Goal: Navigation & Orientation: Find specific page/section

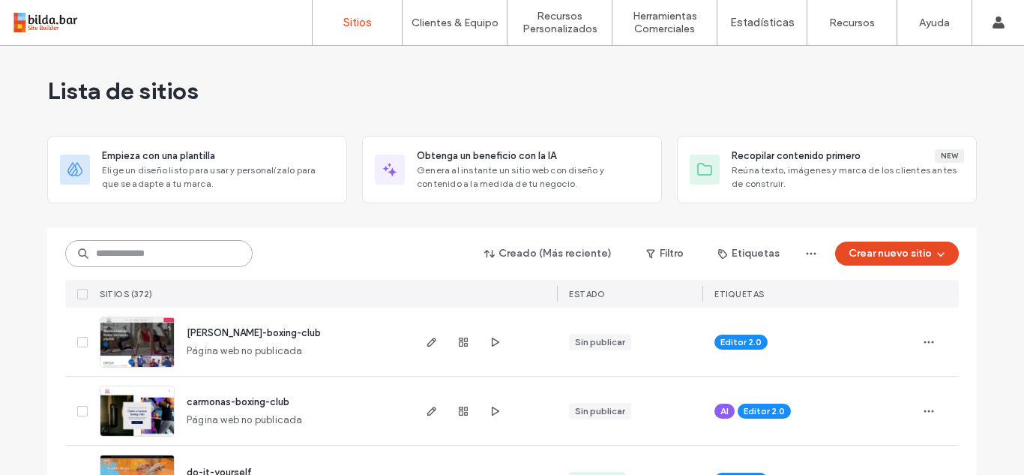
click at [158, 259] on input at bounding box center [158, 253] width 187 height 27
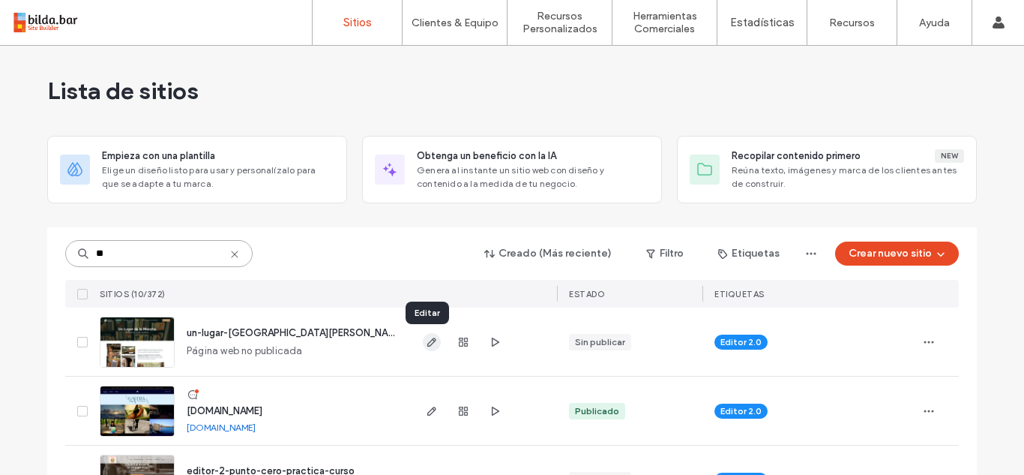
type input "**"
click at [427, 341] on icon "button" at bounding box center [432, 342] width 12 height 12
click at [106, 255] on input "**" at bounding box center [158, 253] width 187 height 27
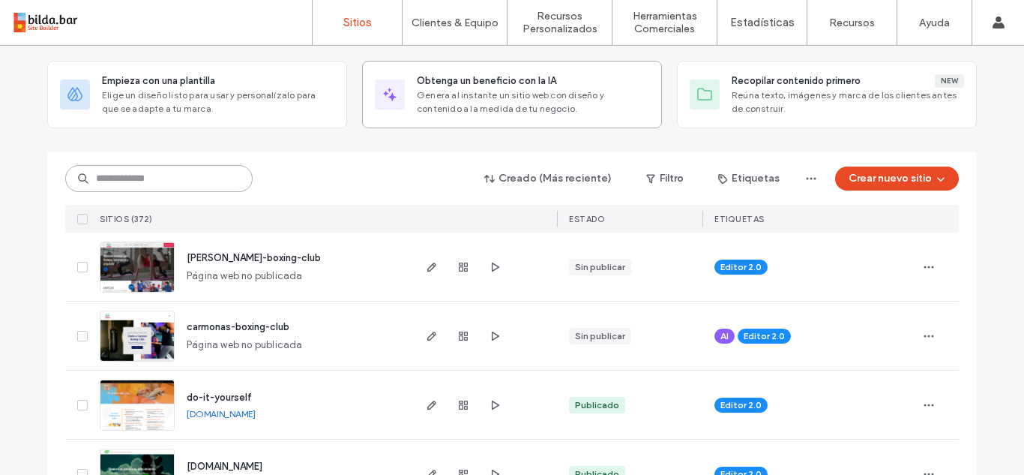
scroll to position [76, 0]
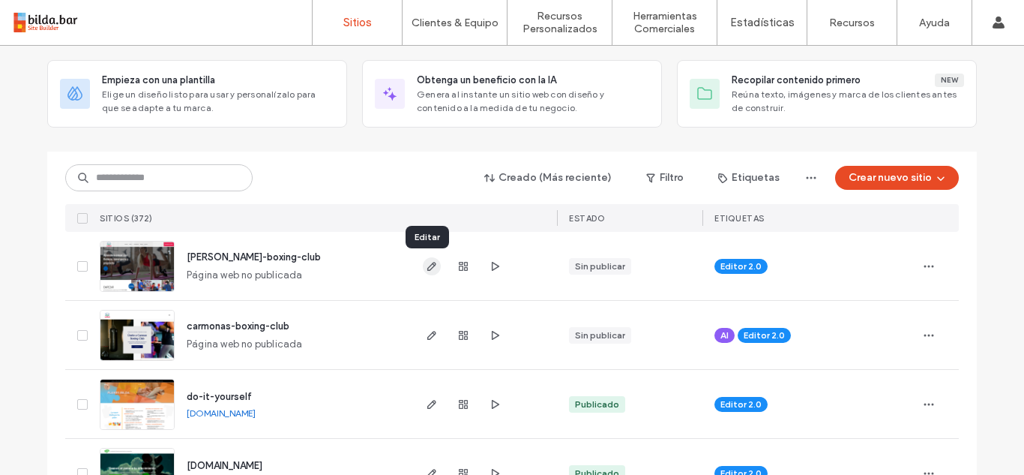
click at [426, 265] on icon "button" at bounding box center [432, 266] width 12 height 12
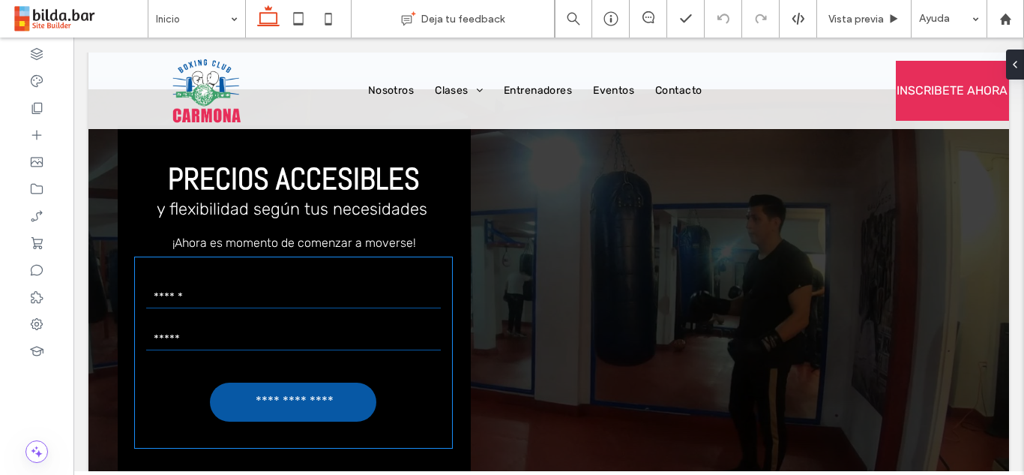
scroll to position [2109, 0]
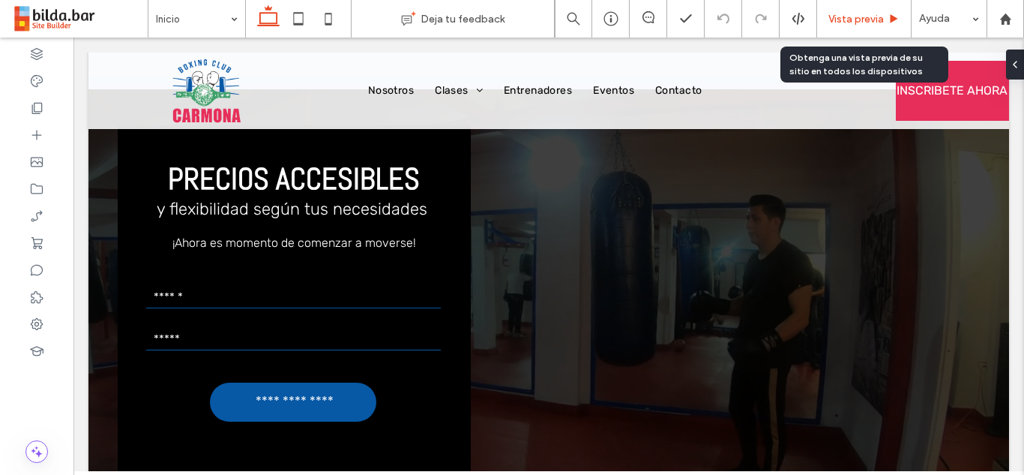
click at [841, 19] on span "Vista previa" at bounding box center [856, 19] width 55 height 13
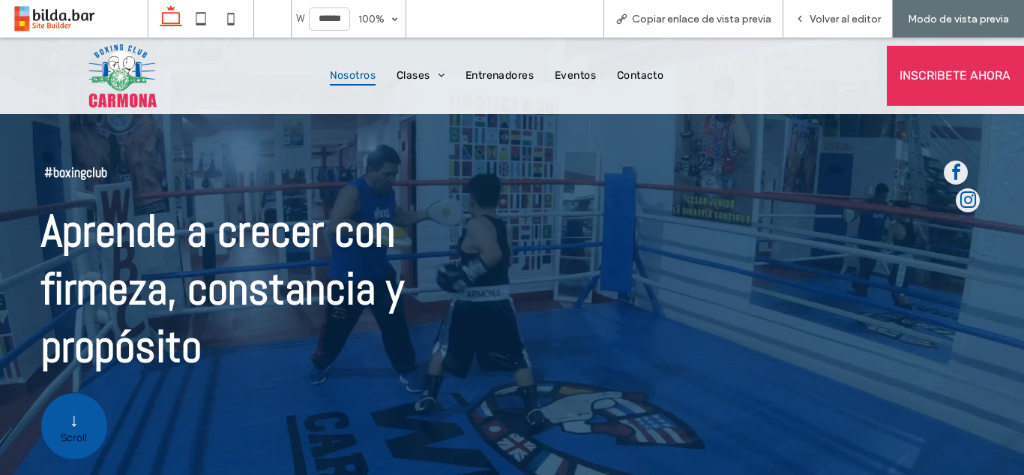
click at [348, 75] on span "Nosotros" at bounding box center [353, 76] width 46 height 20
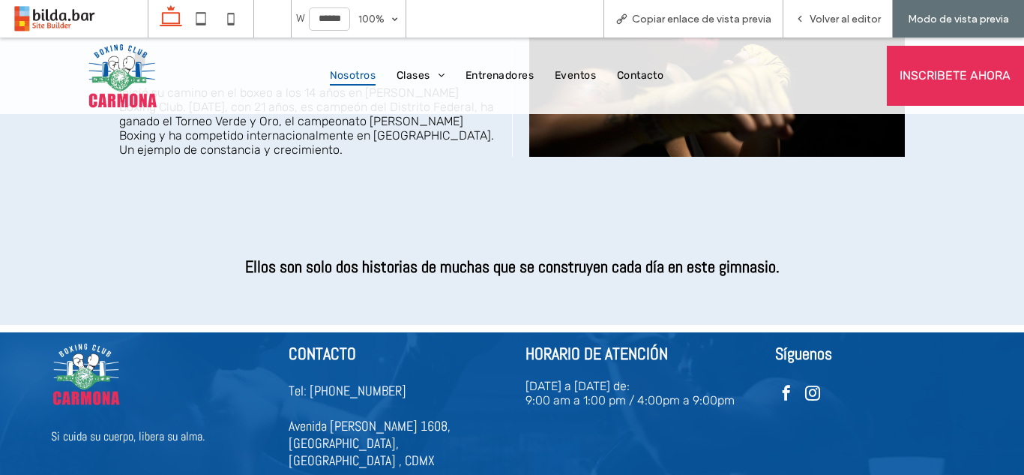
scroll to position [2706, 0]
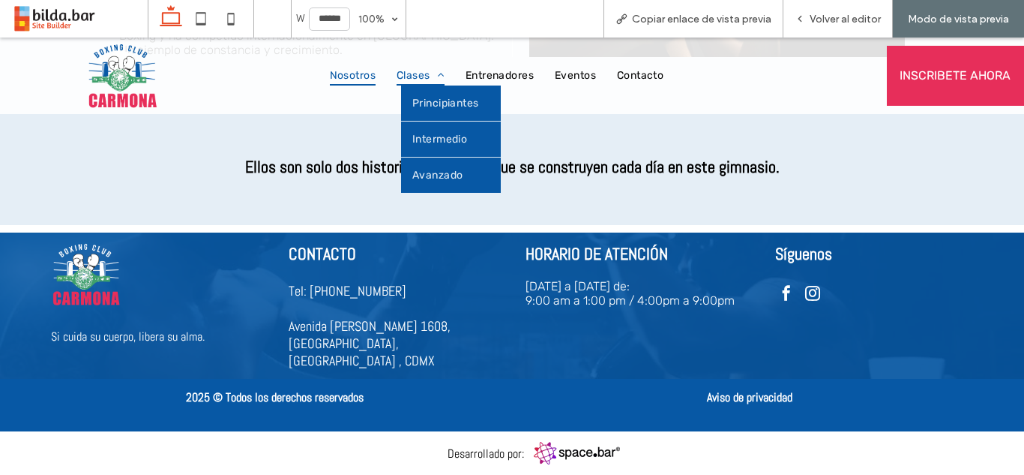
click at [415, 70] on span "Clases" at bounding box center [421, 76] width 48 height 20
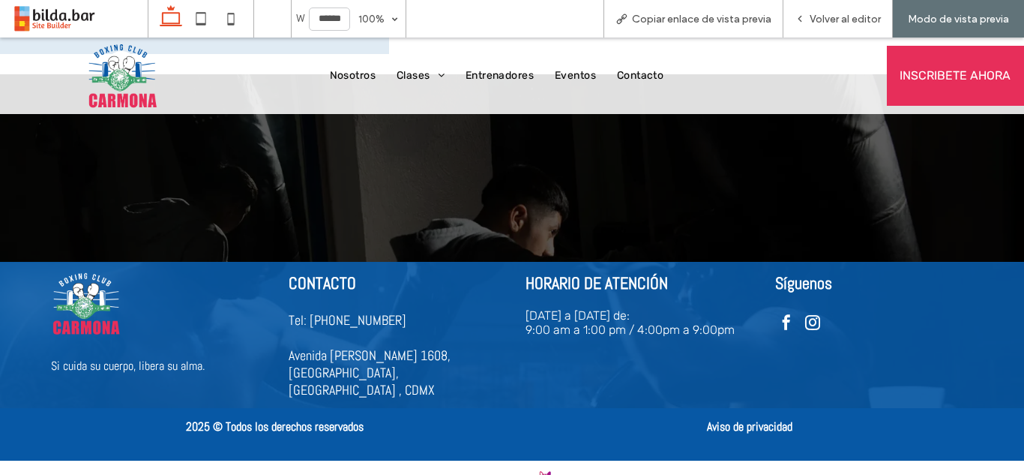
scroll to position [4614, 0]
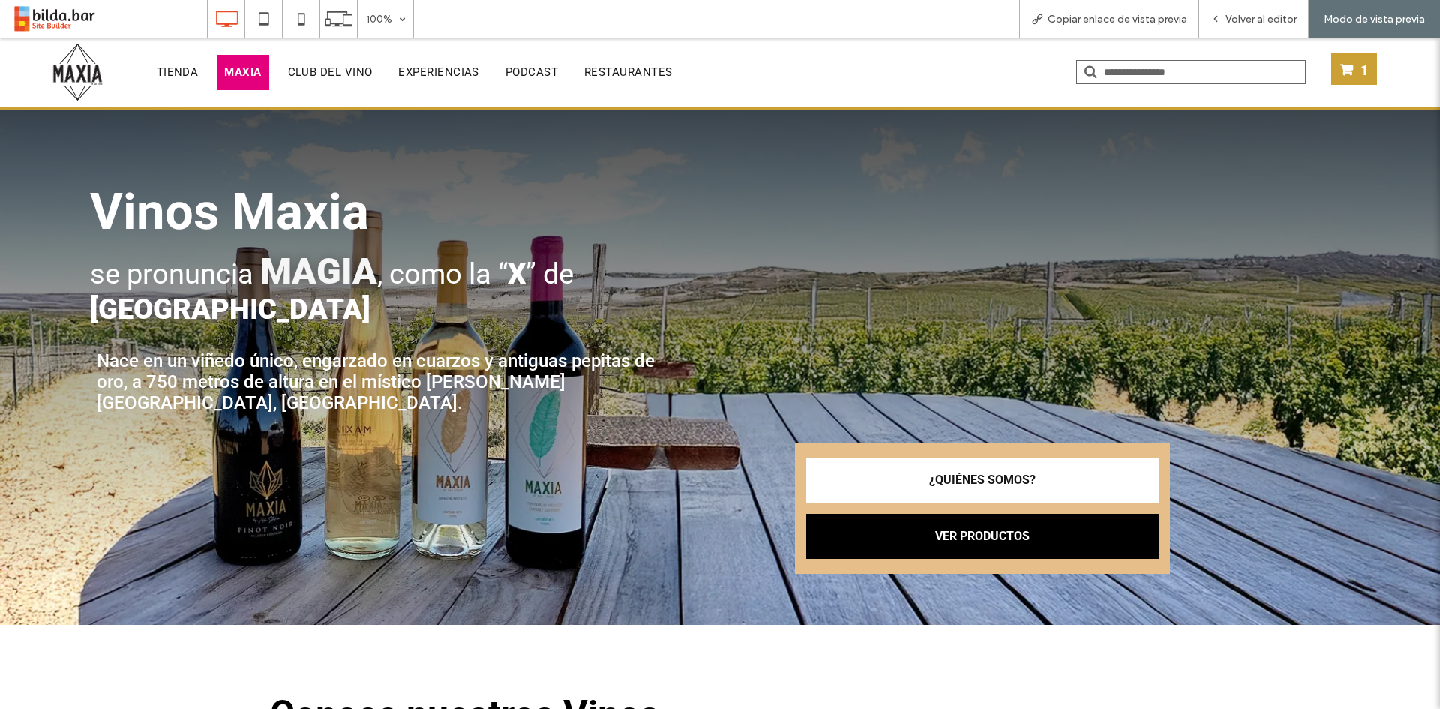
click at [225, 71] on span "MAXIA" at bounding box center [242, 72] width 37 height 17
click at [1240, 8] on div "Volver al editor" at bounding box center [1253, 18] width 109 height 37
click at [1259, 28] on div "Volver al editor" at bounding box center [1253, 18] width 109 height 37
click at [1246, 34] on div "Volver al editor" at bounding box center [1253, 18] width 109 height 37
click at [1246, 25] on span "Volver al editor" at bounding box center [1260, 19] width 71 height 13
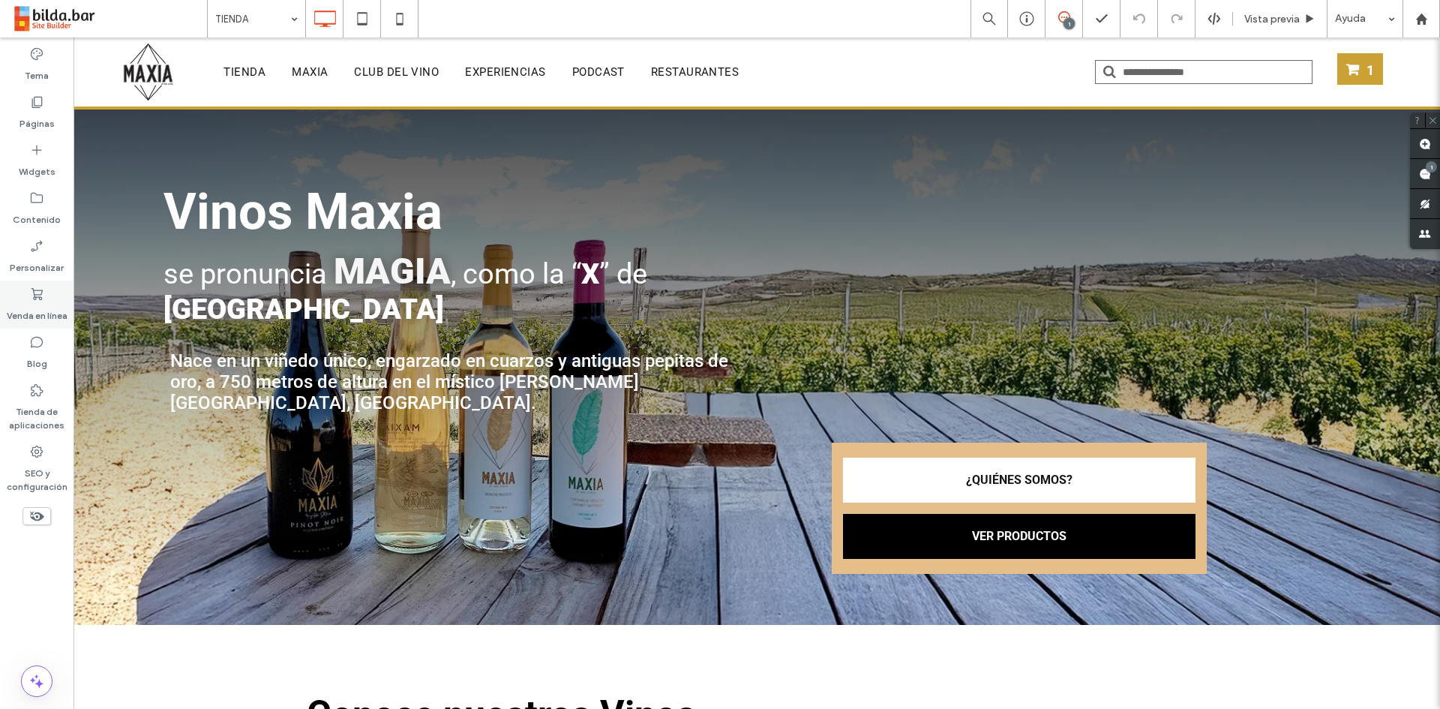
click at [40, 292] on icon at bounding box center [36, 293] width 15 height 15
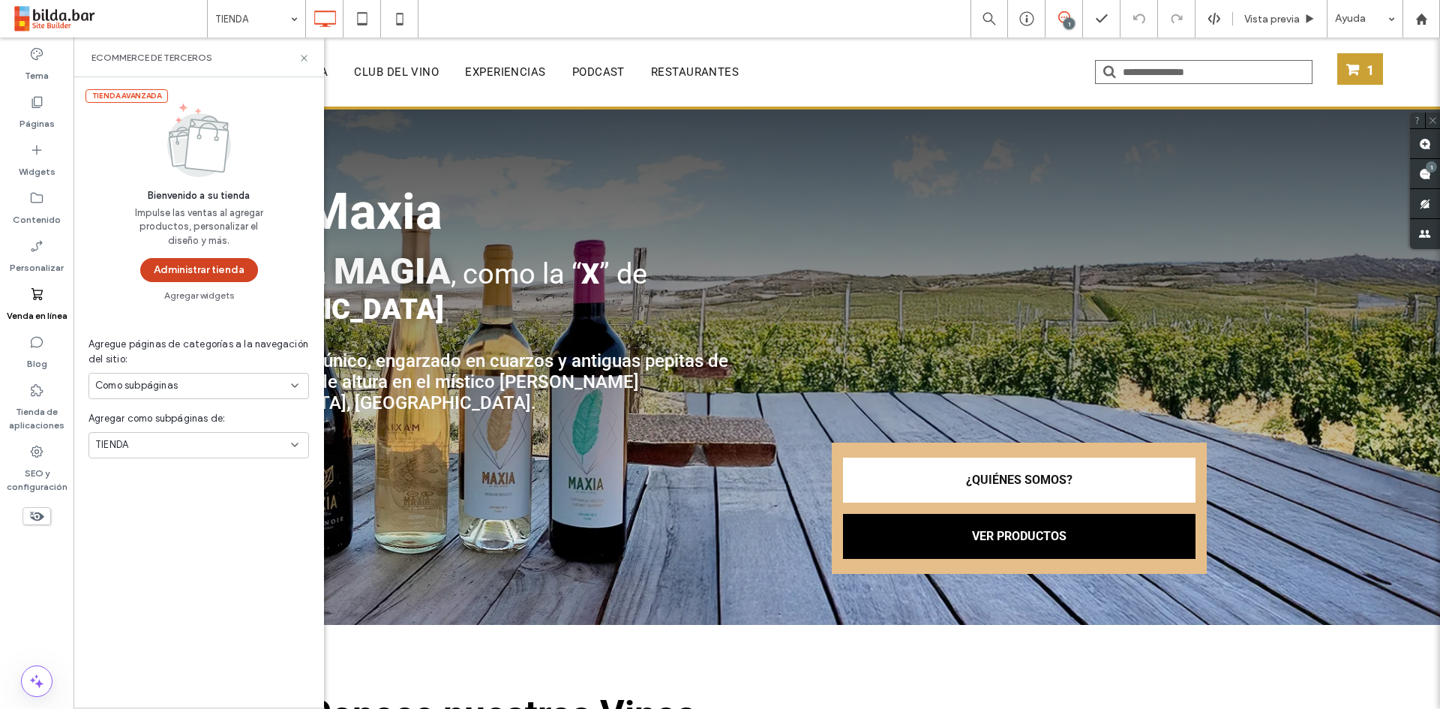
click at [198, 268] on button "Administrar tienda" at bounding box center [199, 270] width 118 height 24
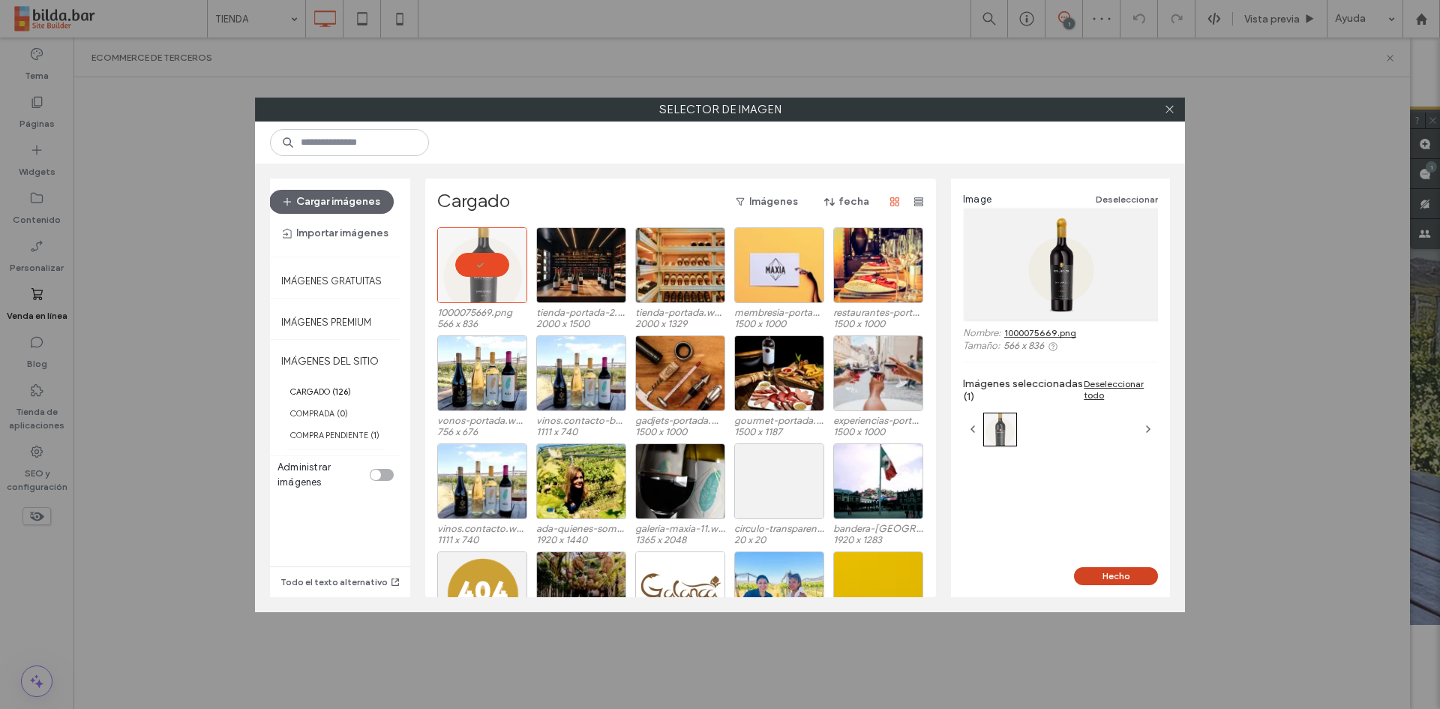
click at [1123, 578] on button "Hecho" at bounding box center [1116, 576] width 84 height 18
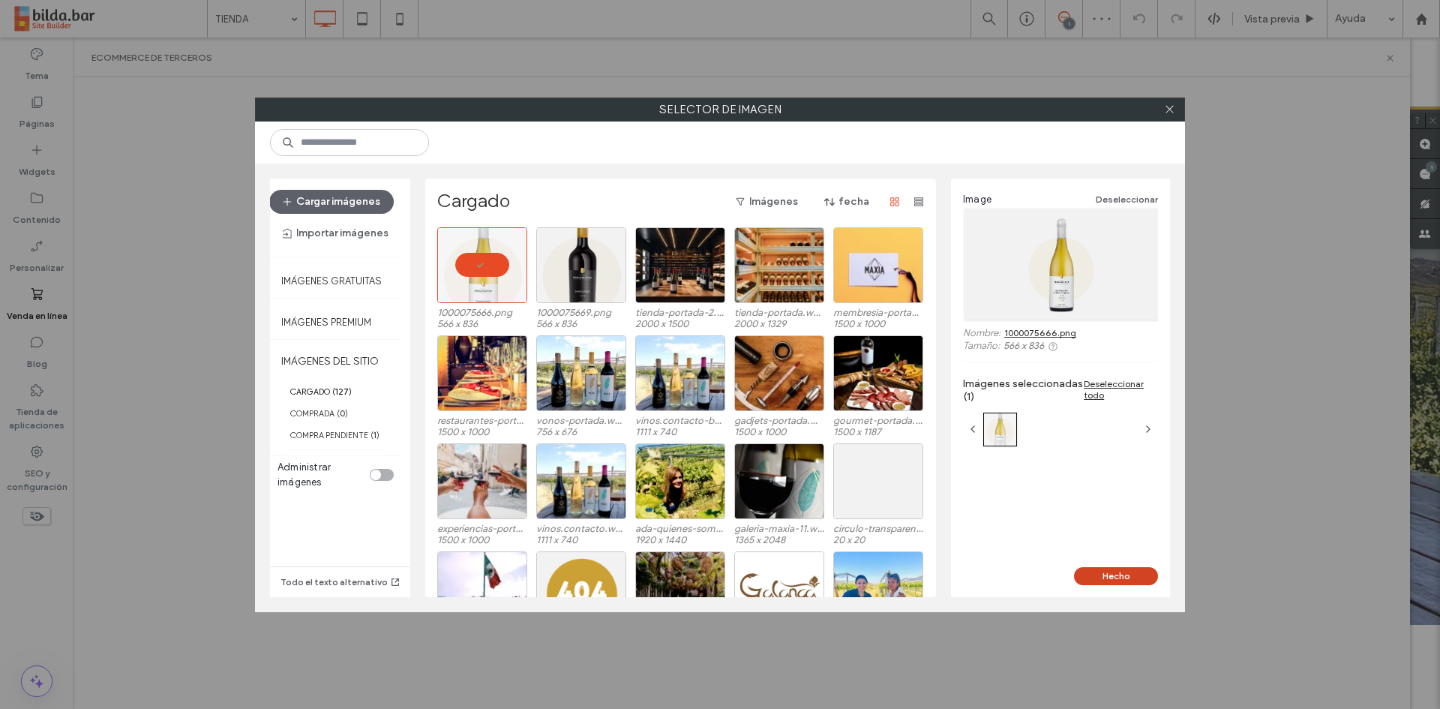
click at [1117, 571] on button "Hecho" at bounding box center [1116, 576] width 84 height 18
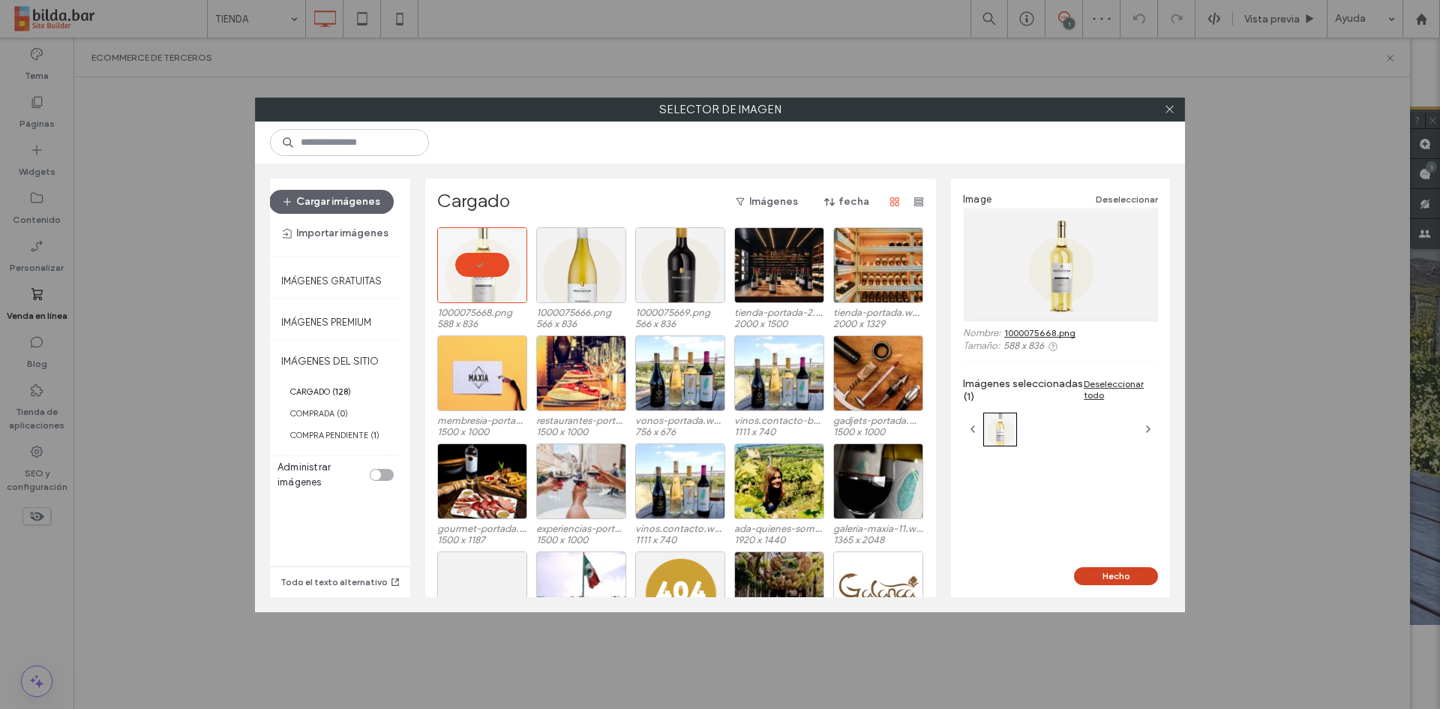
click at [1140, 580] on button "Hecho" at bounding box center [1116, 576] width 84 height 18
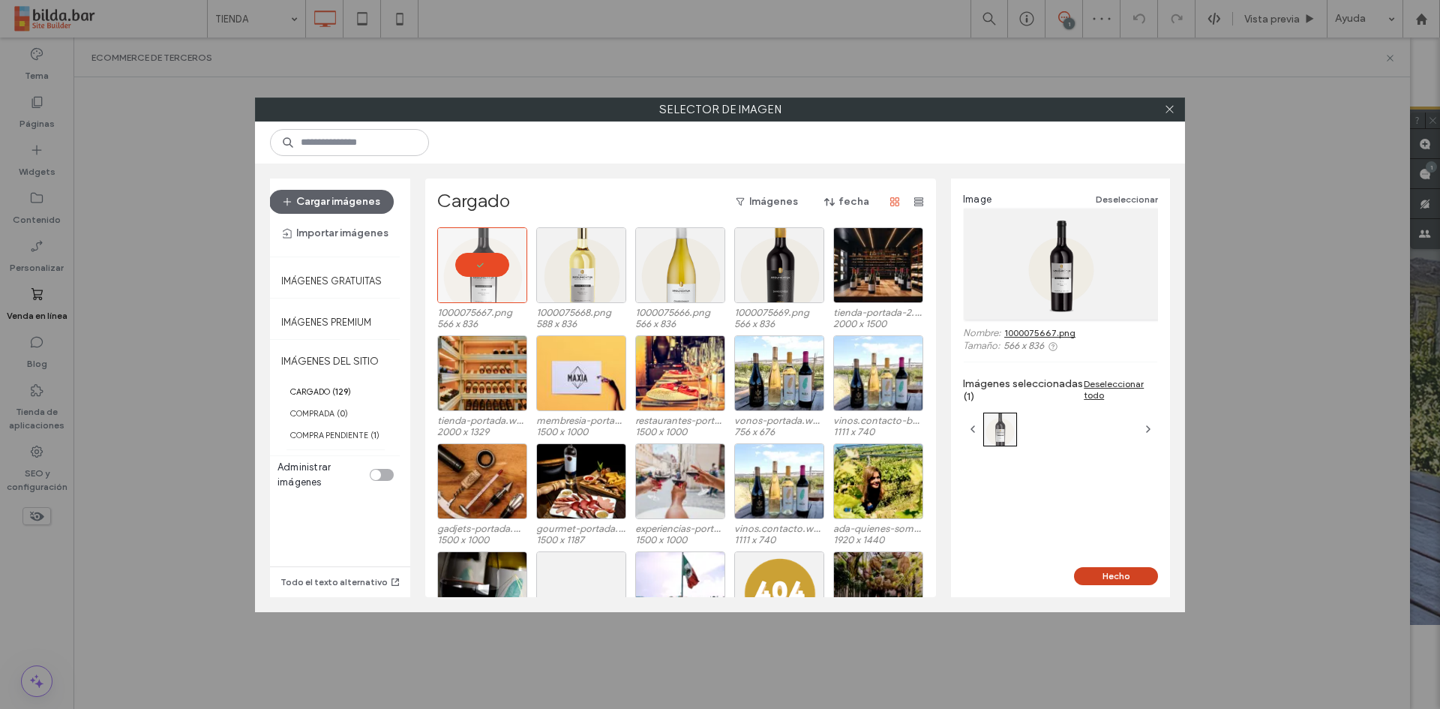
click at [1103, 570] on button "Hecho" at bounding box center [1116, 576] width 84 height 18
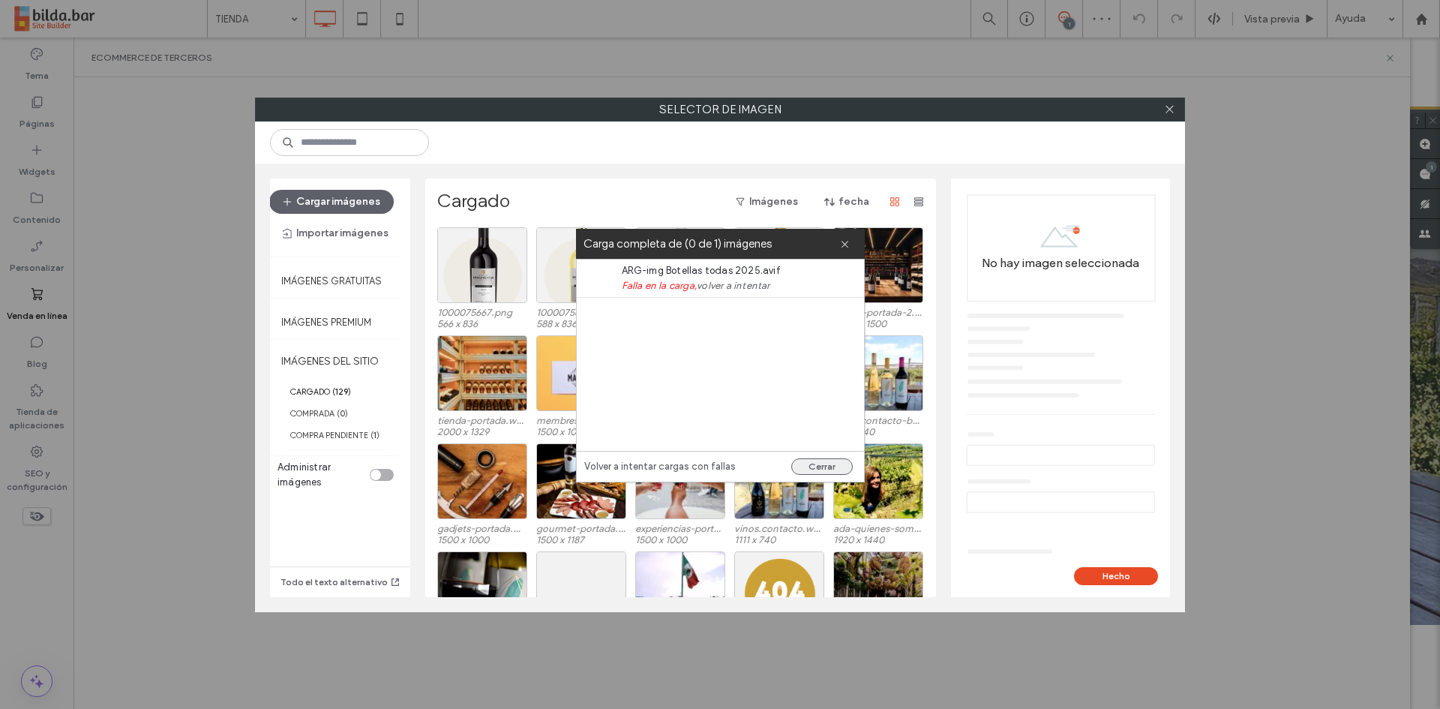
click at [815, 460] on button "Cerrar" at bounding box center [821, 466] width 61 height 16
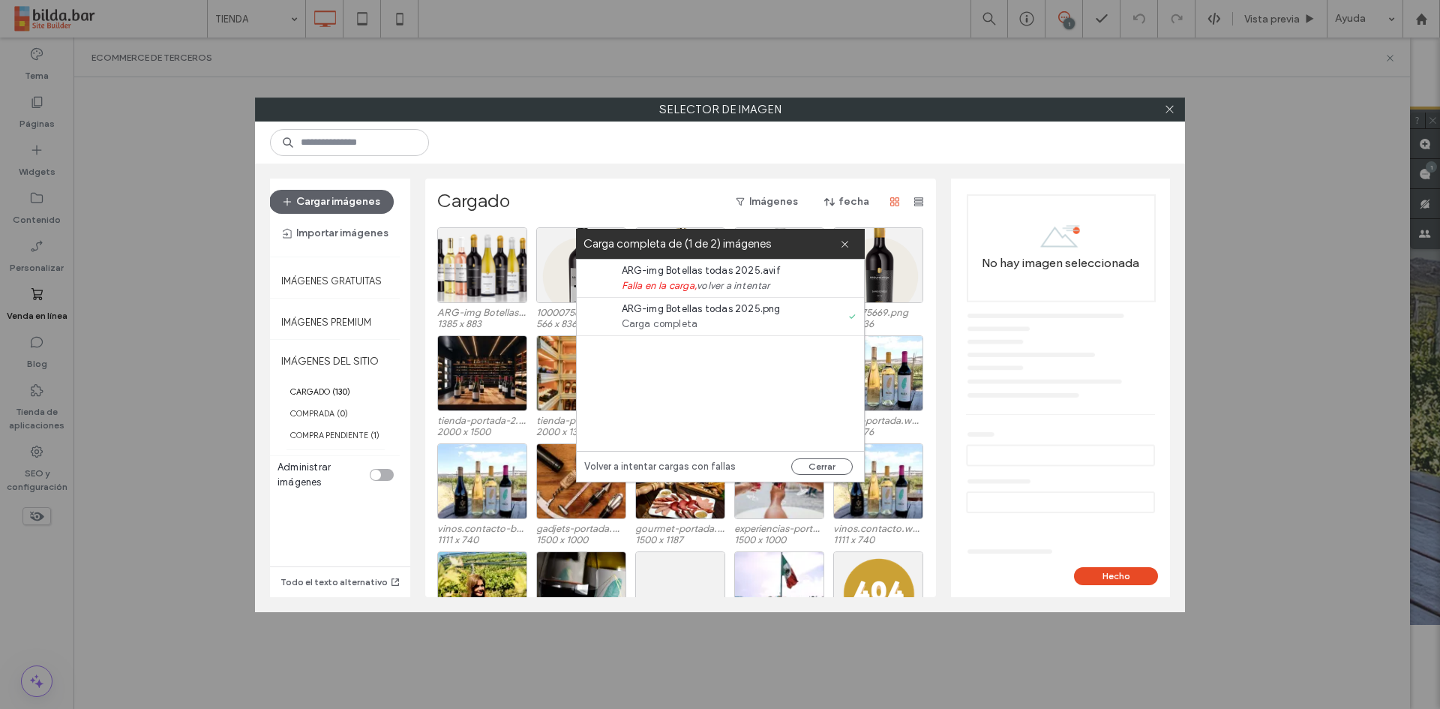
click at [818, 478] on div "Volver a intentar cargas con fallas Cerrar" at bounding box center [720, 466] width 287 height 31
click at [817, 467] on button "Cerrar" at bounding box center [821, 466] width 61 height 16
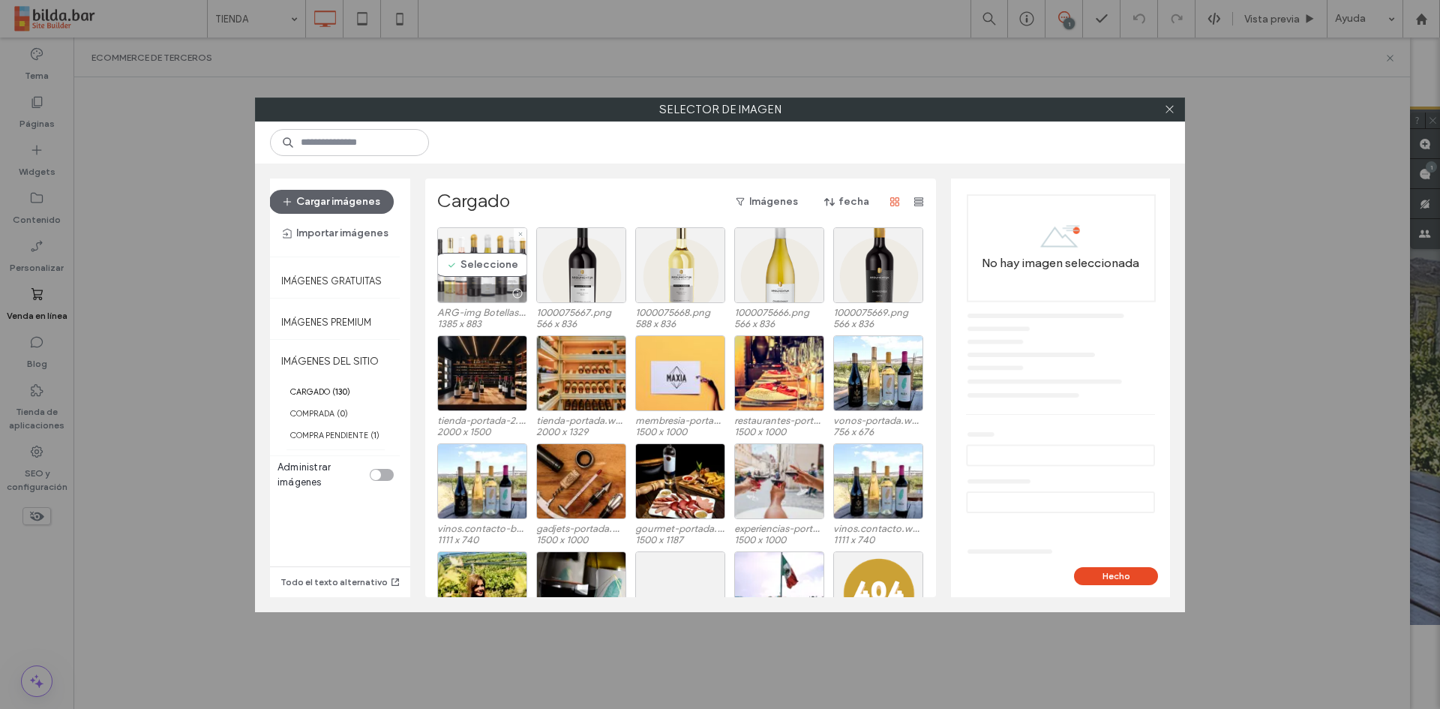
click at [457, 259] on div "Seleccione" at bounding box center [482, 265] width 90 height 76
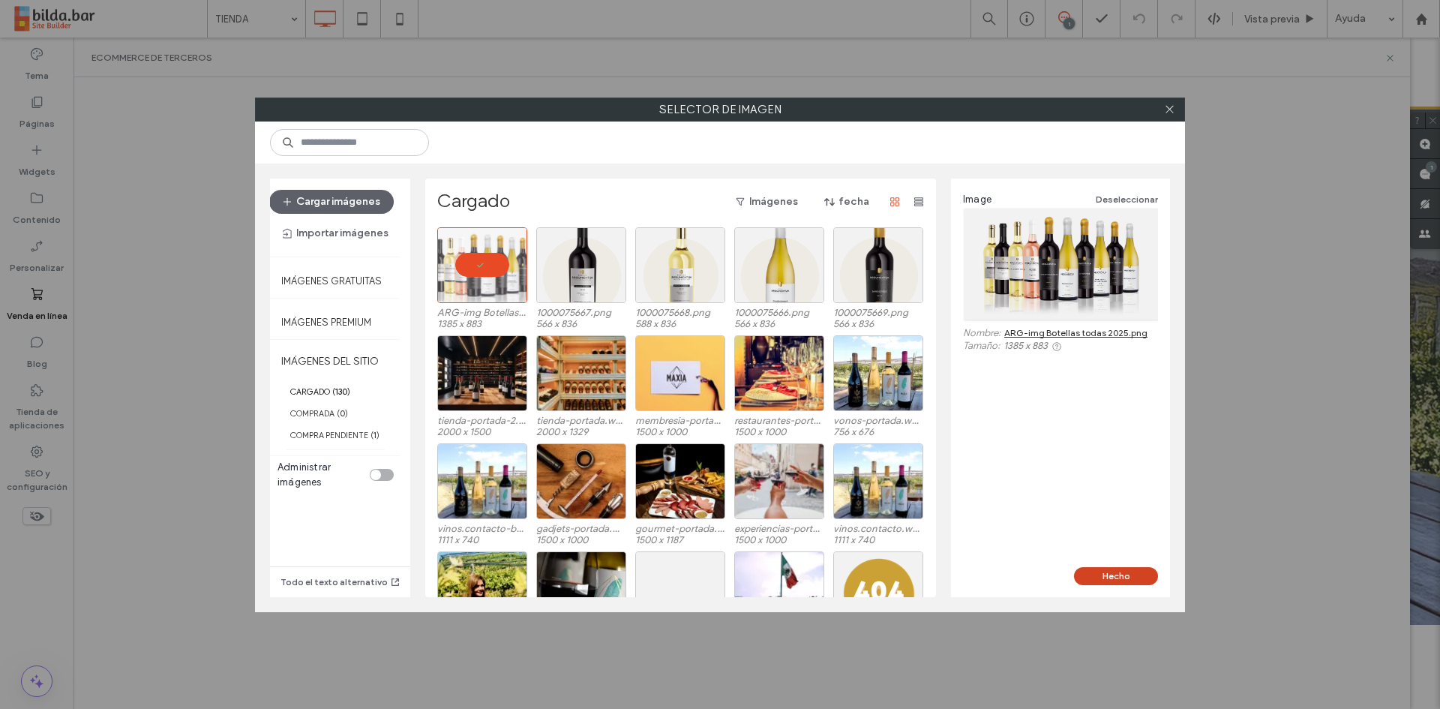
click at [1098, 571] on button "Hecho" at bounding box center [1116, 576] width 84 height 18
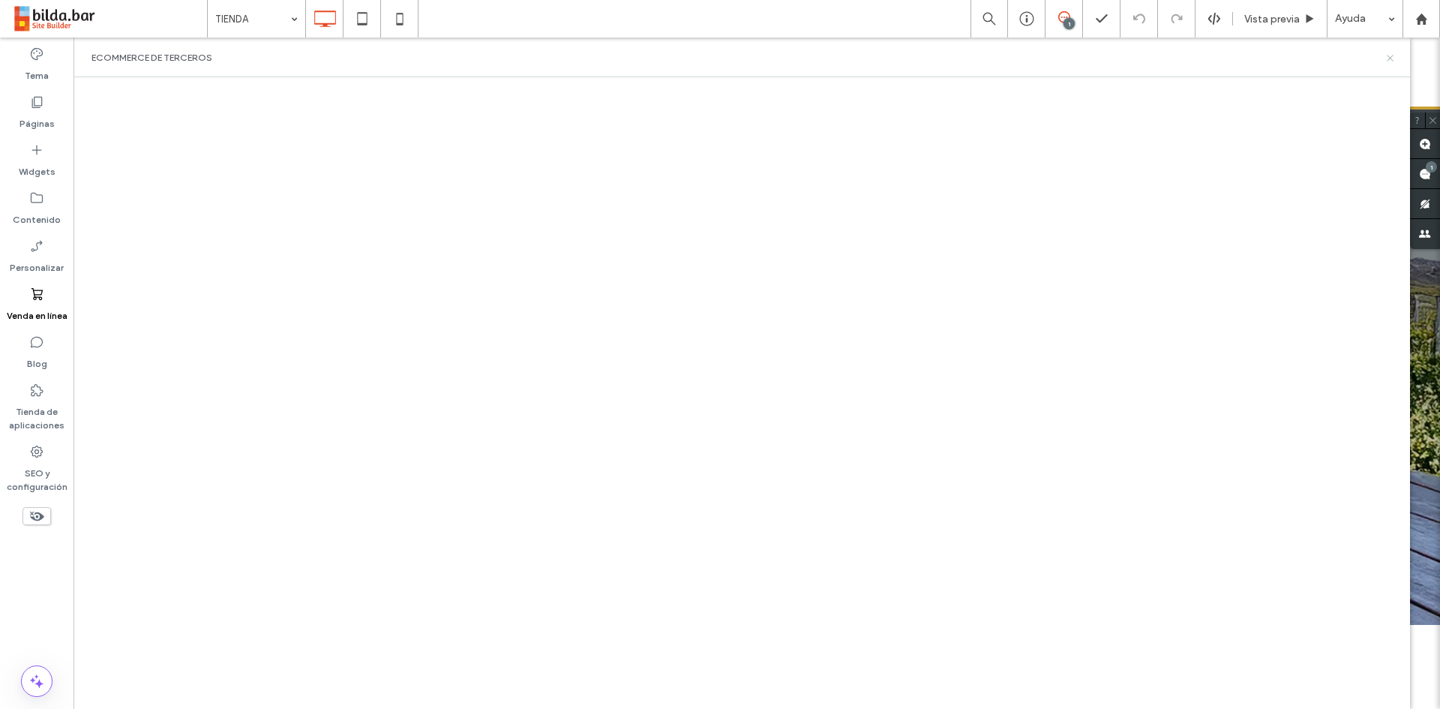
click at [1389, 61] on icon at bounding box center [1389, 57] width 11 height 11
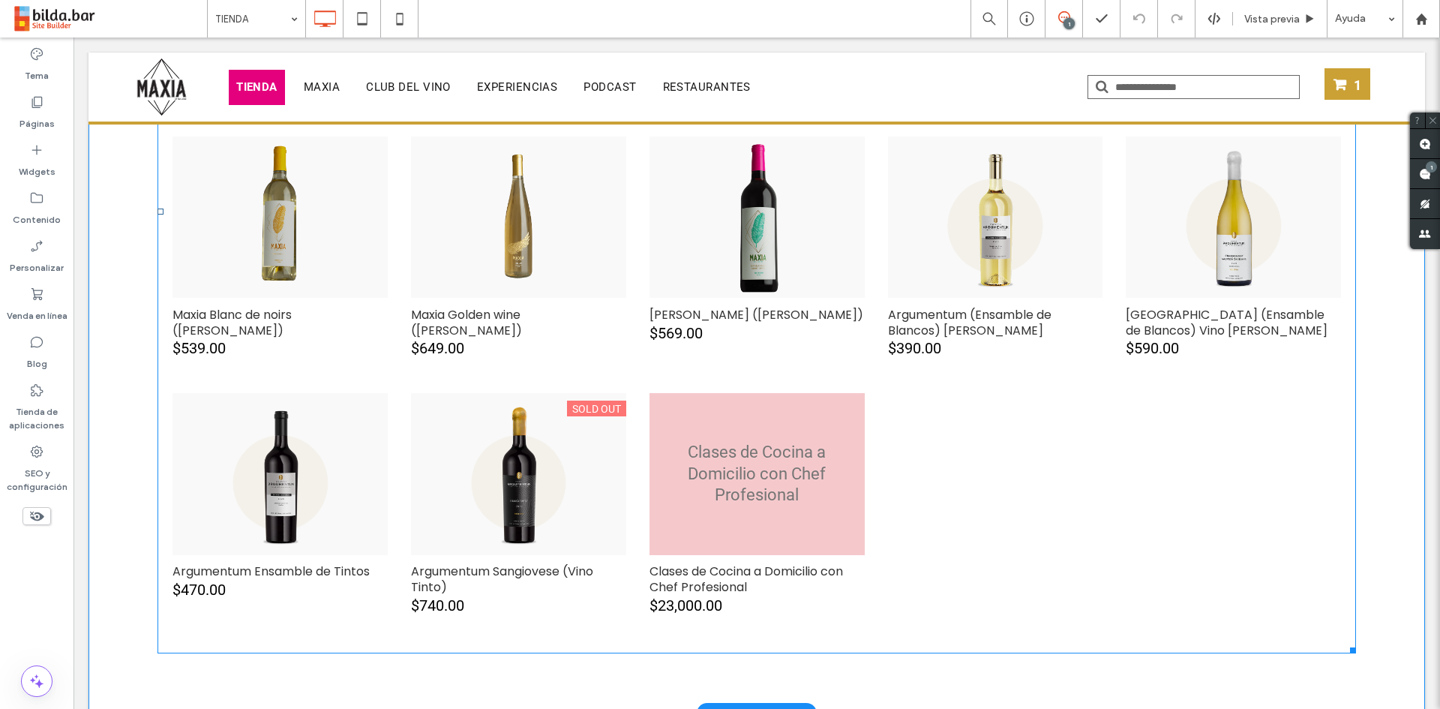
scroll to position [405, 0]
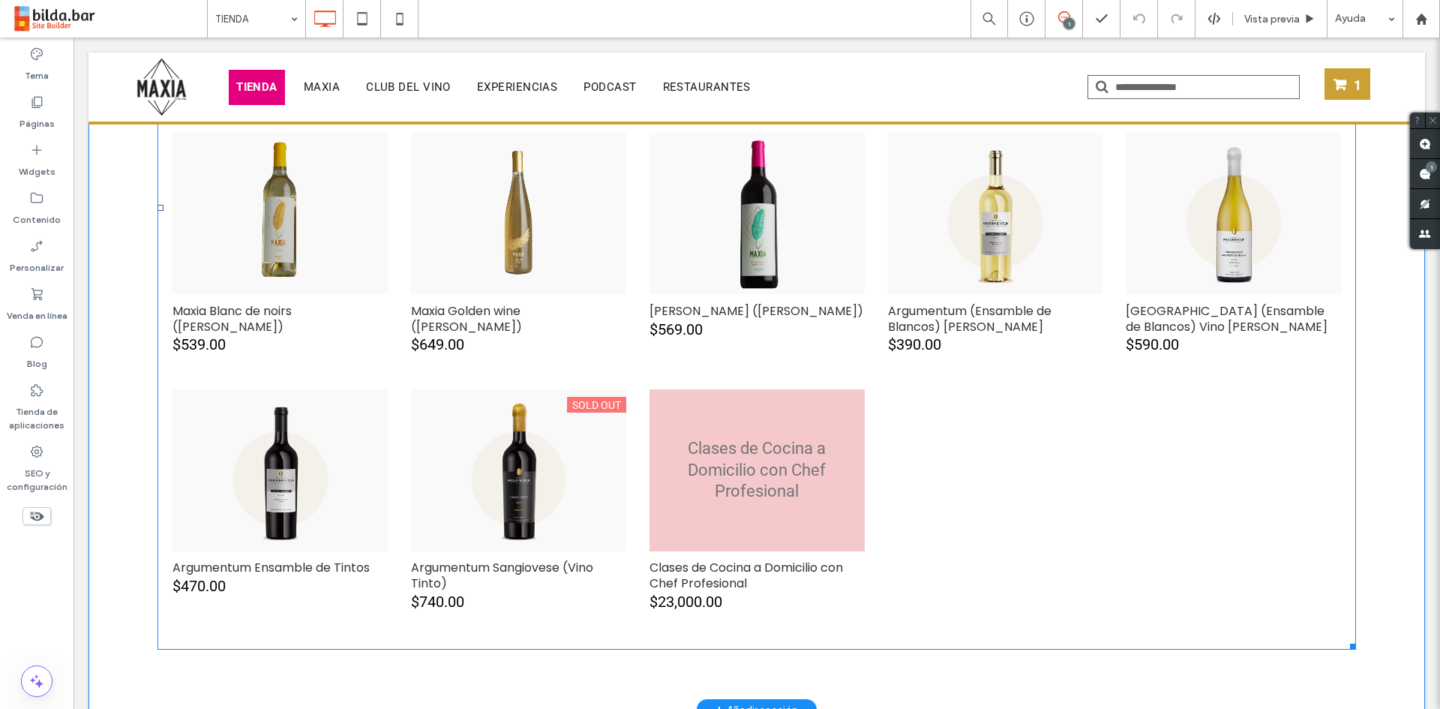
click at [831, 460] on span at bounding box center [756, 208] width 1198 height 884
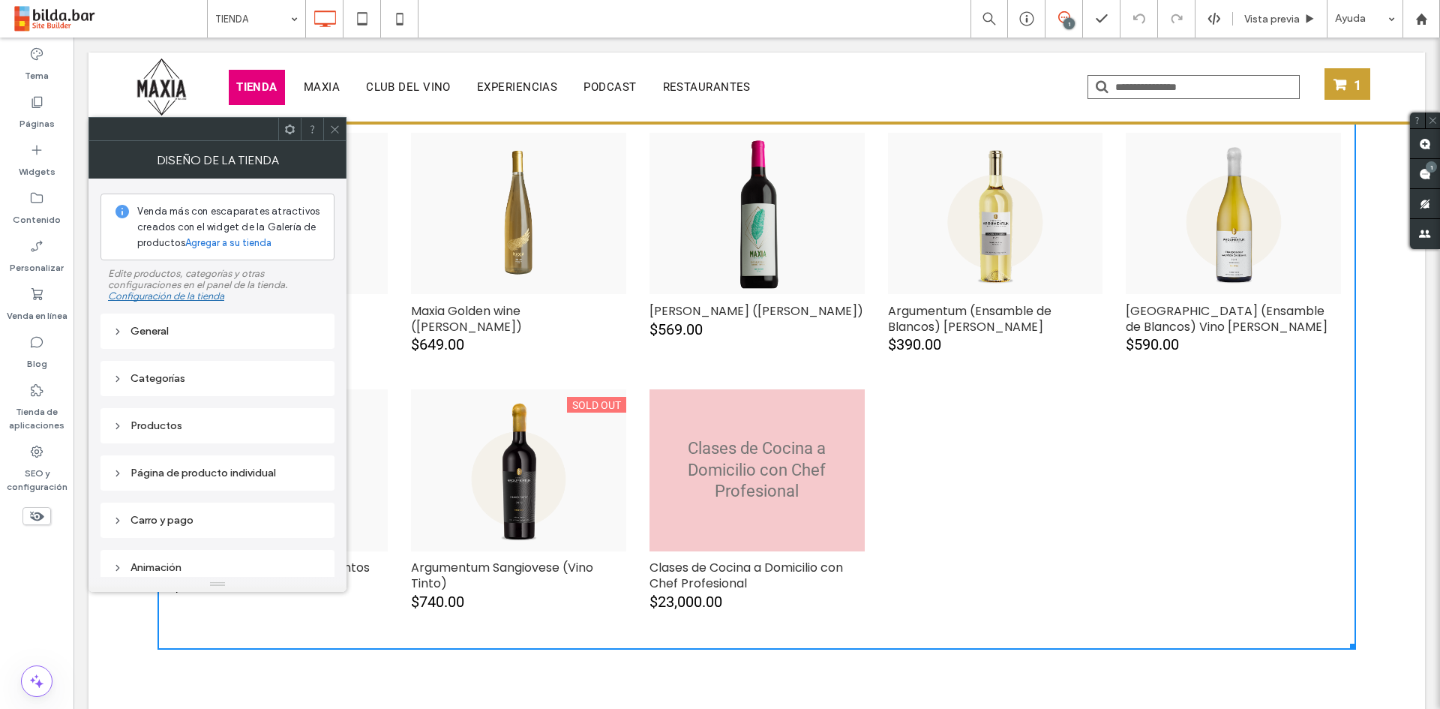
click at [339, 130] on icon at bounding box center [334, 129] width 11 height 11
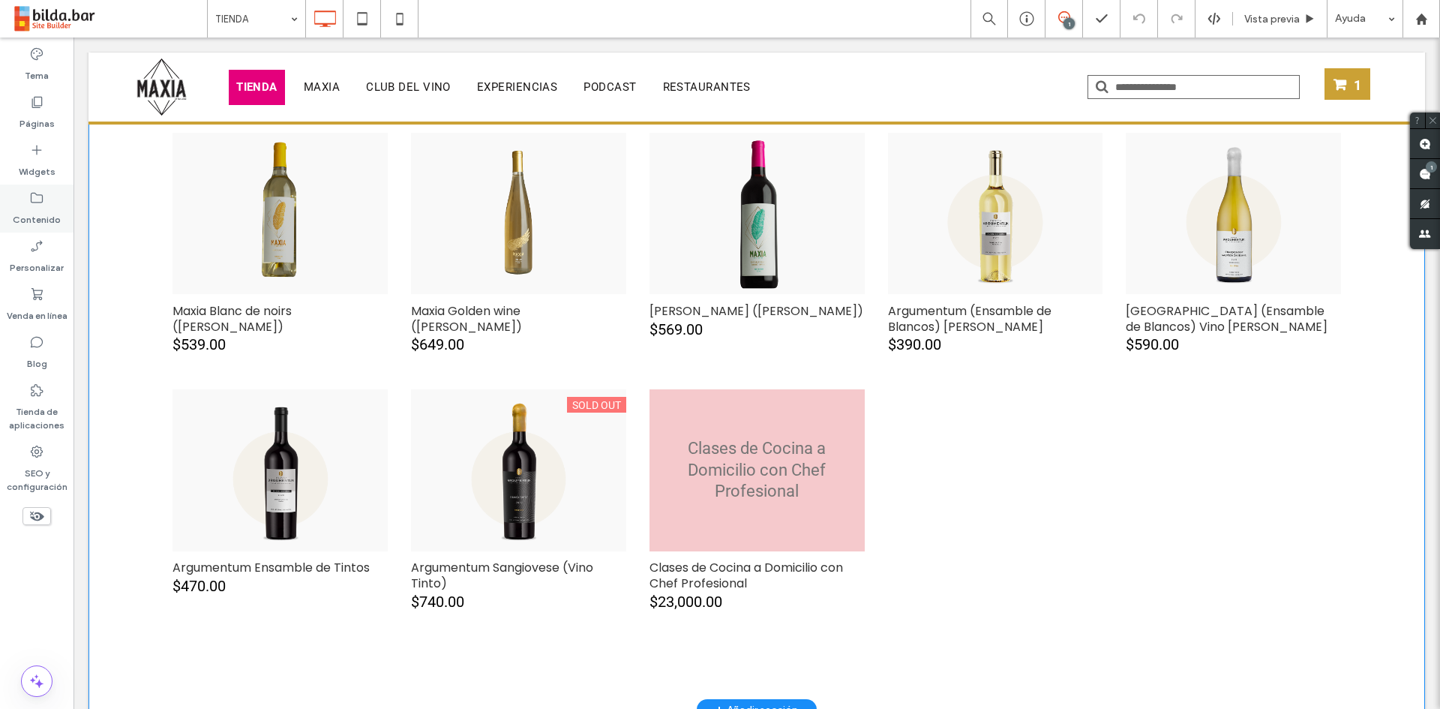
click at [33, 214] on label "Contenido" at bounding box center [37, 215] width 48 height 21
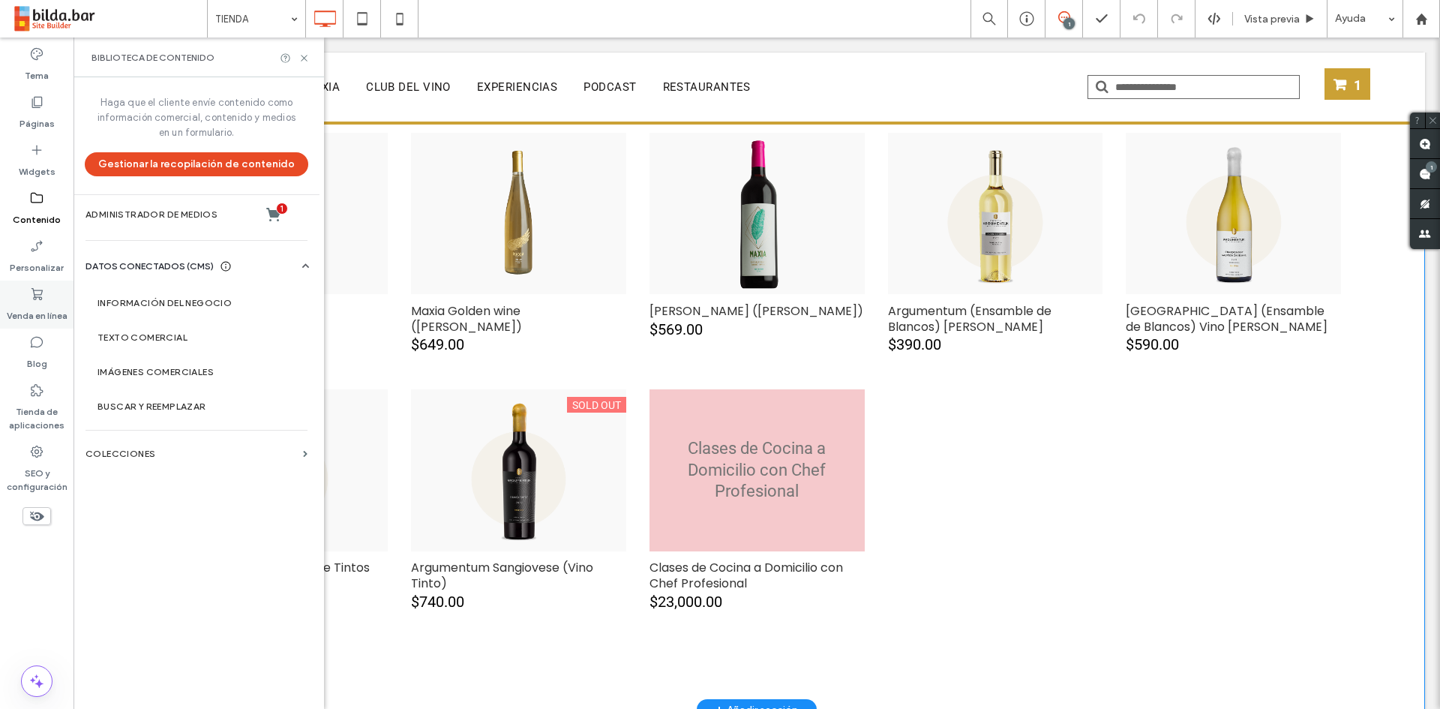
click at [30, 296] on icon at bounding box center [36, 293] width 15 height 15
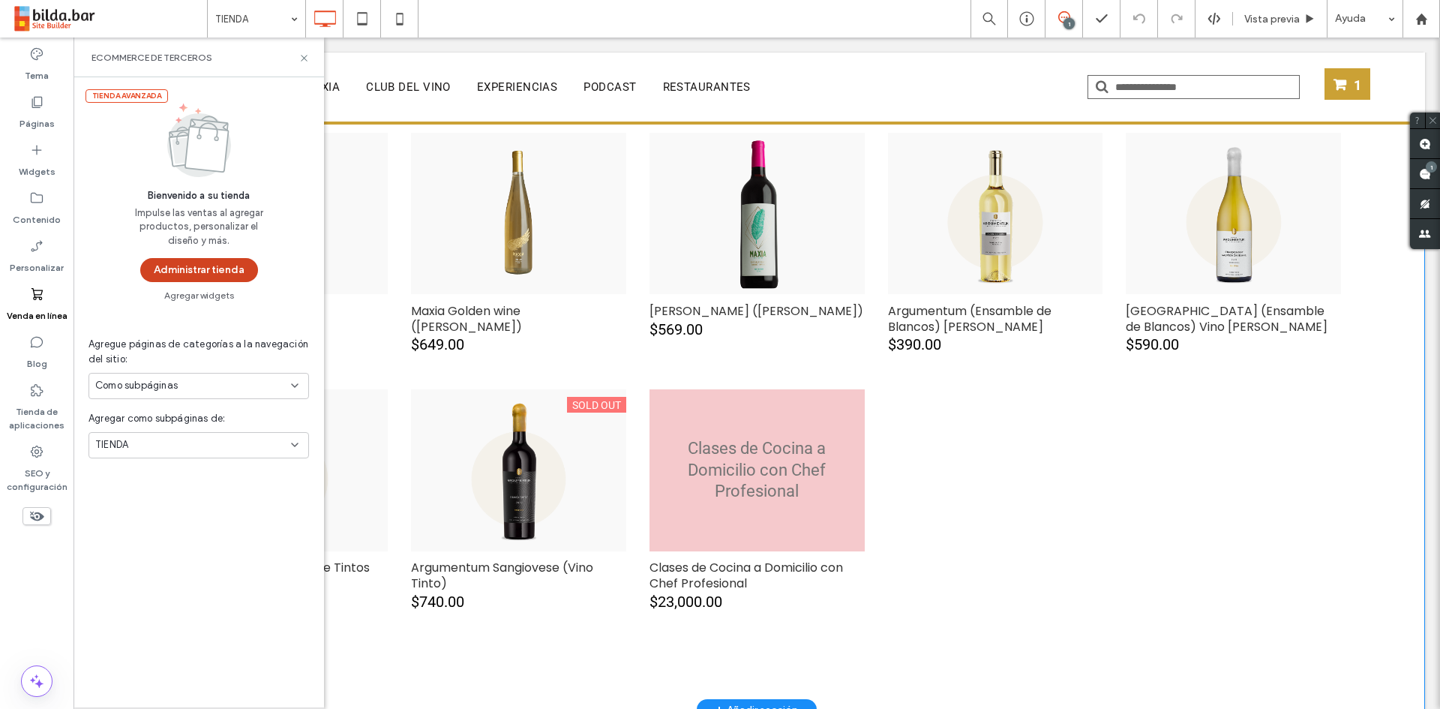
click at [225, 274] on button "Administrar tienda" at bounding box center [199, 270] width 118 height 24
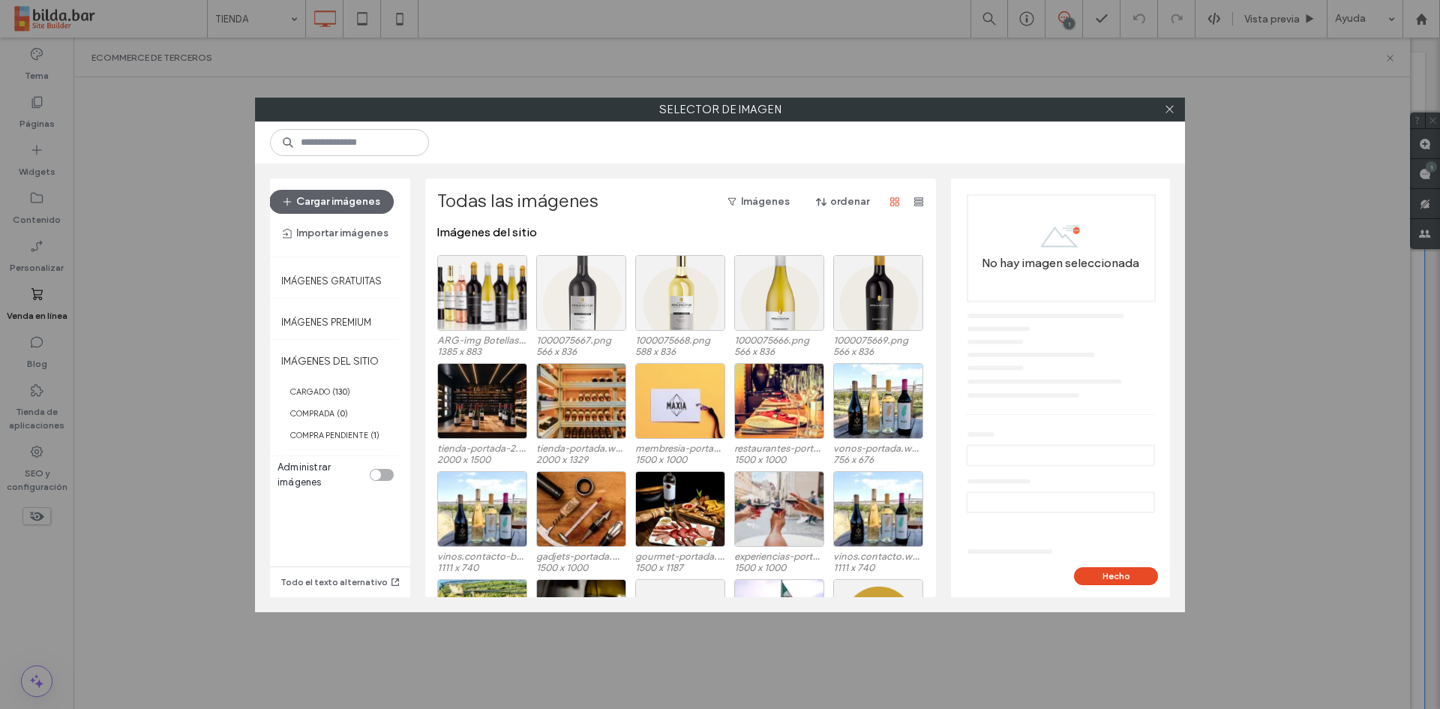
scroll to position [0, 0]
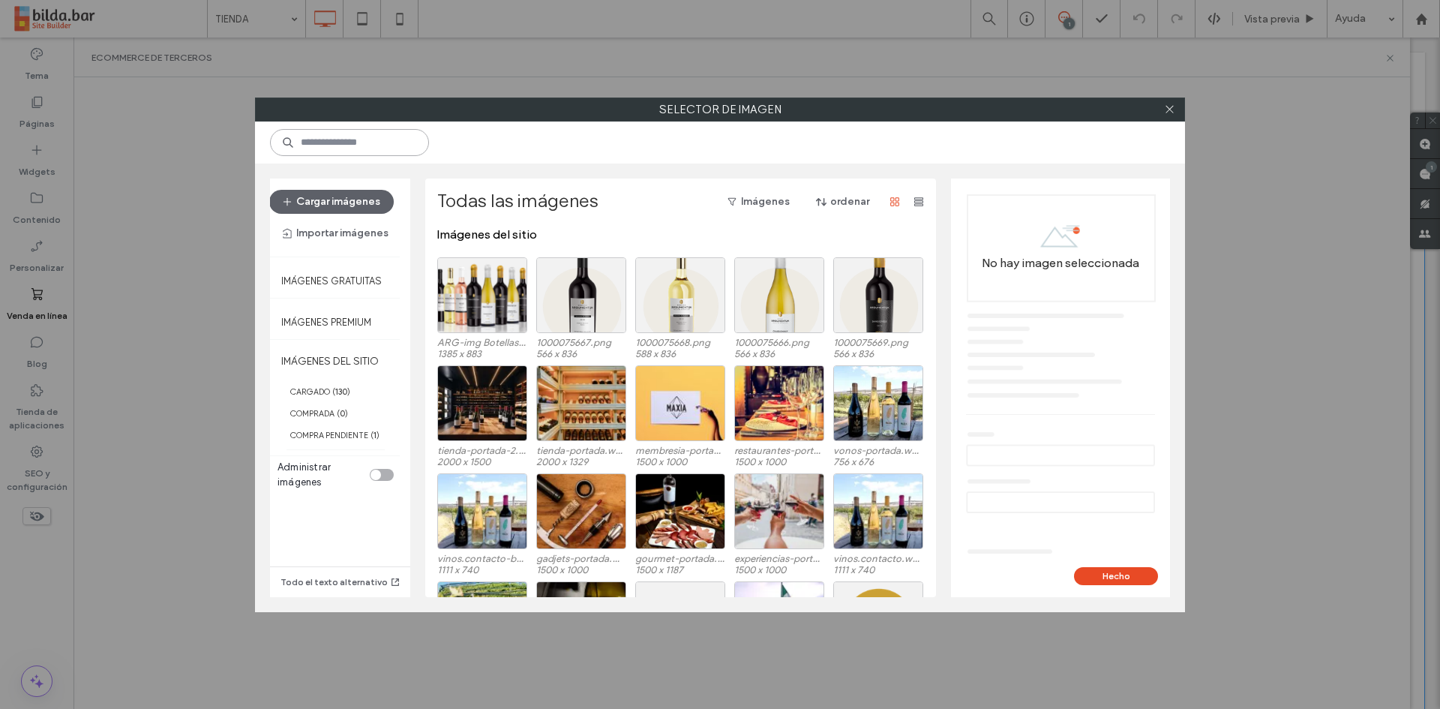
click at [331, 140] on input at bounding box center [349, 142] width 159 height 27
paste input "**********"
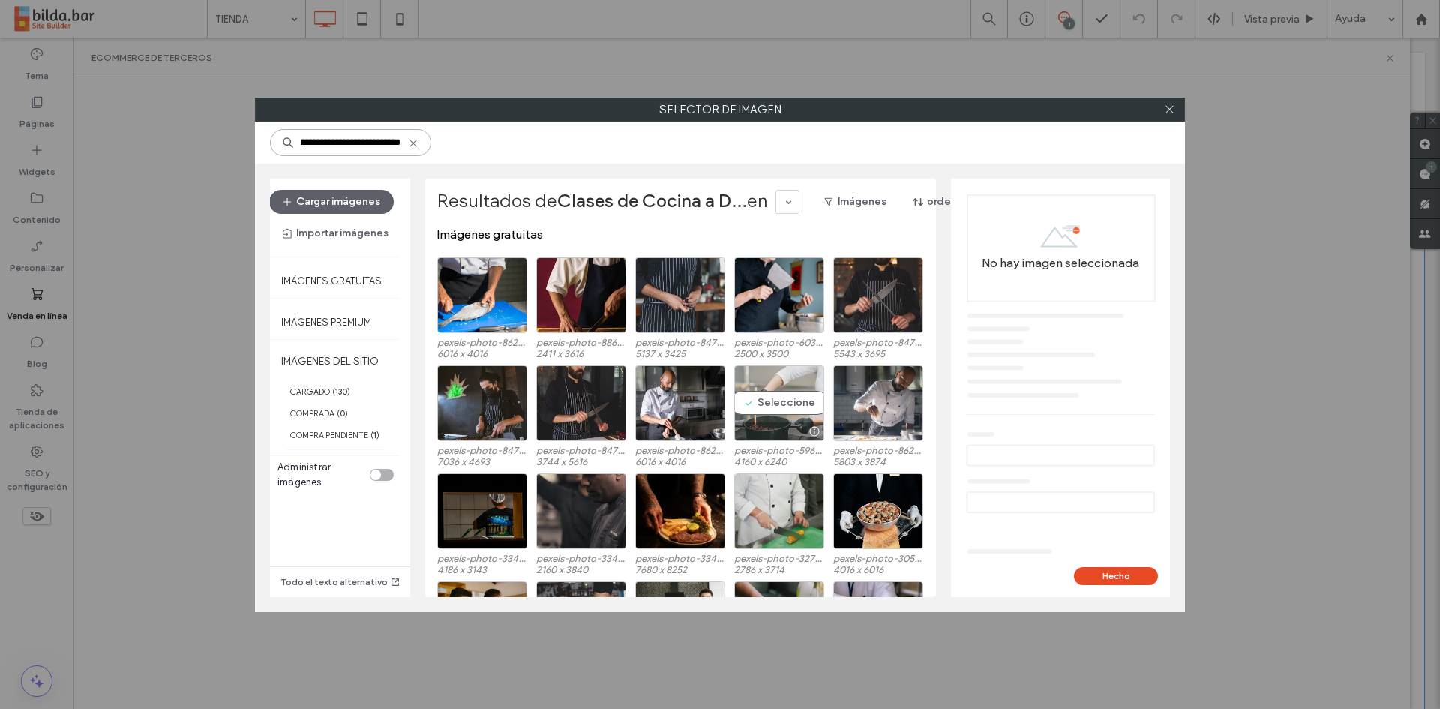
type input "**********"
click at [780, 398] on div "Seleccione" at bounding box center [779, 403] width 90 height 76
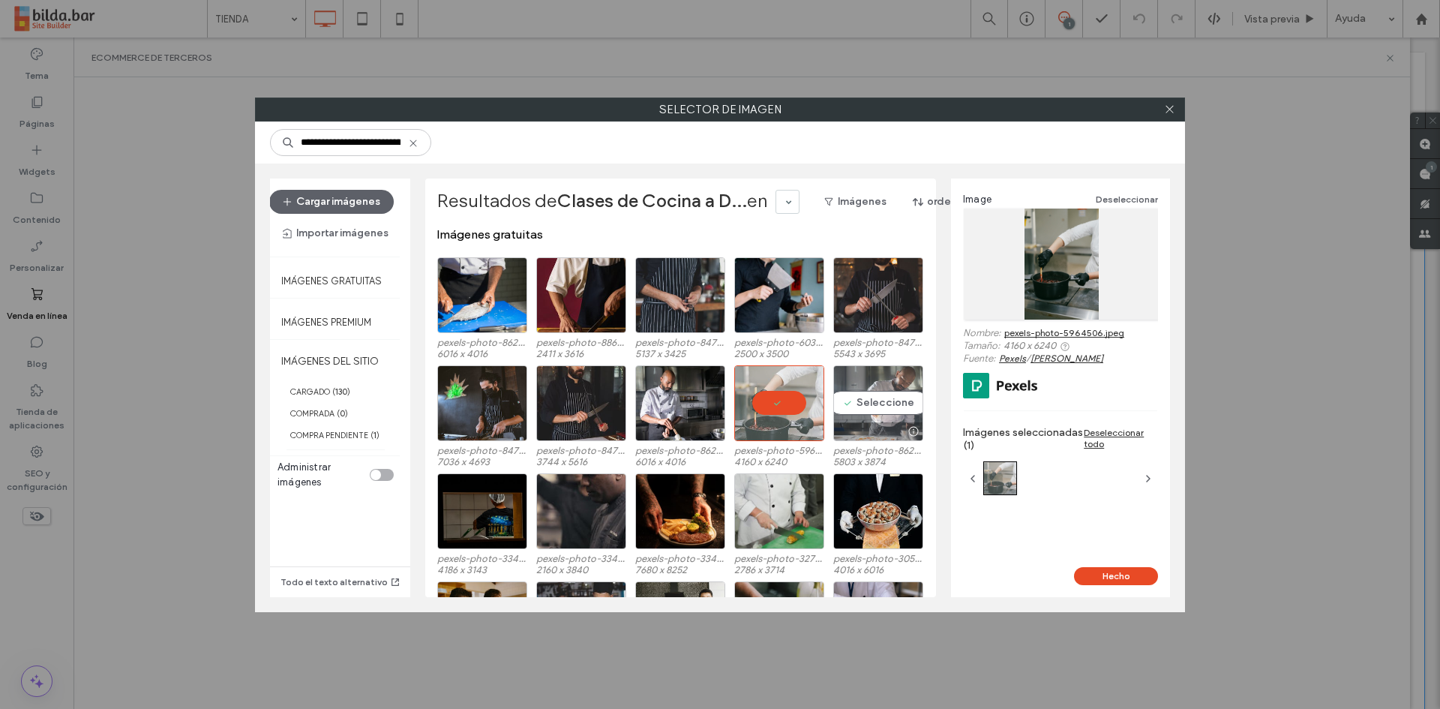
click at [864, 400] on div "Seleccione" at bounding box center [878, 403] width 90 height 76
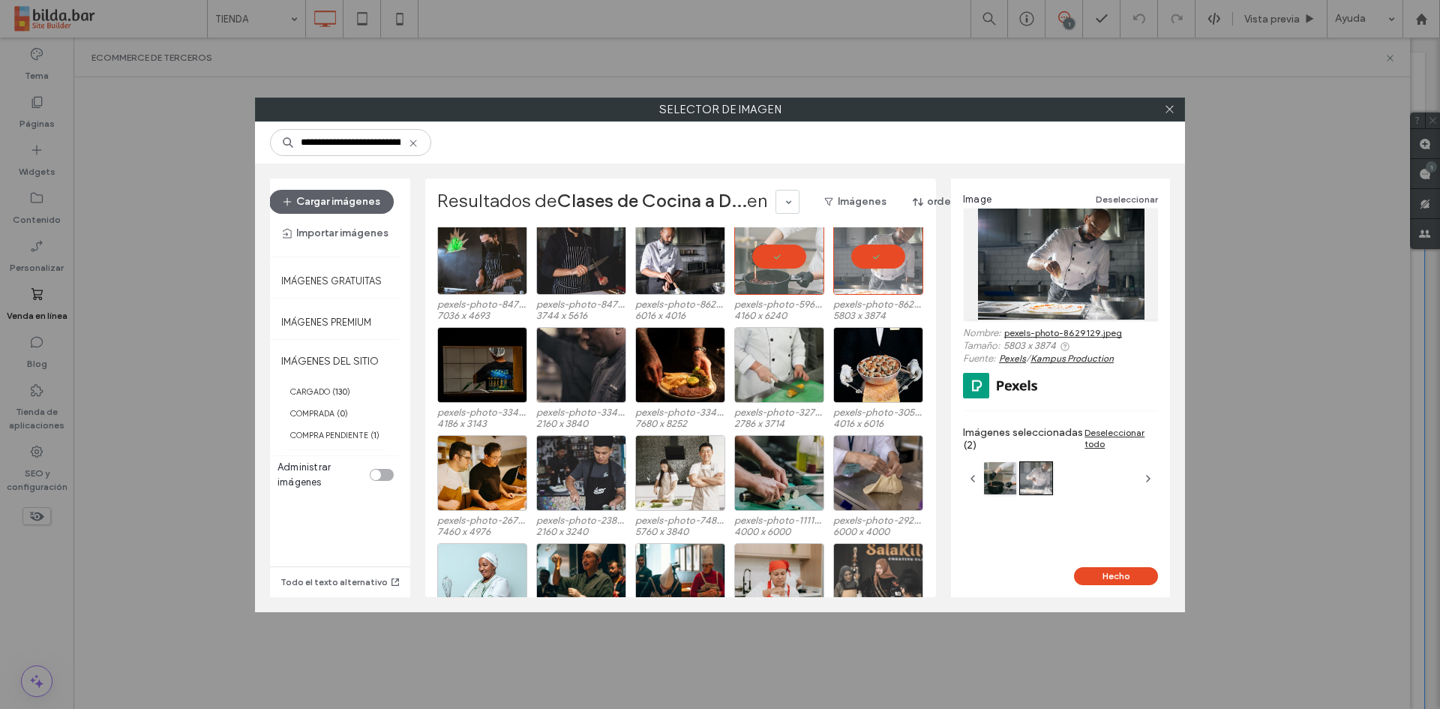
scroll to position [147, 0]
click at [657, 471] on div "Seleccione" at bounding box center [680, 472] width 90 height 76
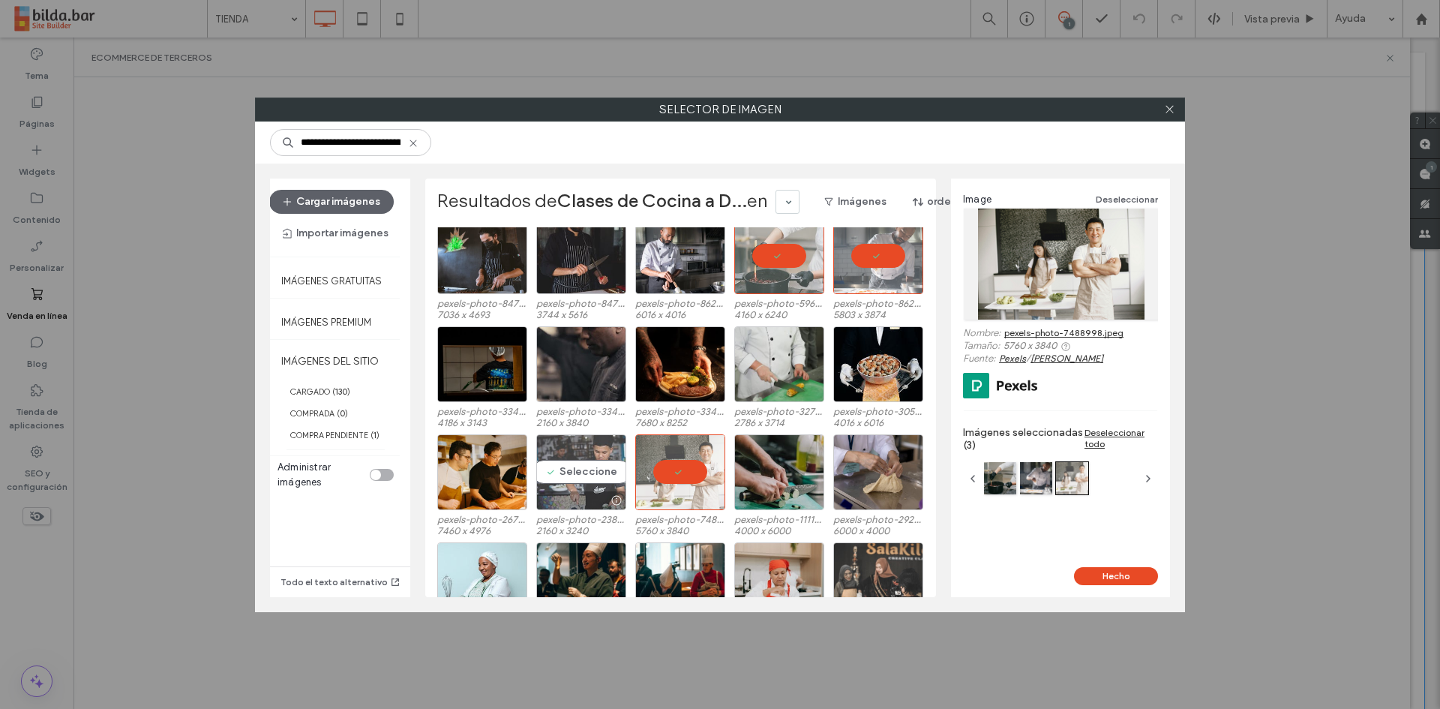
click at [566, 469] on div "Seleccione" at bounding box center [581, 472] width 90 height 76
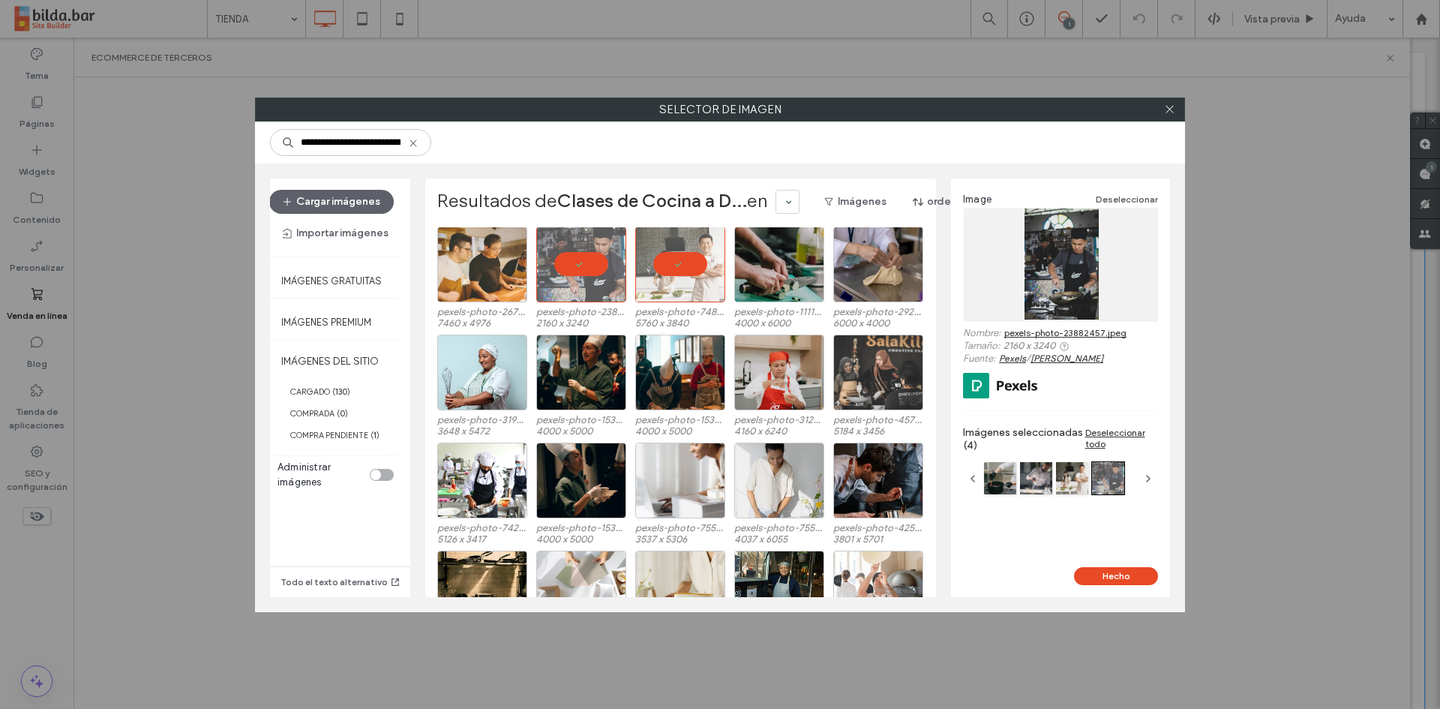
scroll to position [355, 0]
click at [880, 475] on div "Seleccione" at bounding box center [878, 480] width 90 height 76
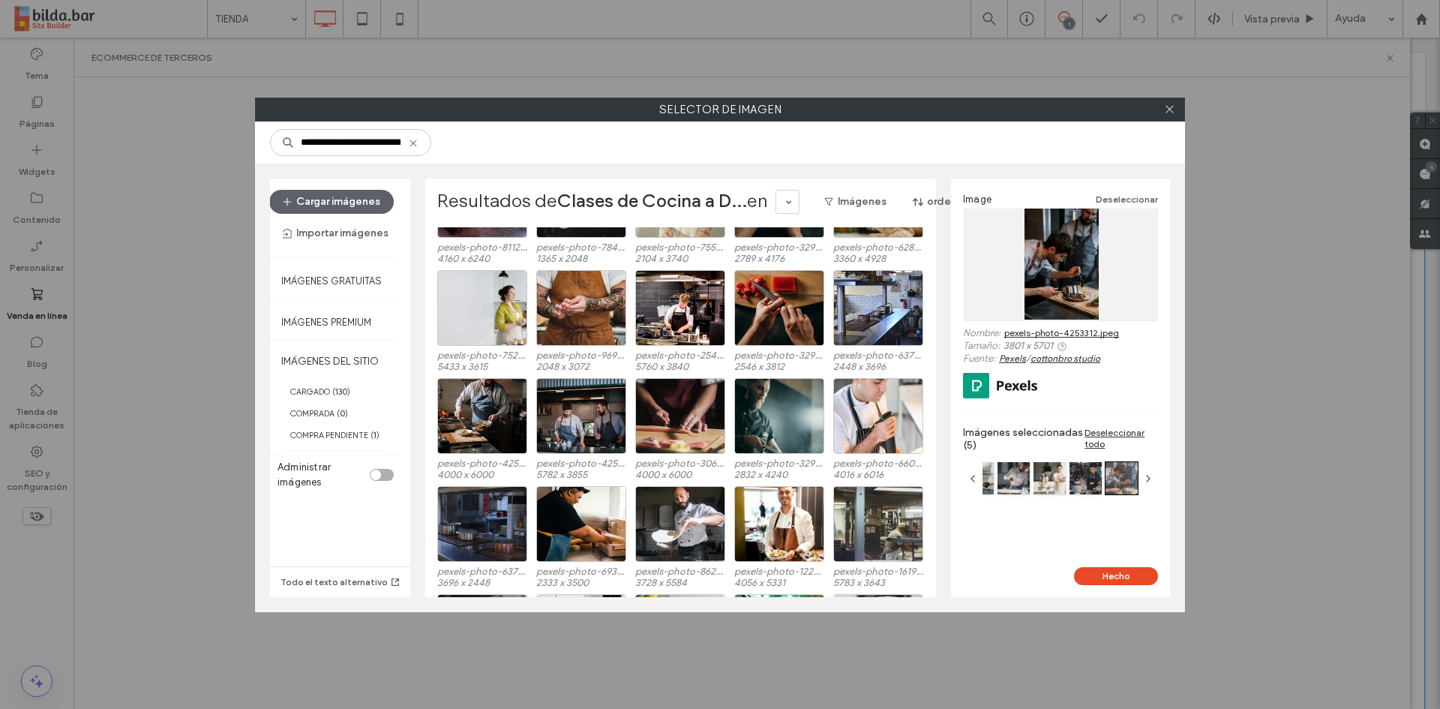
scroll to position [852, 0]
click at [569, 415] on div "Seleccione" at bounding box center [581, 415] width 90 height 76
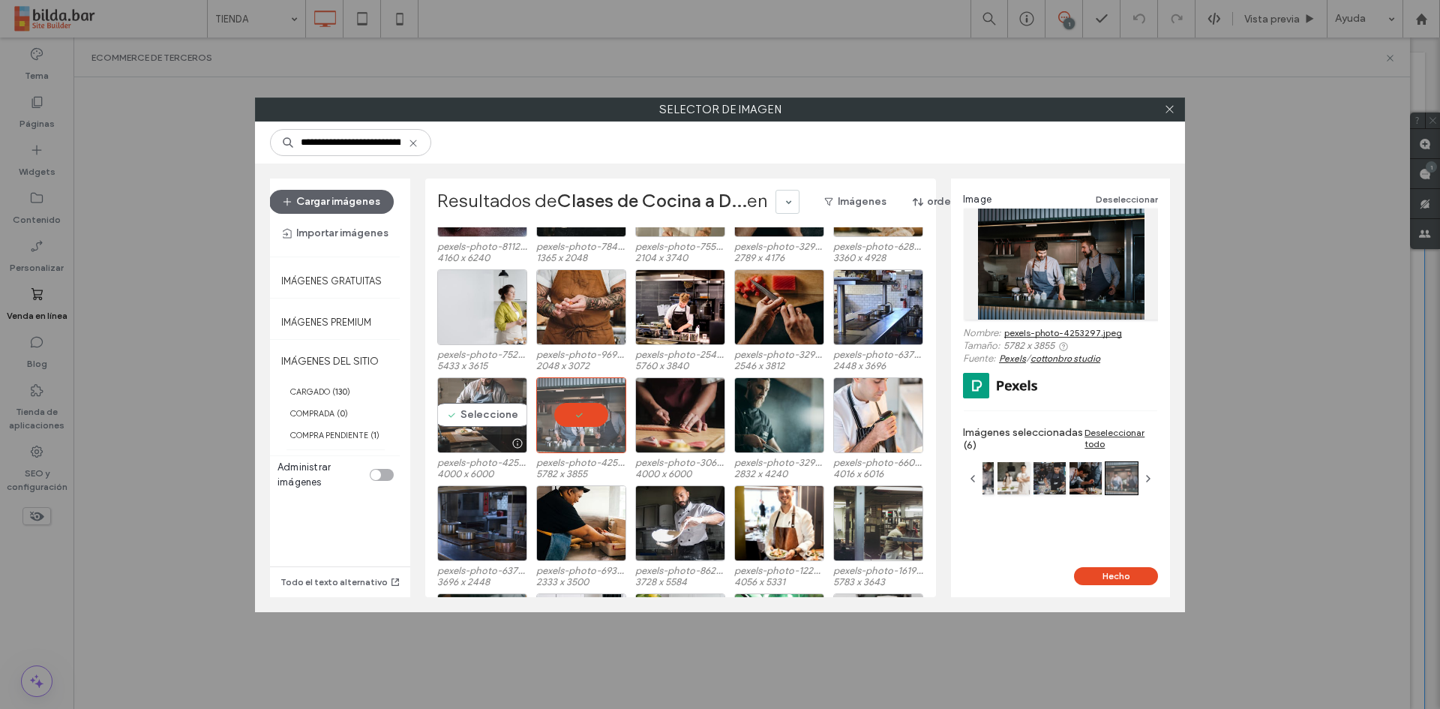
click at [472, 413] on div "Seleccione" at bounding box center [482, 415] width 90 height 76
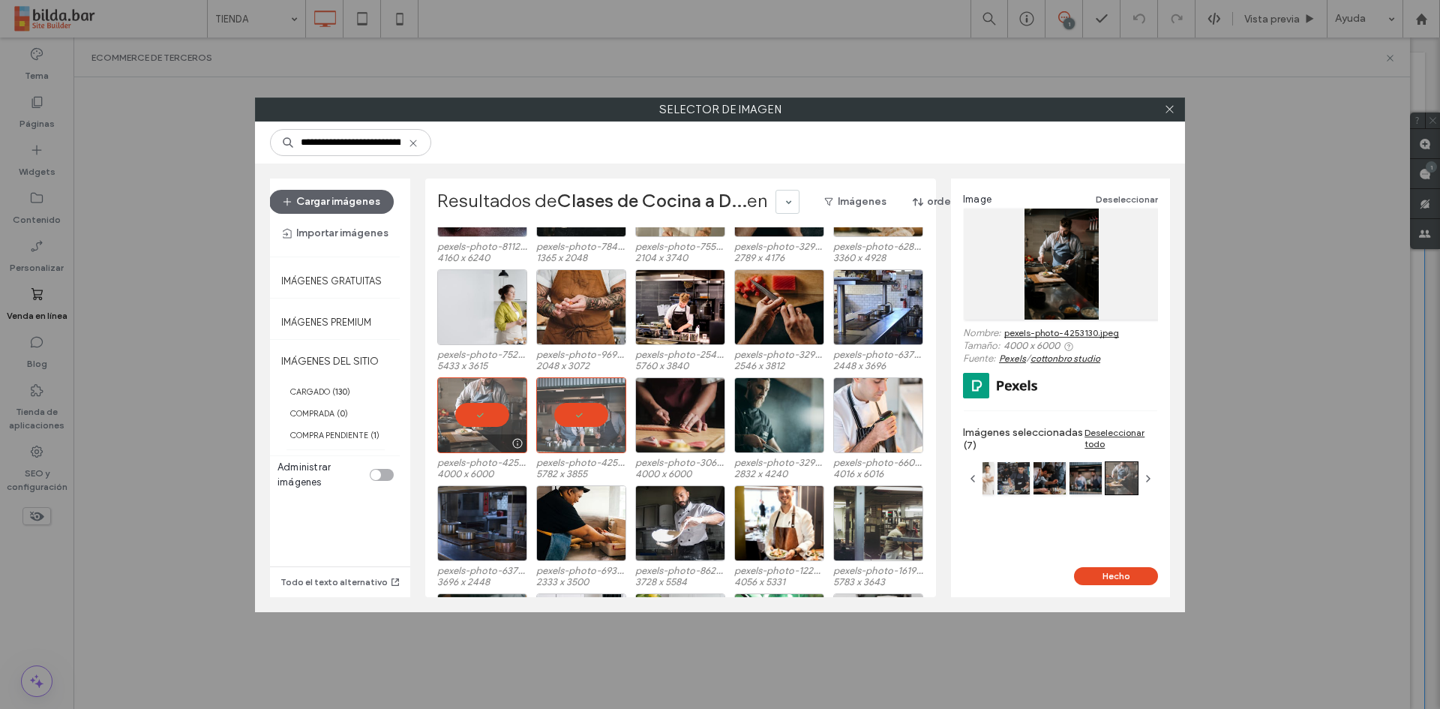
click at [475, 407] on div at bounding box center [482, 415] width 90 height 76
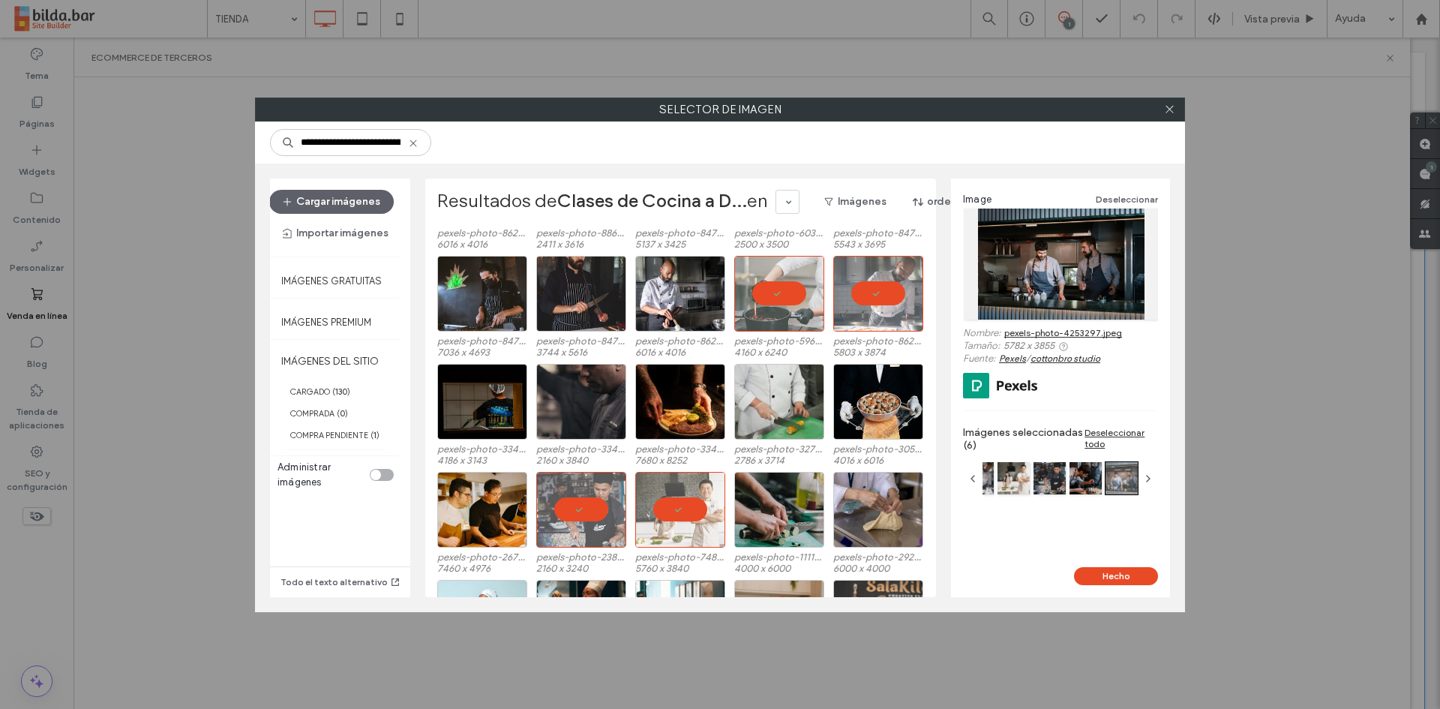
scroll to position [0, 0]
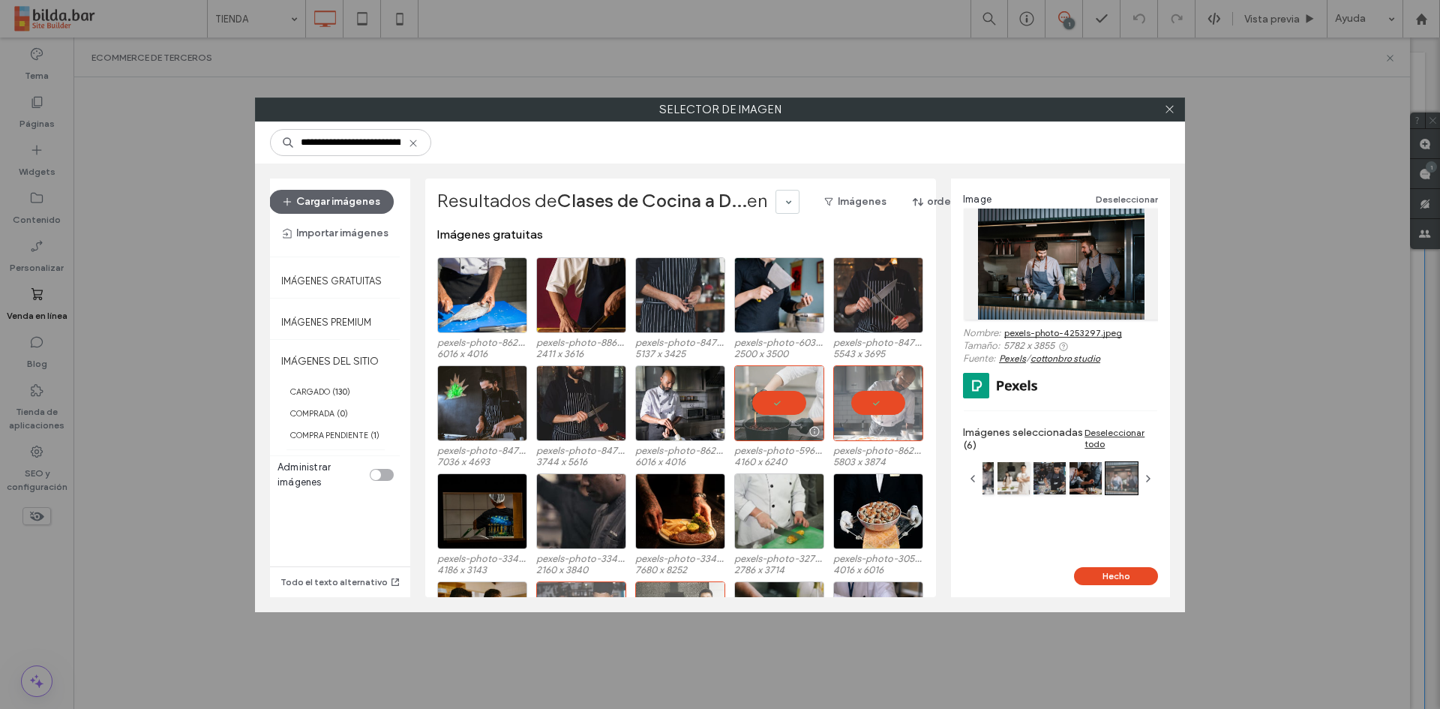
click at [790, 397] on div at bounding box center [779, 403] width 90 height 76
click at [874, 407] on div at bounding box center [878, 403] width 90 height 76
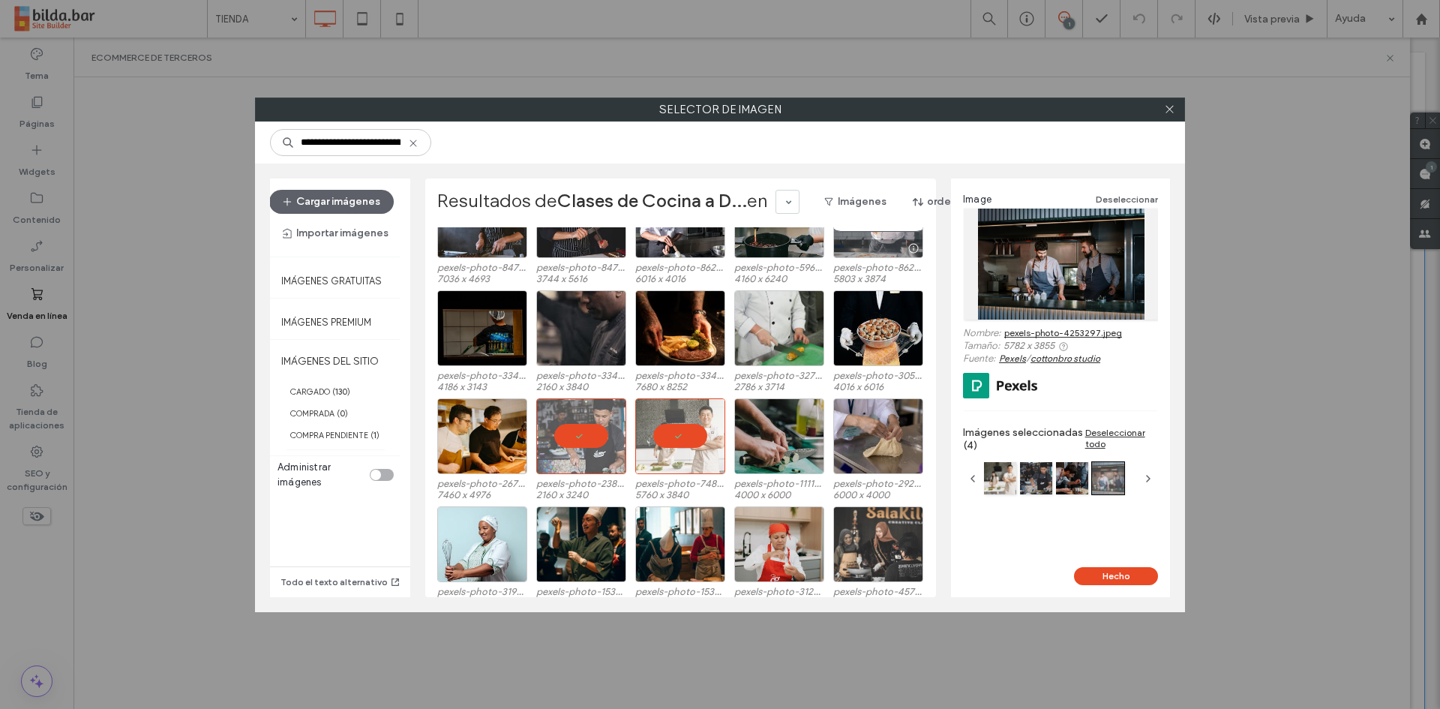
scroll to position [196, 0]
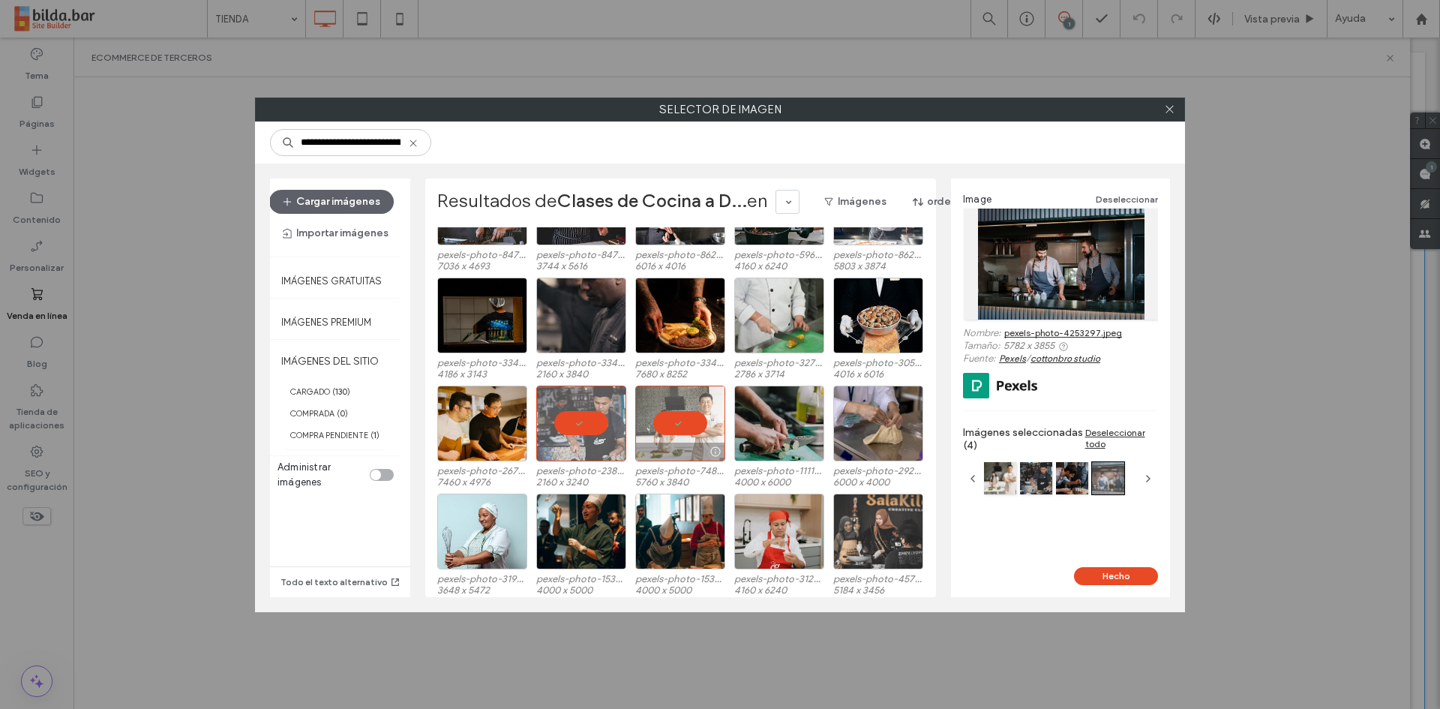
click at [653, 421] on div at bounding box center [680, 423] width 90 height 76
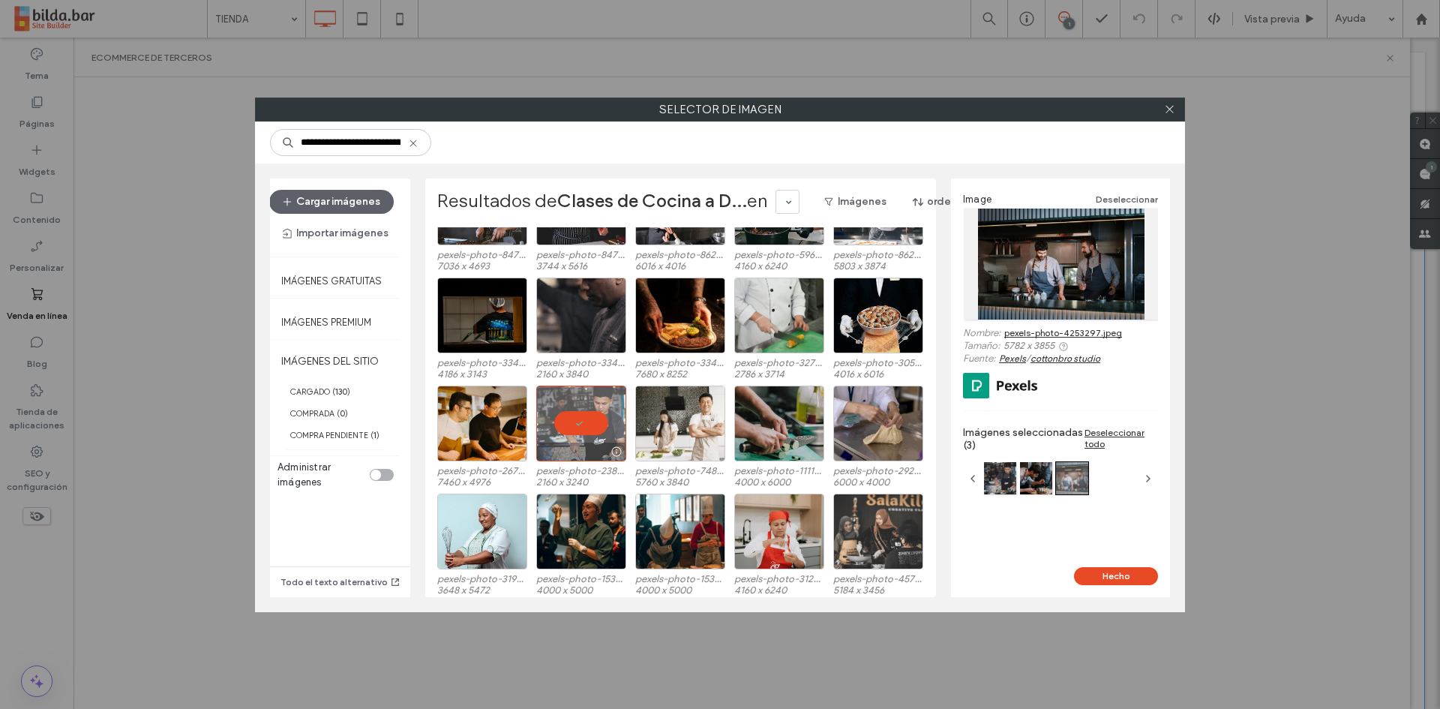
click at [588, 420] on div at bounding box center [581, 423] width 90 height 76
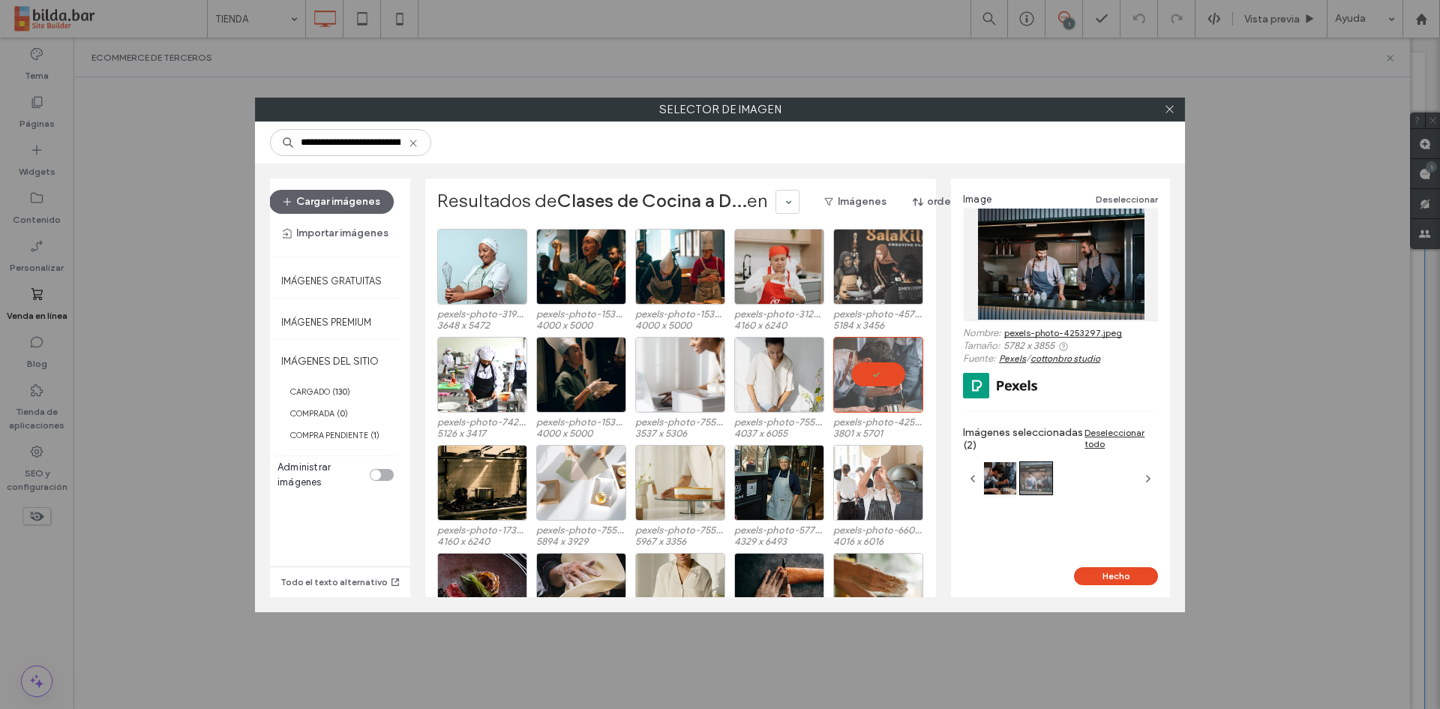
scroll to position [464, 0]
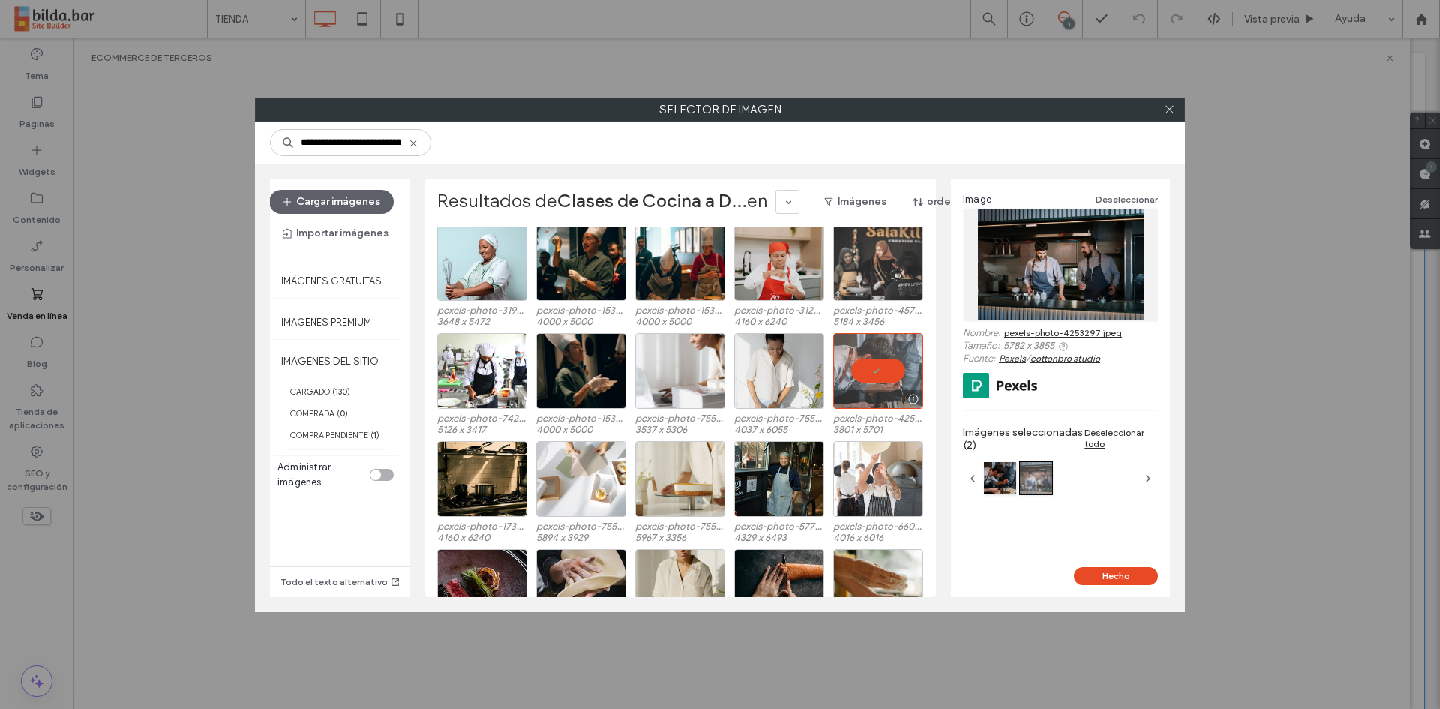
click at [886, 367] on div at bounding box center [878, 371] width 90 height 76
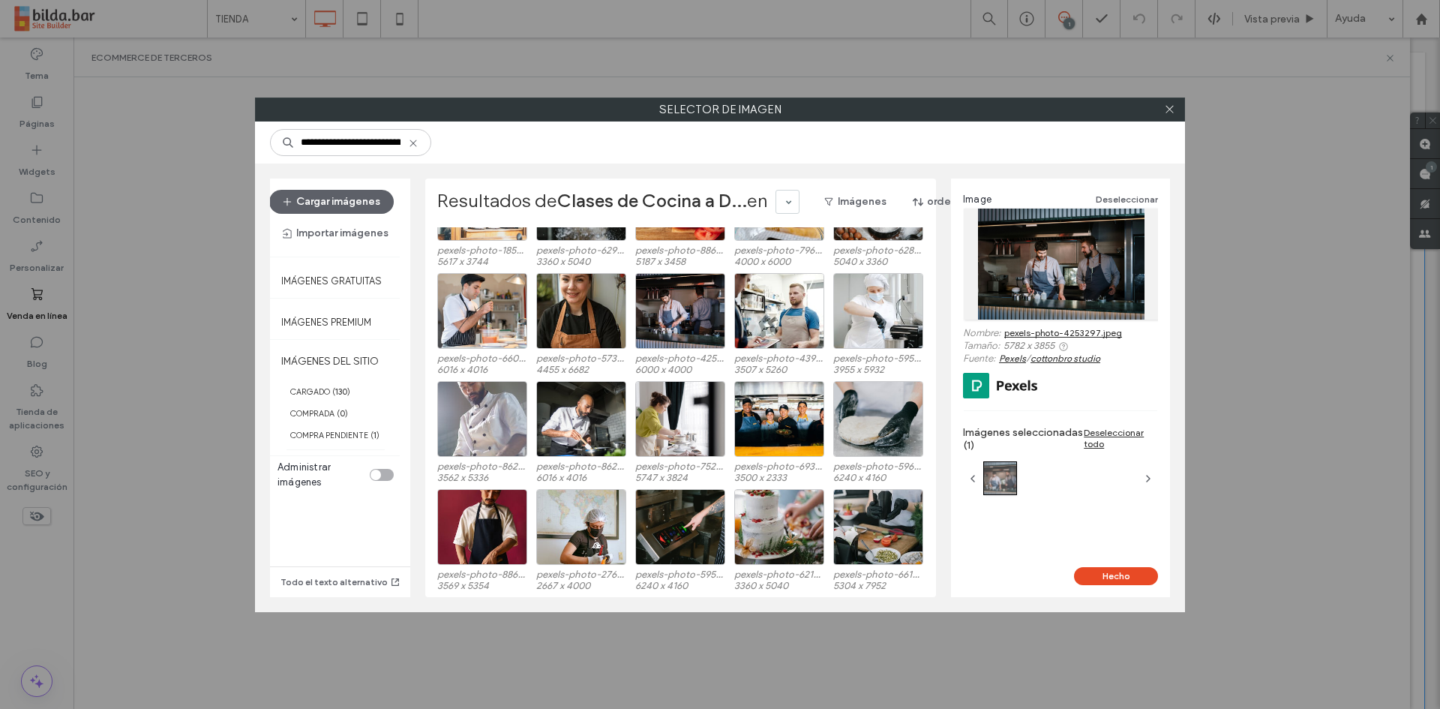
scroll to position [2103, 0]
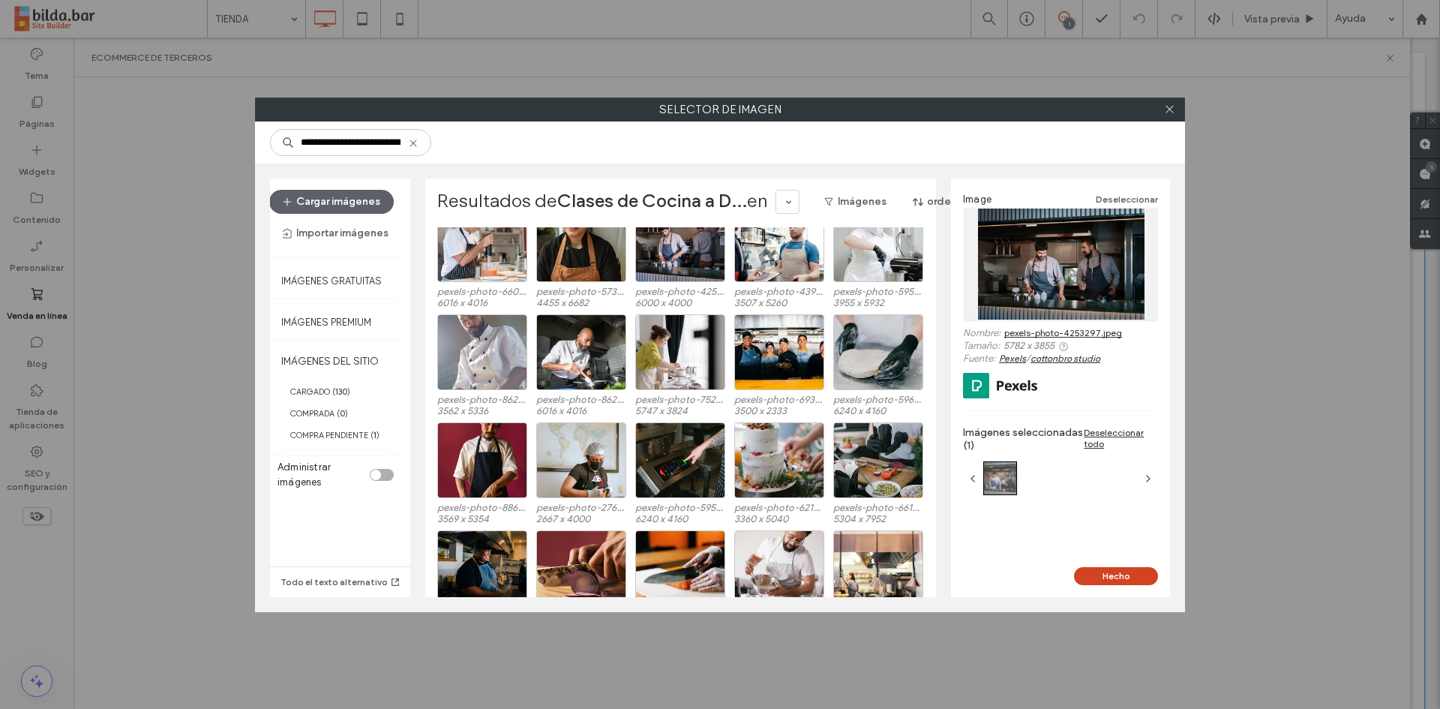
click at [1129, 574] on button "Hecho" at bounding box center [1116, 576] width 84 height 18
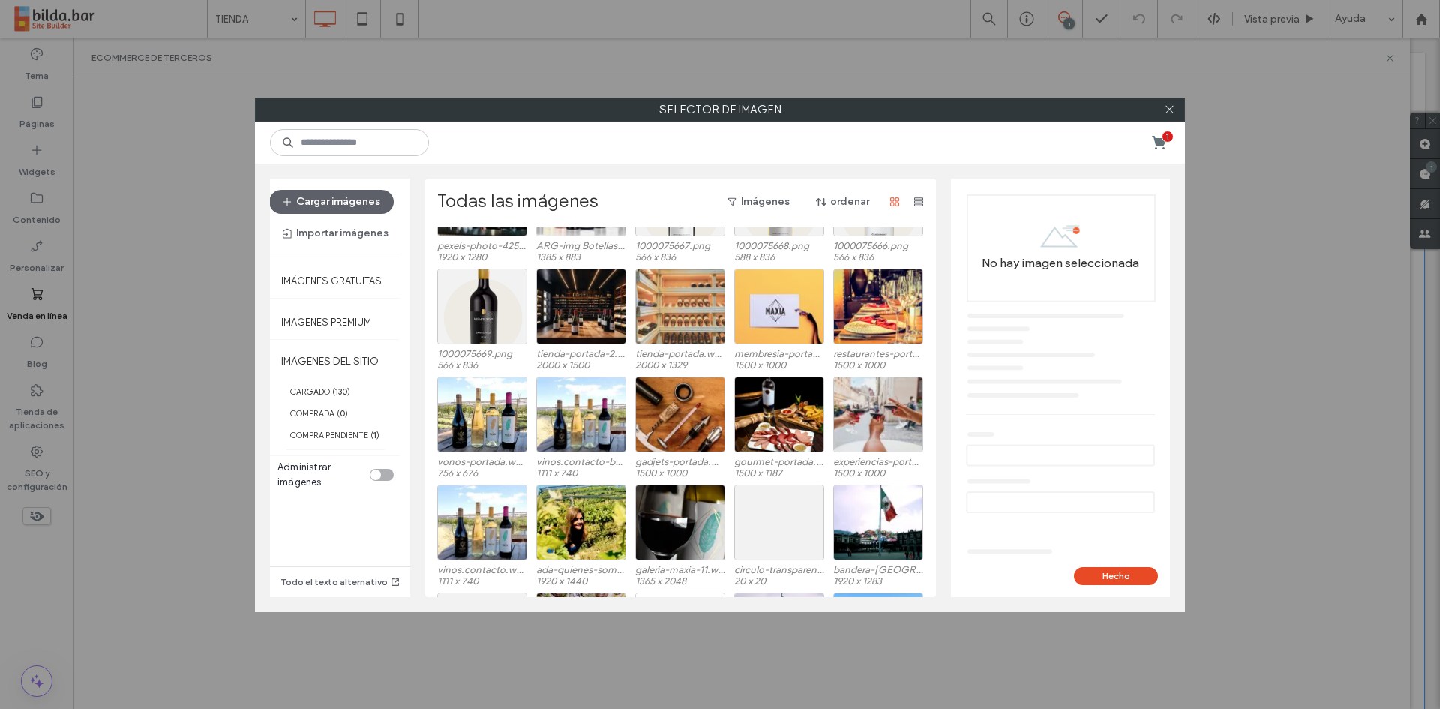
scroll to position [55, 0]
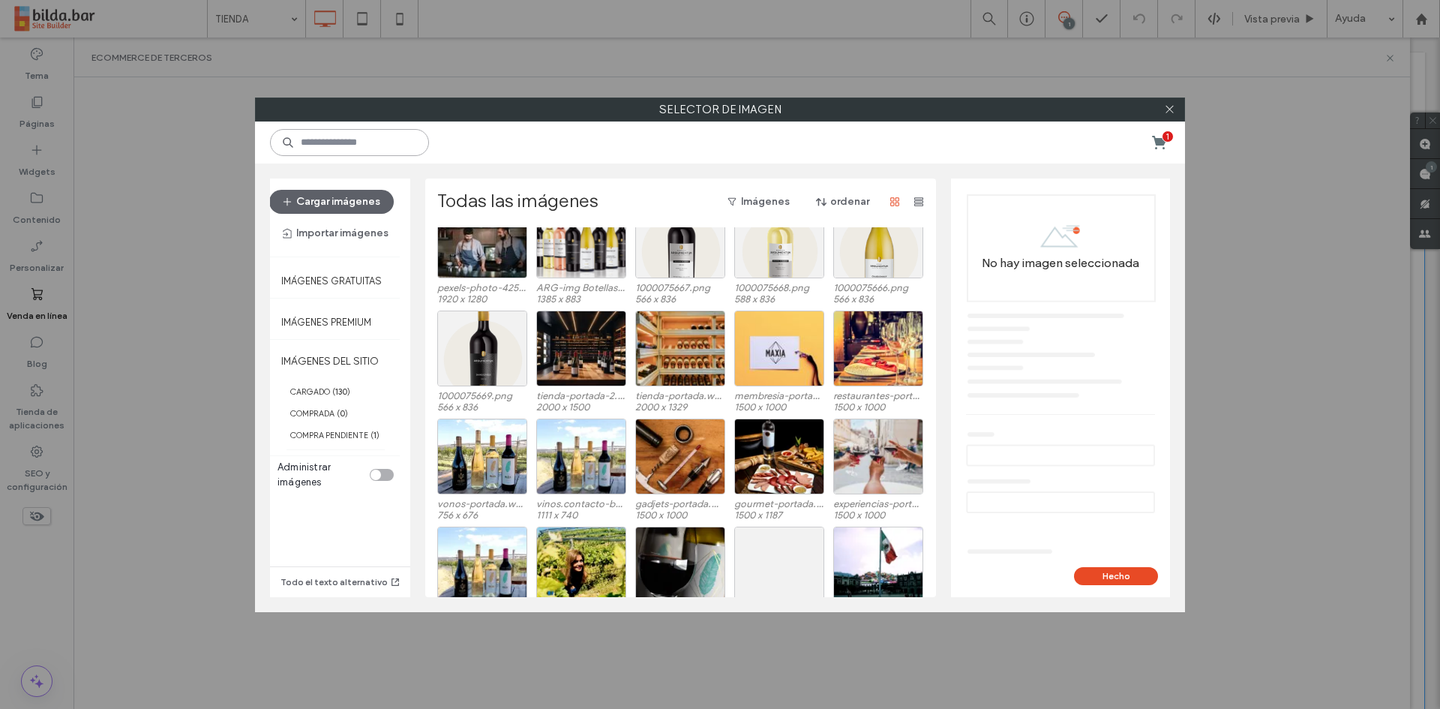
click at [384, 145] on input at bounding box center [349, 142] width 159 height 27
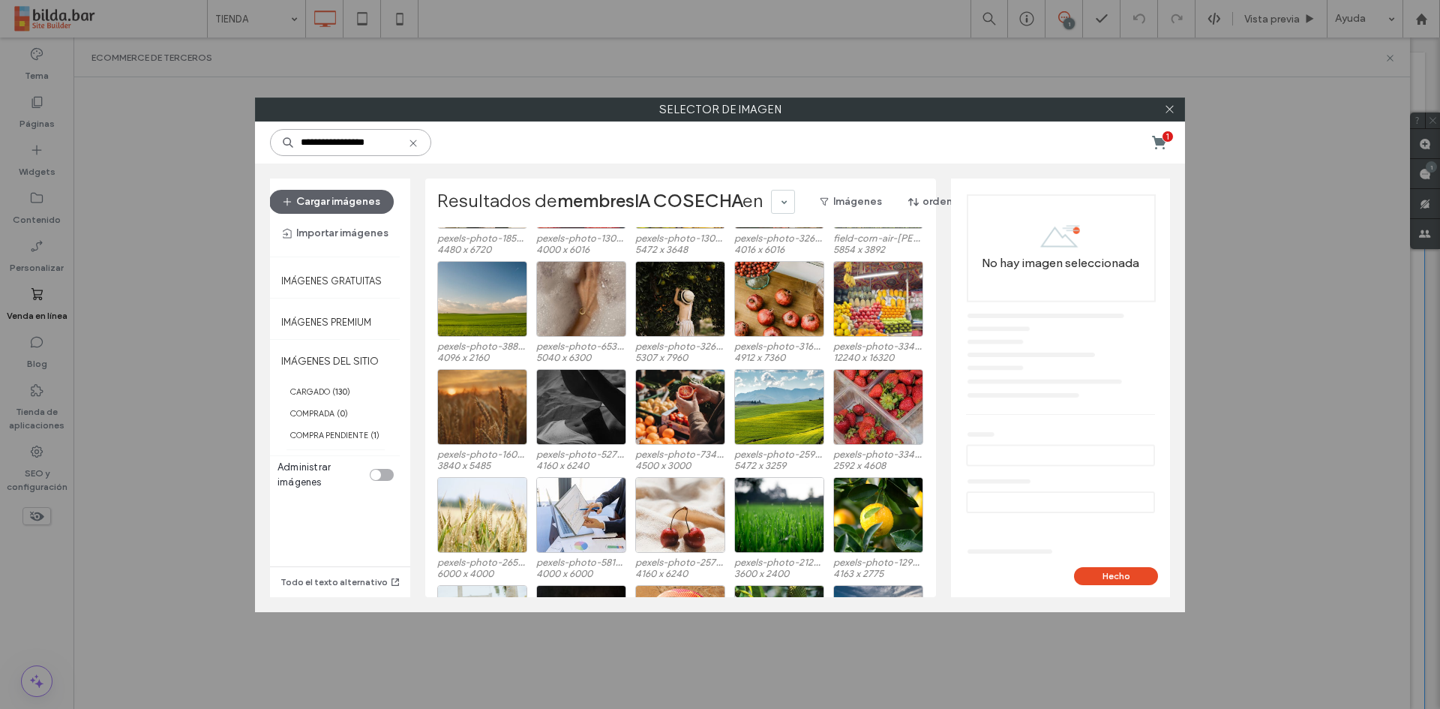
scroll to position [3778, 0]
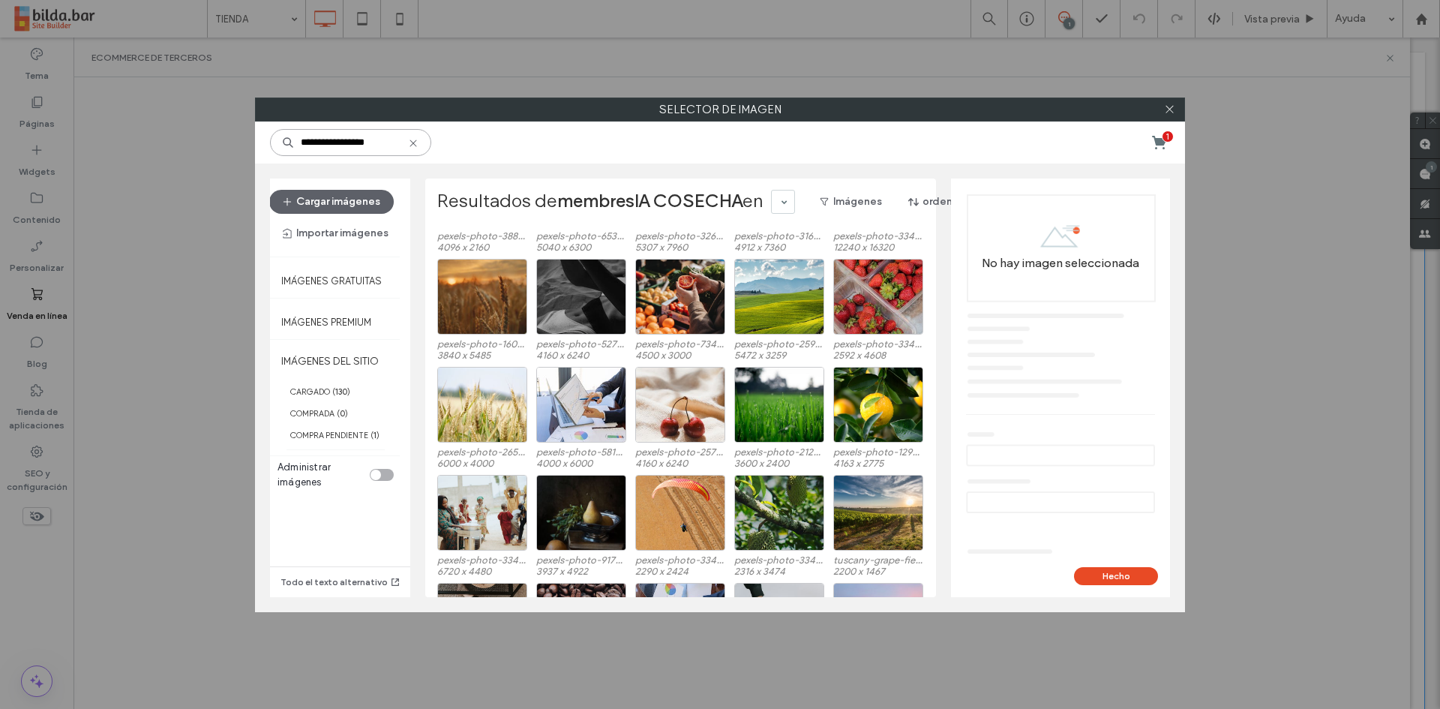
click at [337, 141] on input "**********" at bounding box center [350, 142] width 161 height 27
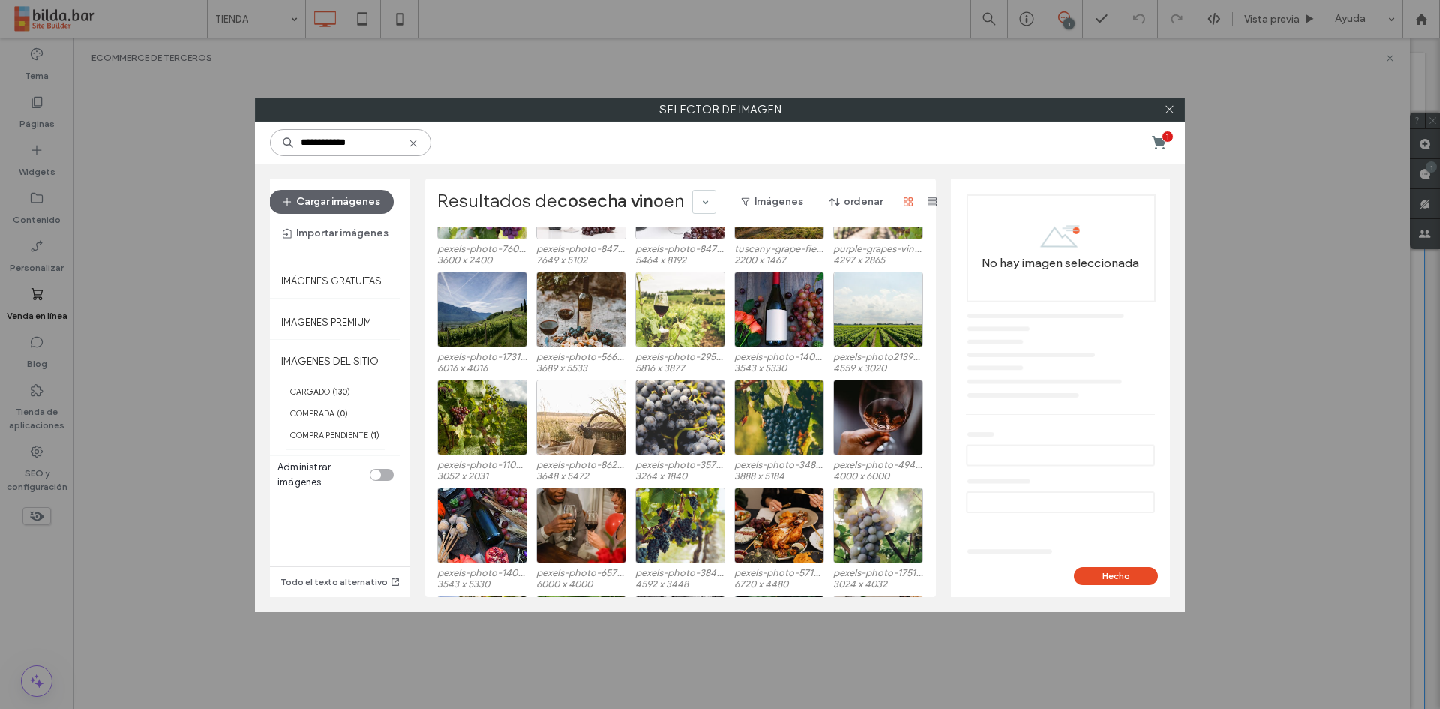
scroll to position [94, 0]
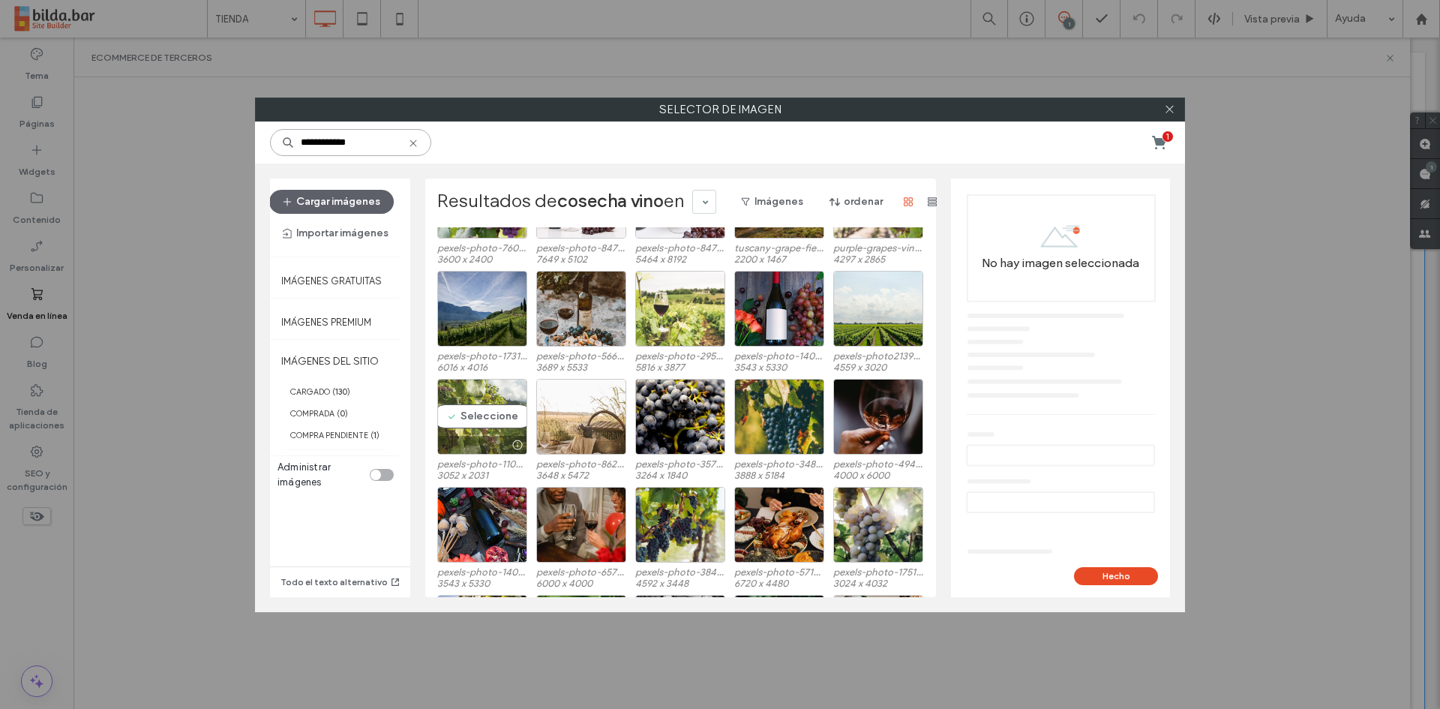
type input "**********"
click at [493, 417] on div "Seleccione" at bounding box center [482, 417] width 90 height 76
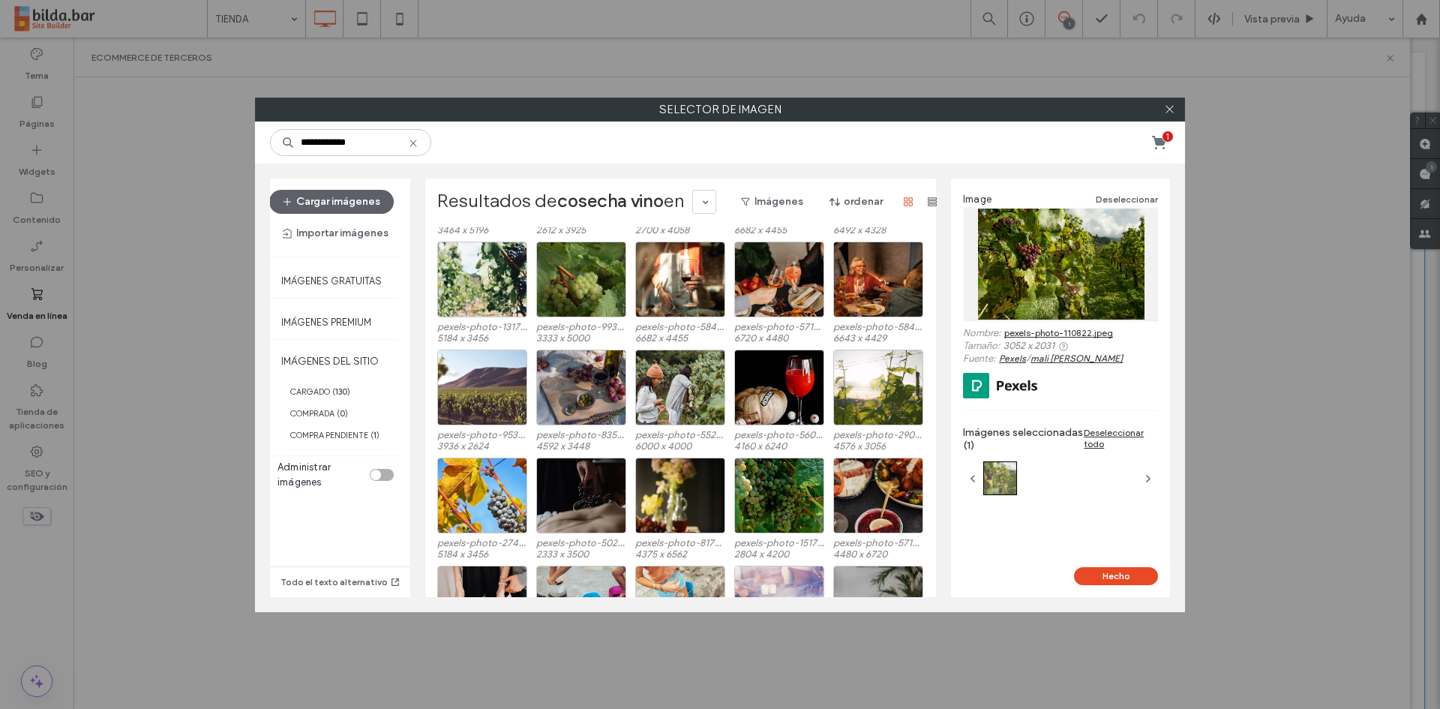
scroll to position [1186, 0]
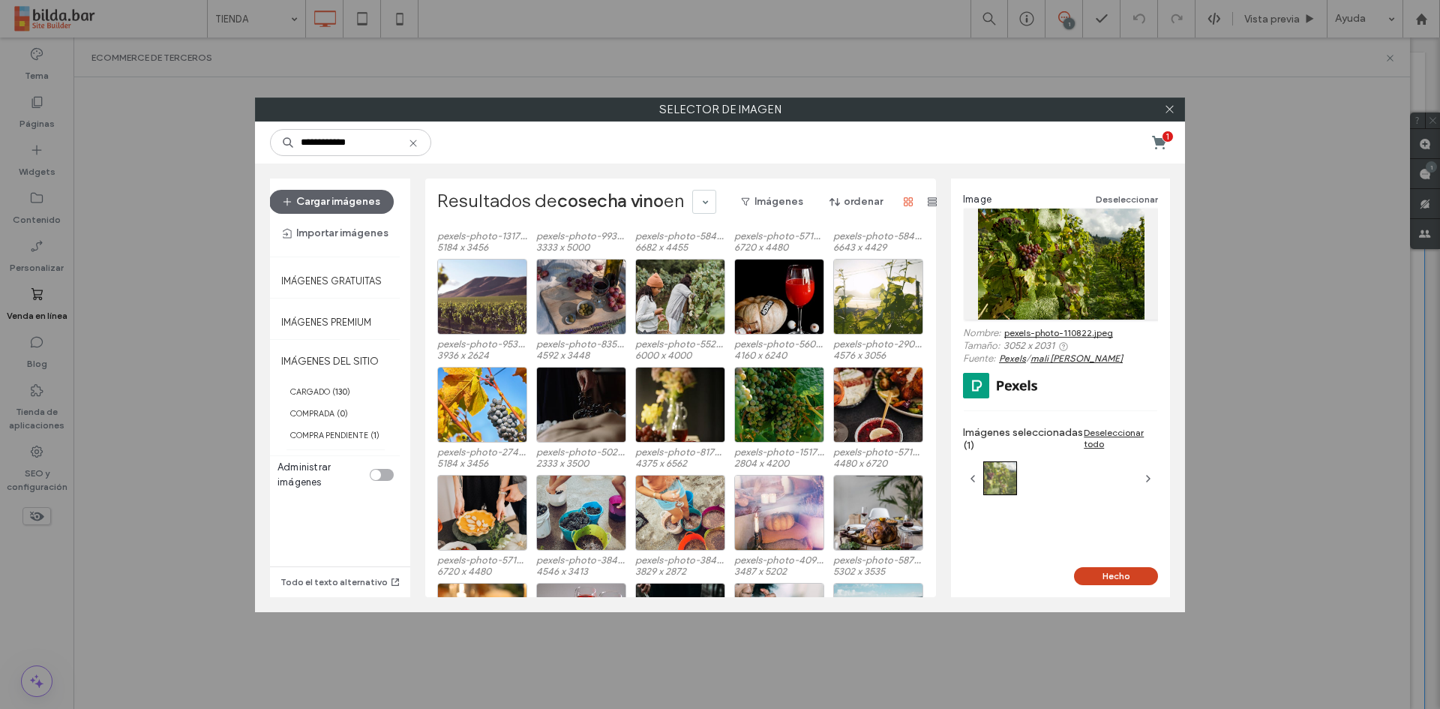
click at [1112, 574] on button "Hecho" at bounding box center [1116, 576] width 84 height 18
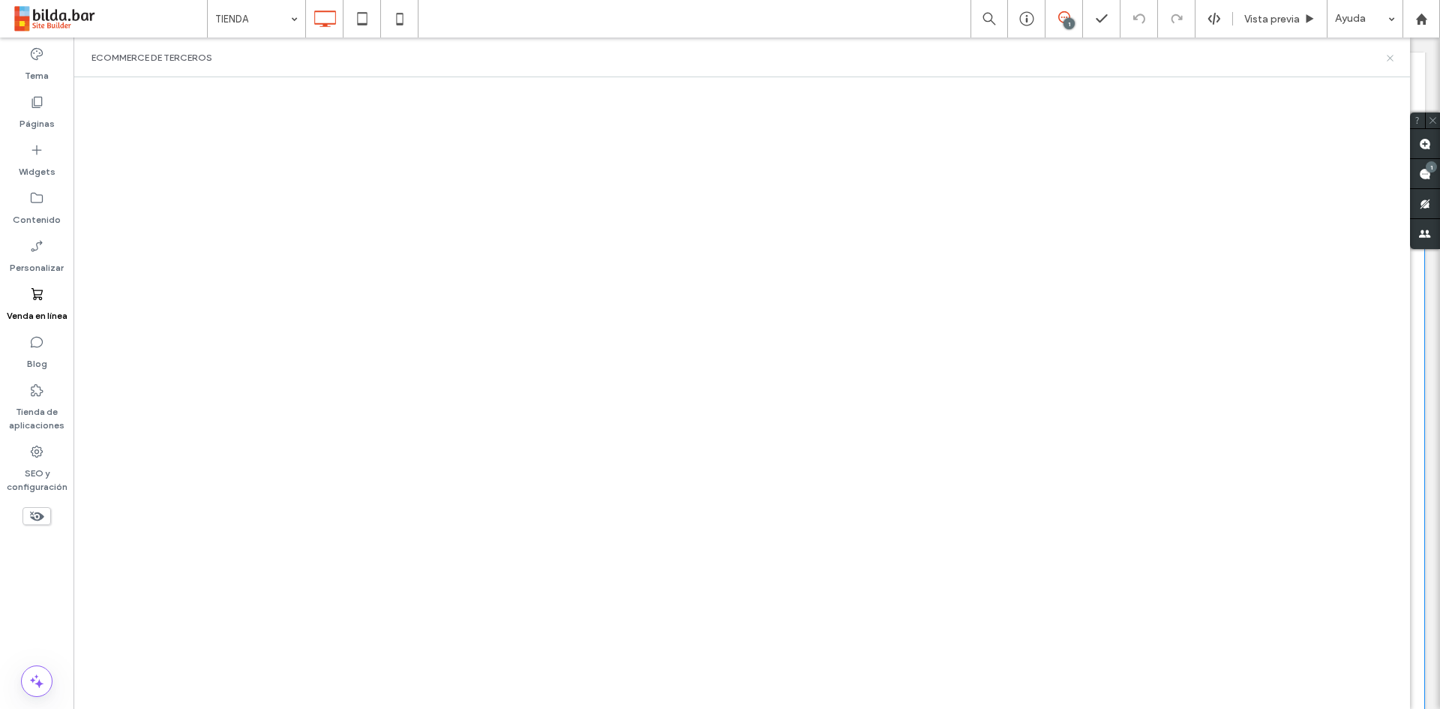
click at [1389, 58] on icon at bounding box center [1389, 57] width 11 height 11
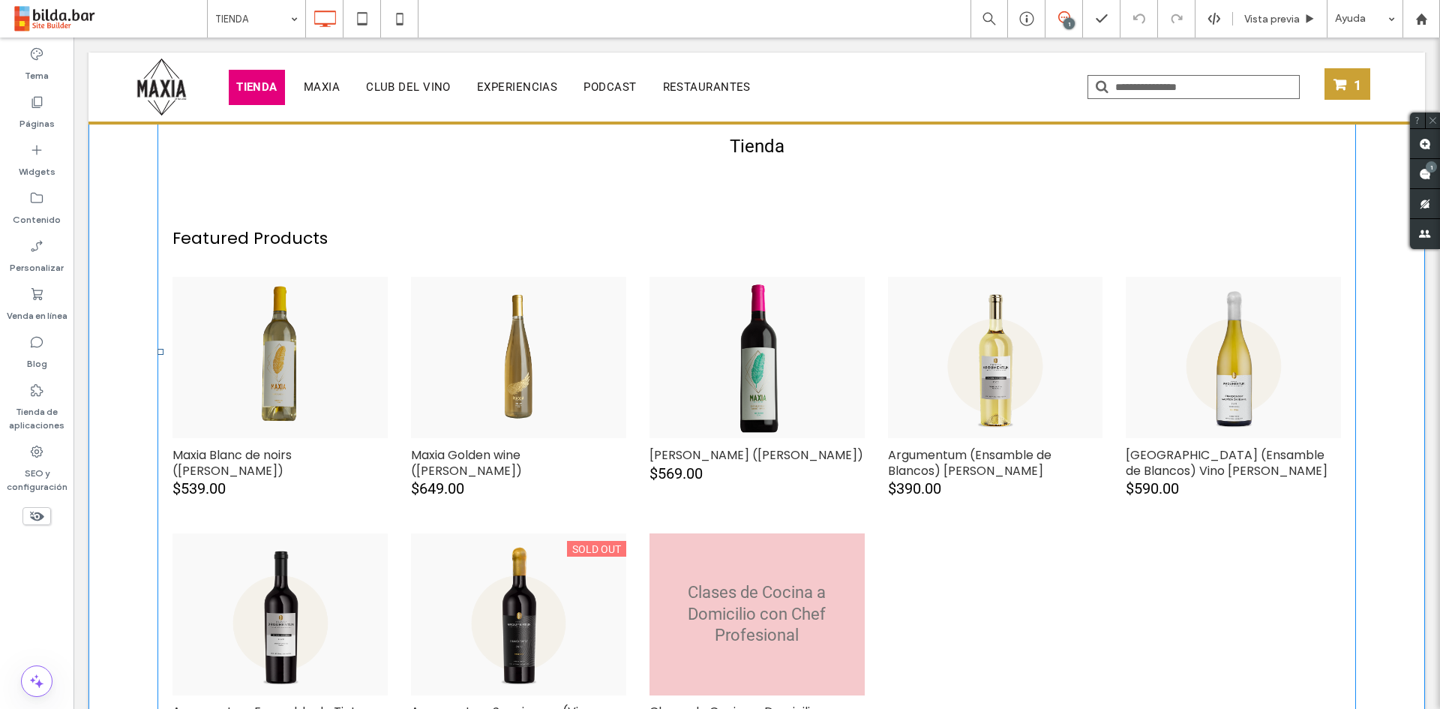
scroll to position [160, 0]
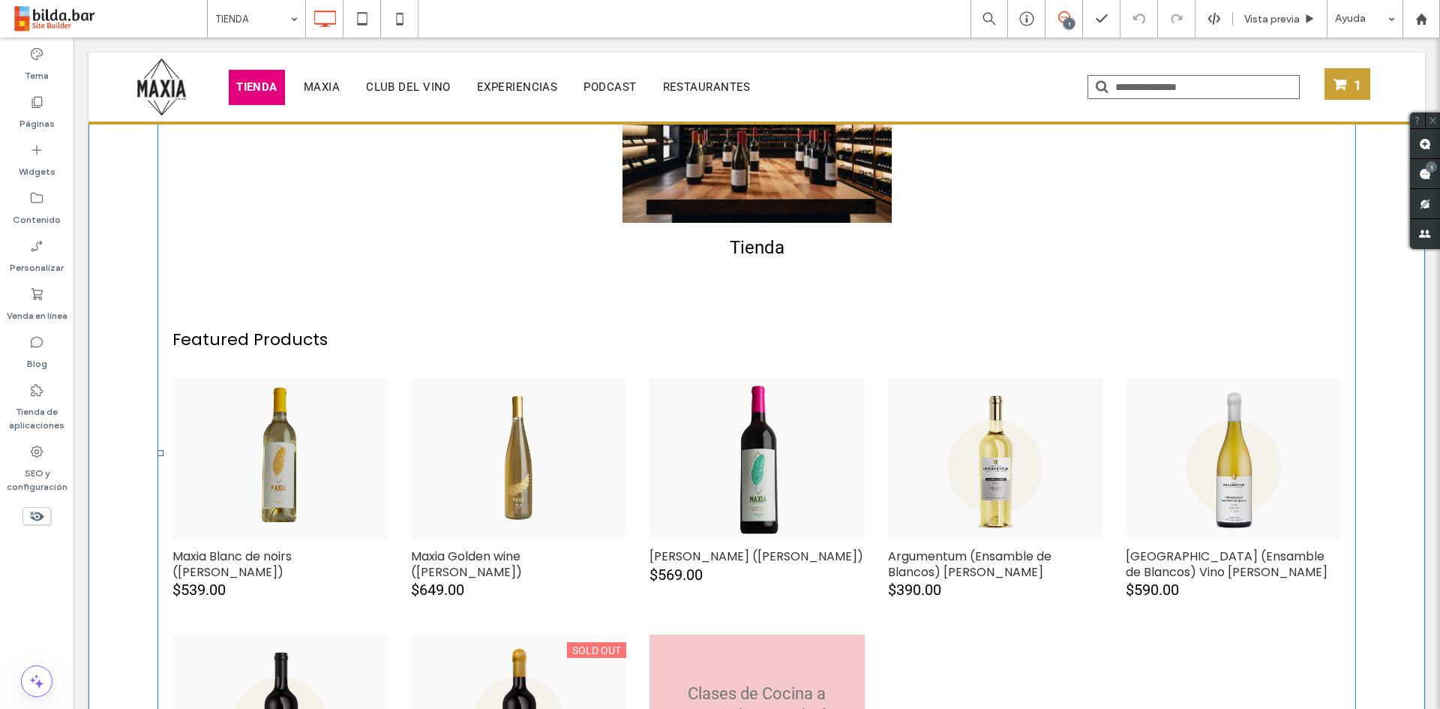
click at [784, 192] on span at bounding box center [756, 453] width 1198 height 884
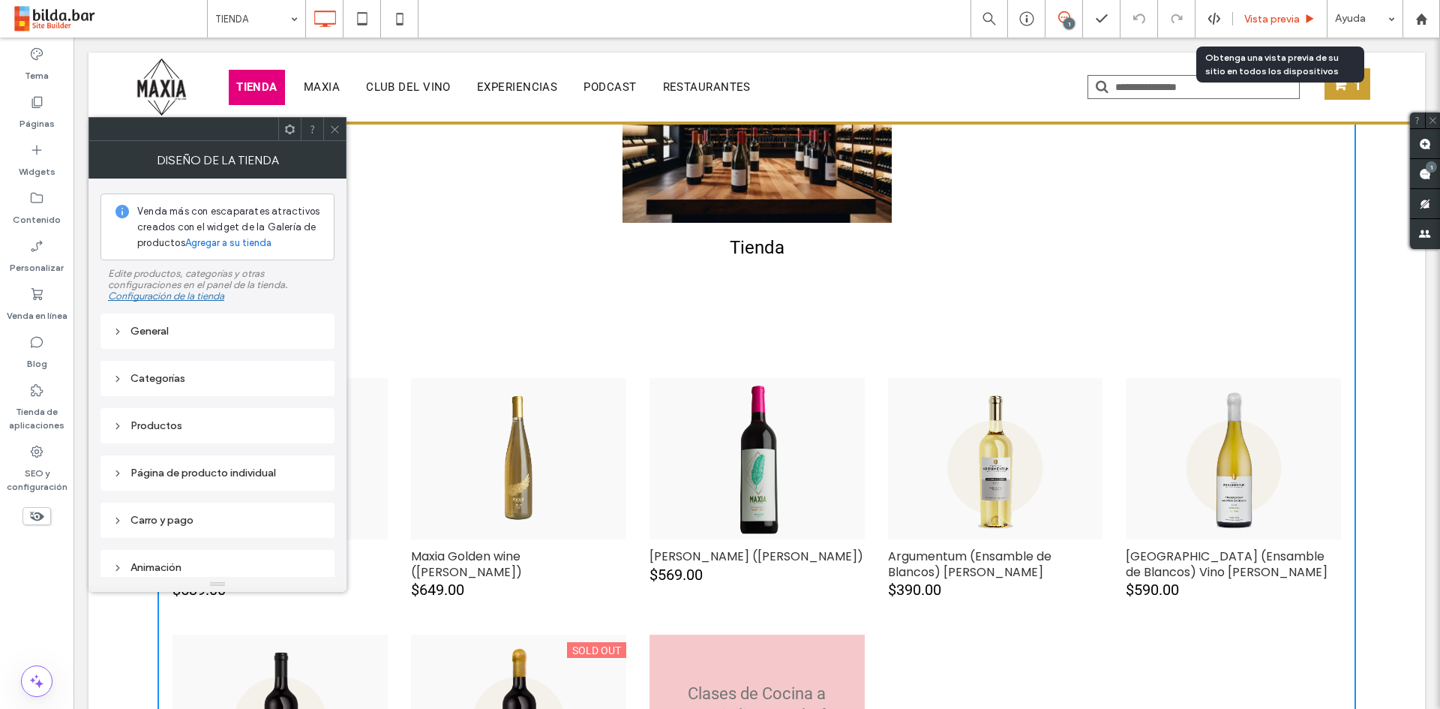
click at [1278, 9] on div "Vista previa" at bounding box center [1280, 18] width 94 height 37
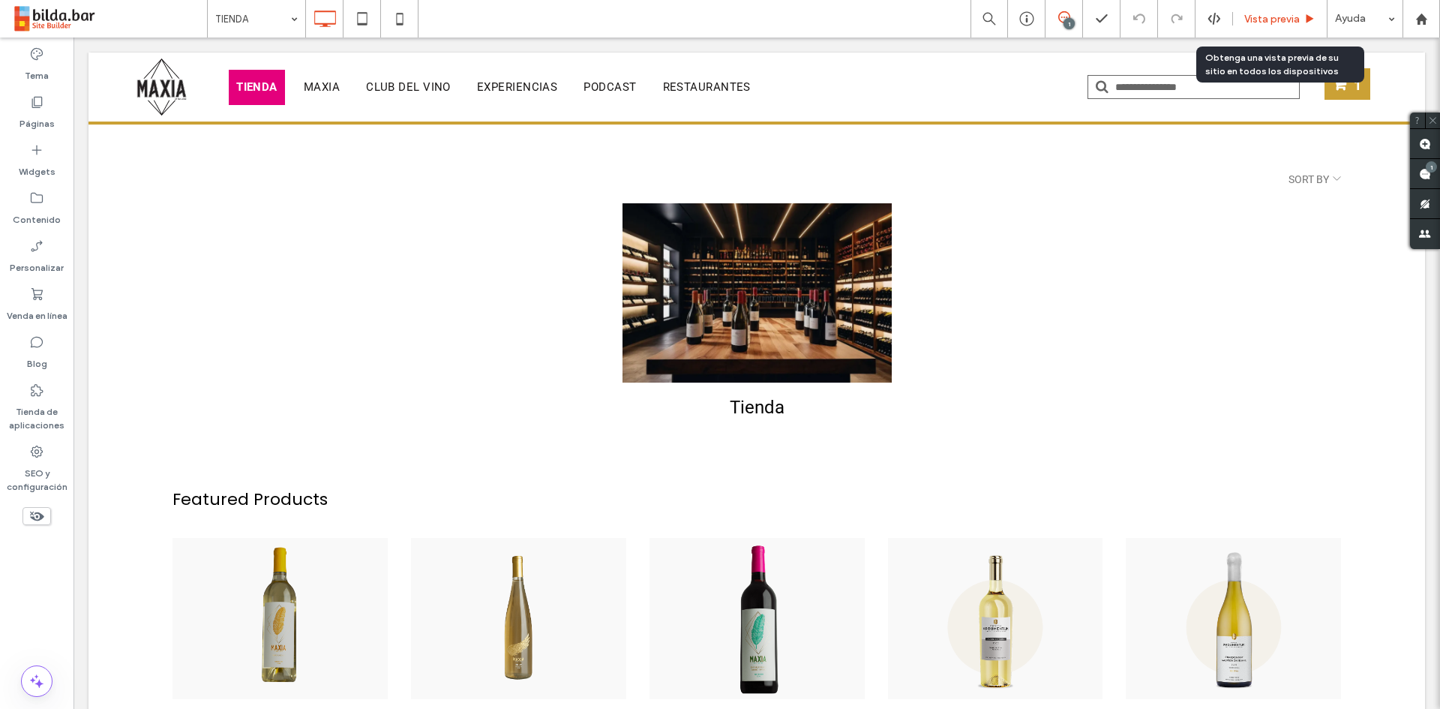
click at [1265, 13] on span "Vista previa" at bounding box center [1271, 19] width 55 height 13
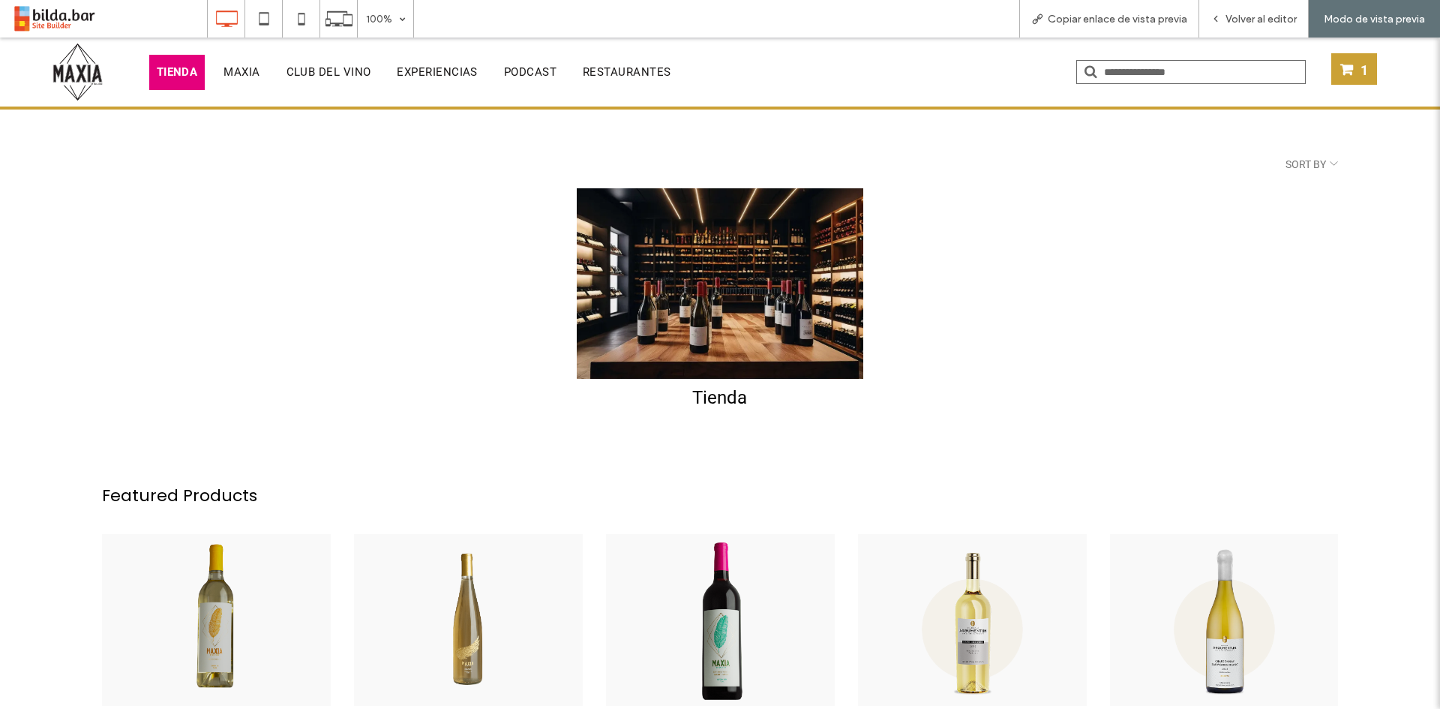
click div "Tienda"
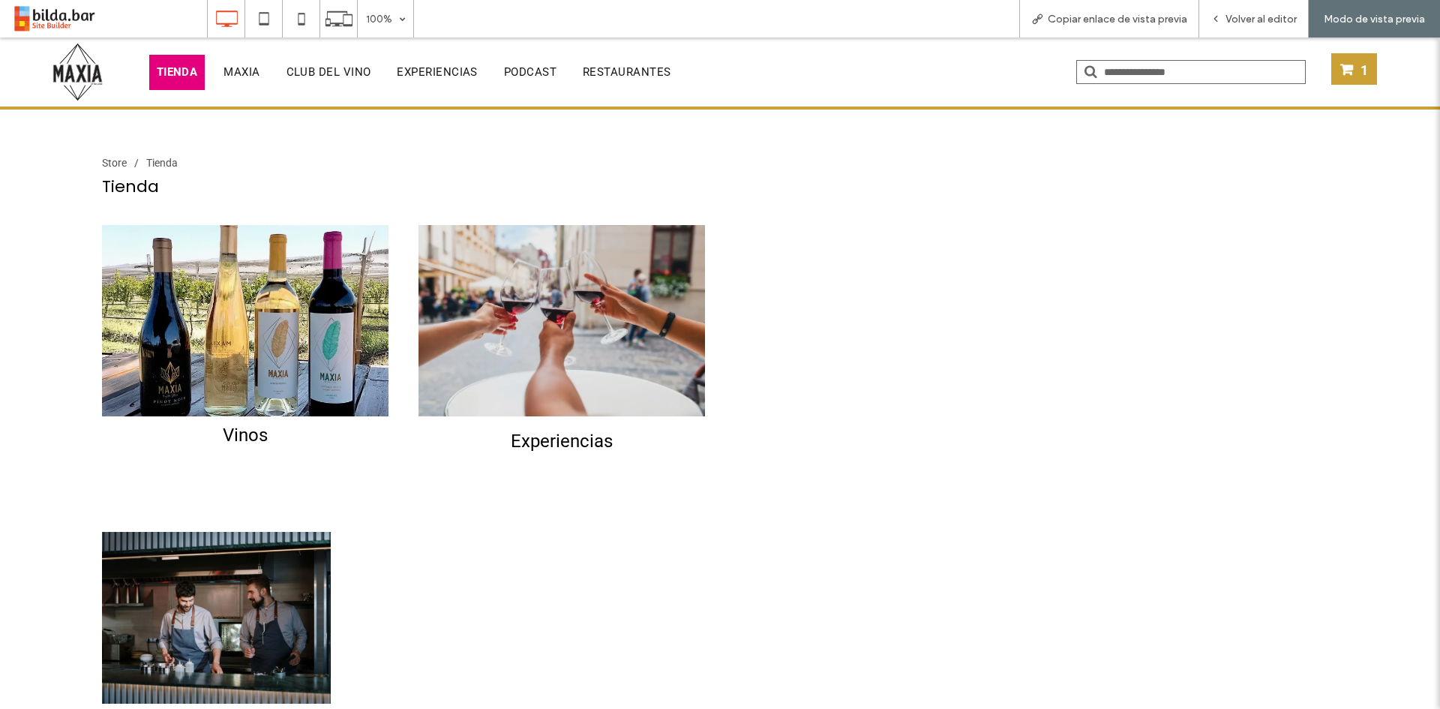
click div "Vinos"
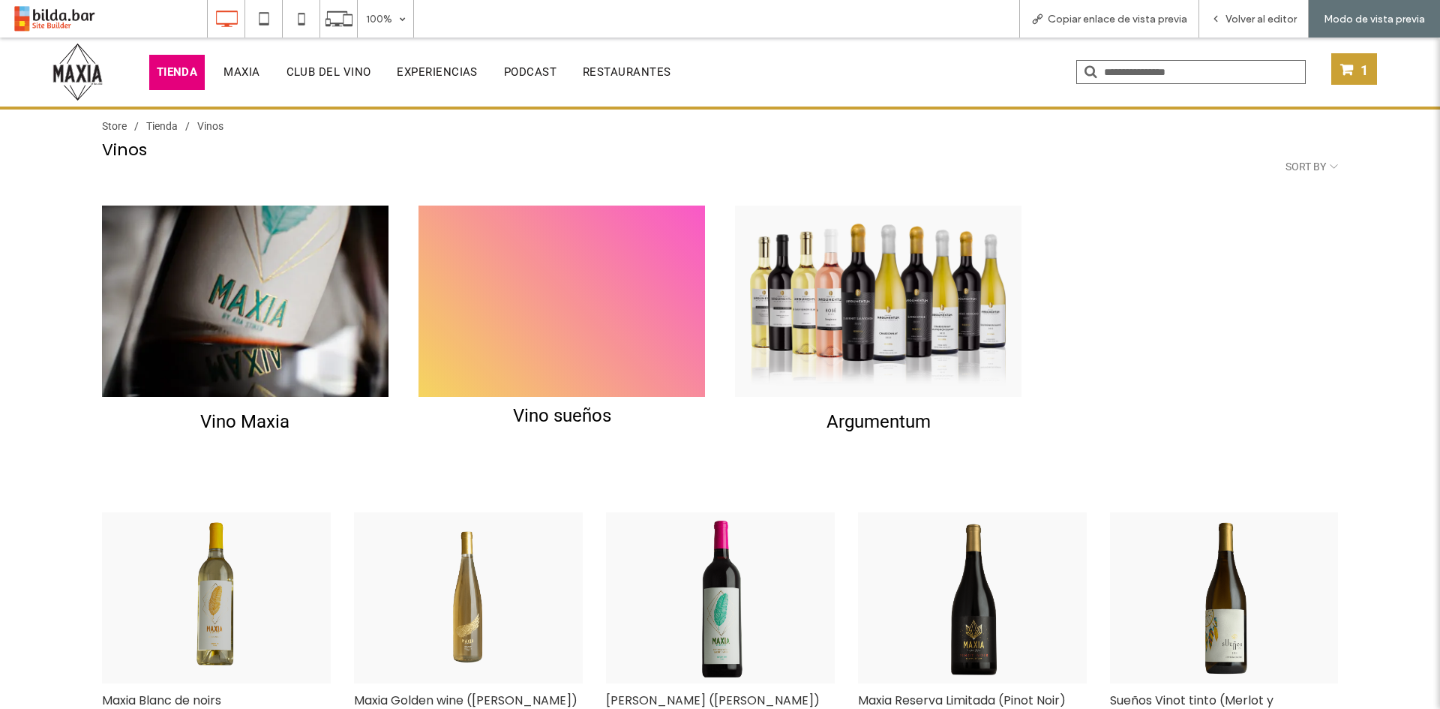
scroll to position [26, 0]
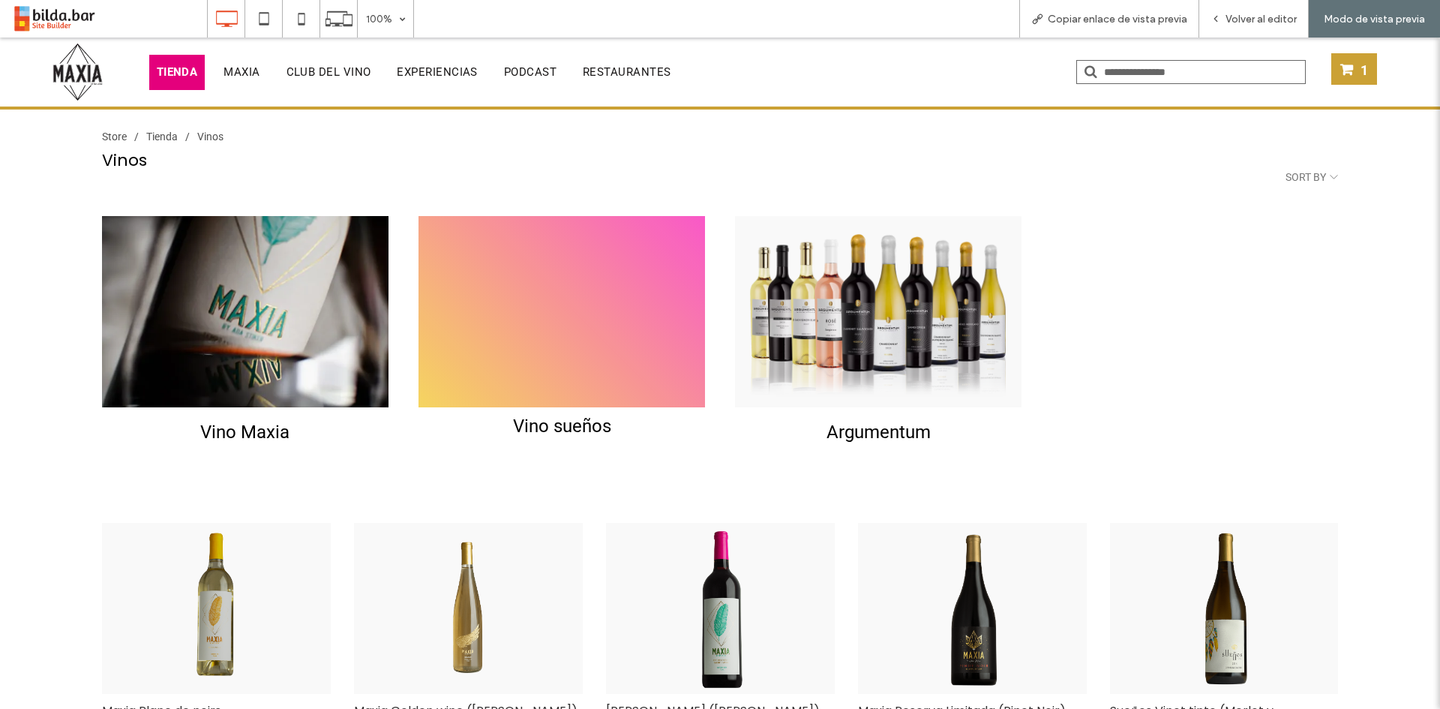
click div "Vino sueños"
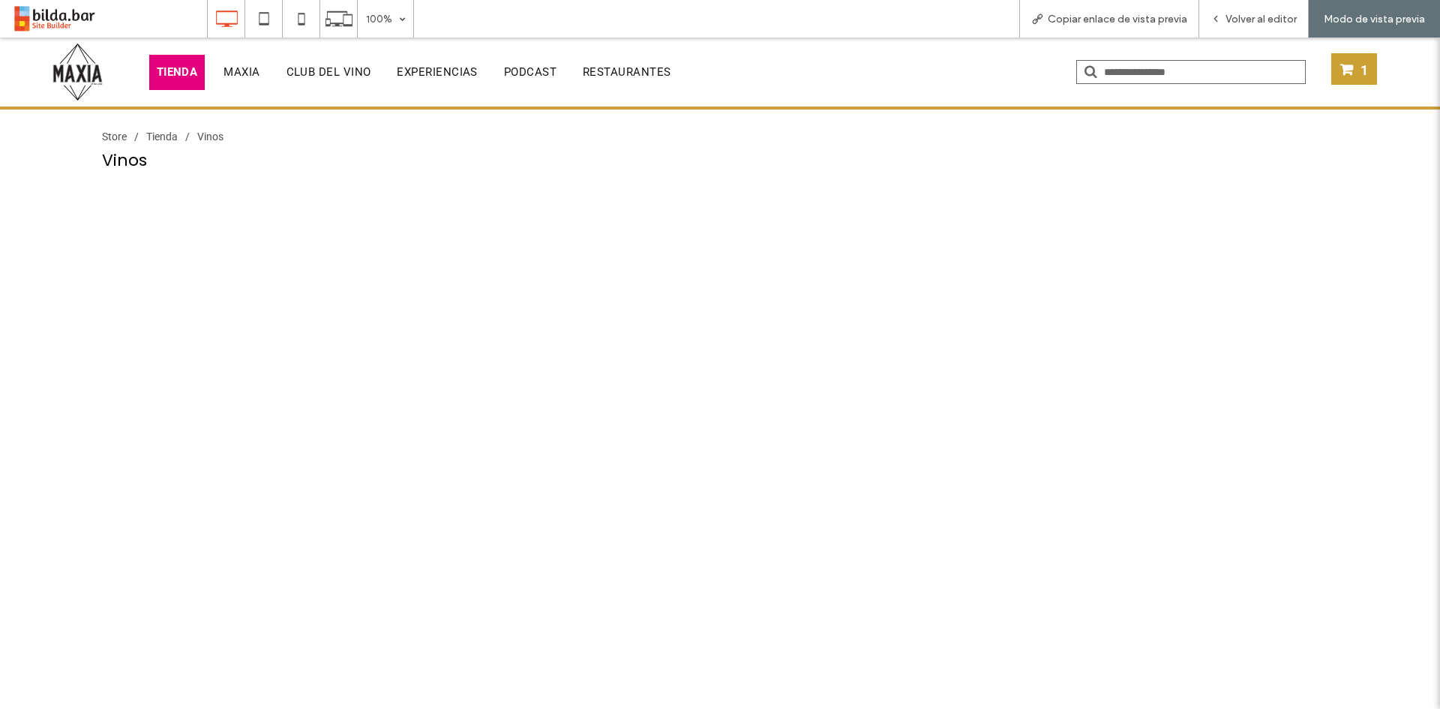
scroll to position [0, 0]
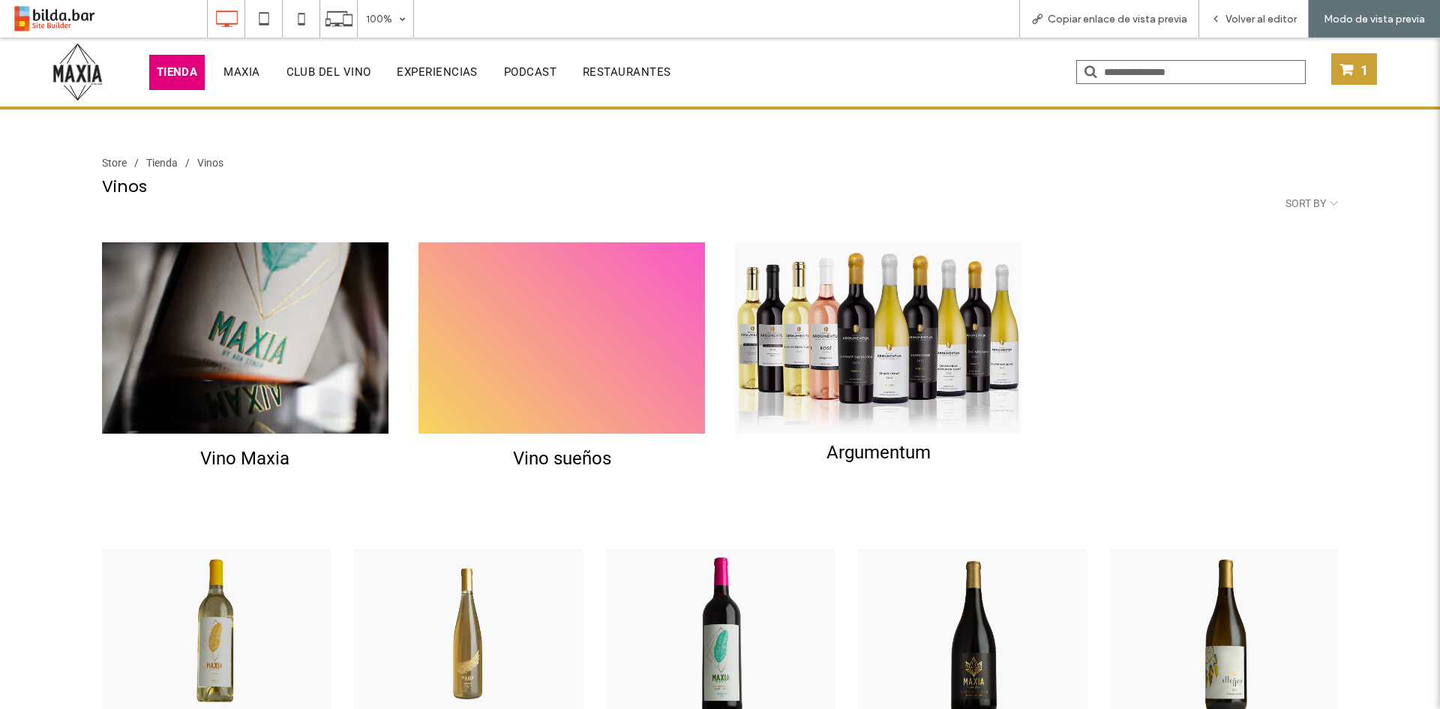
click div "Argumentum"
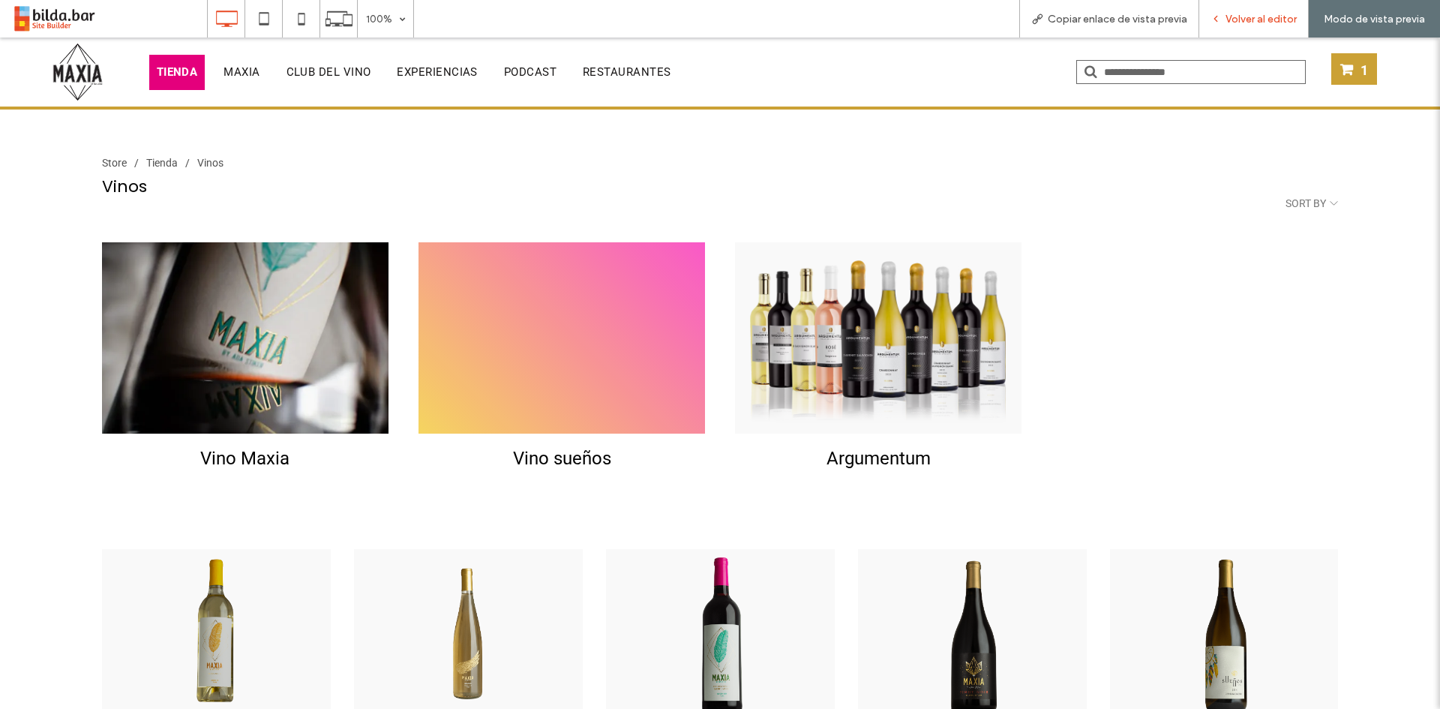
drag, startPoint x: 1240, startPoint y: 13, endPoint x: 1209, endPoint y: 39, distance: 40.5
click at [1240, 13] on span "Volver al editor" at bounding box center [1260, 19] width 71 height 13
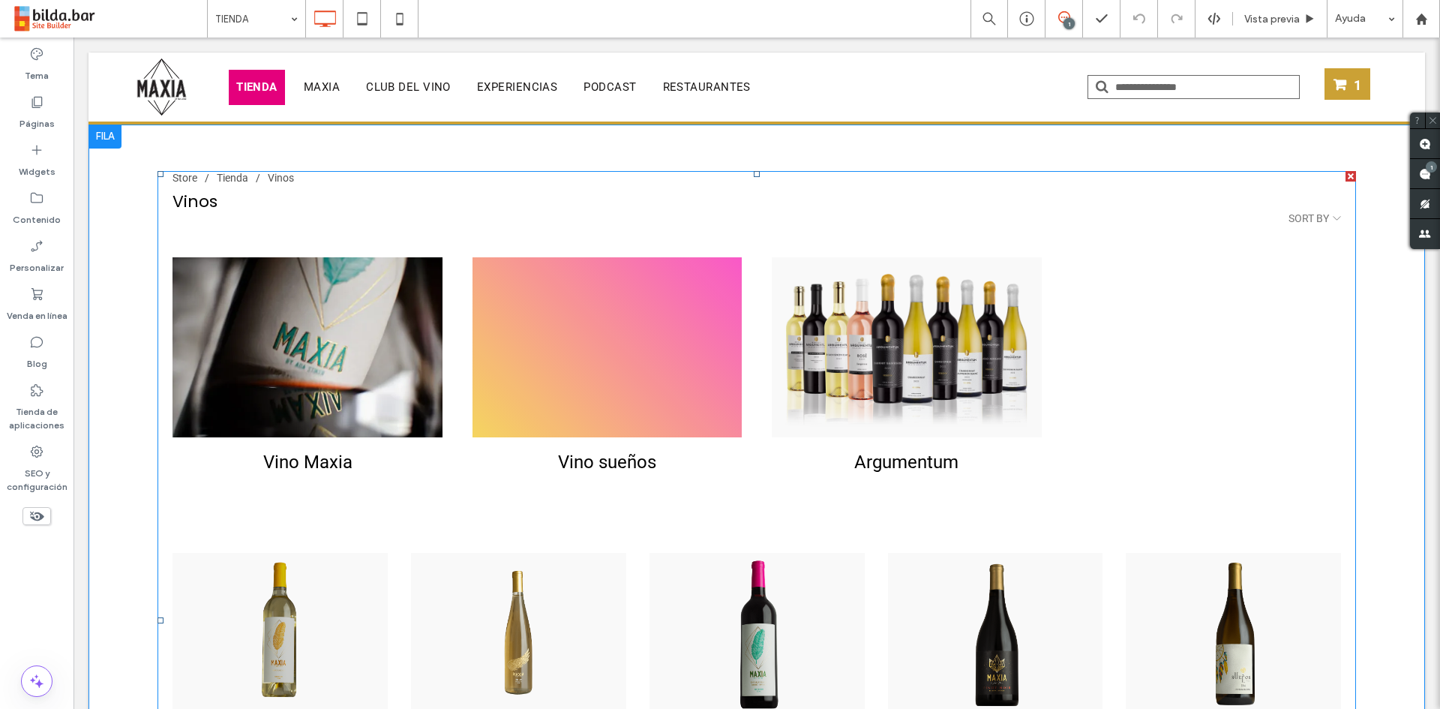
click at [525, 346] on span at bounding box center [756, 620] width 1198 height 898
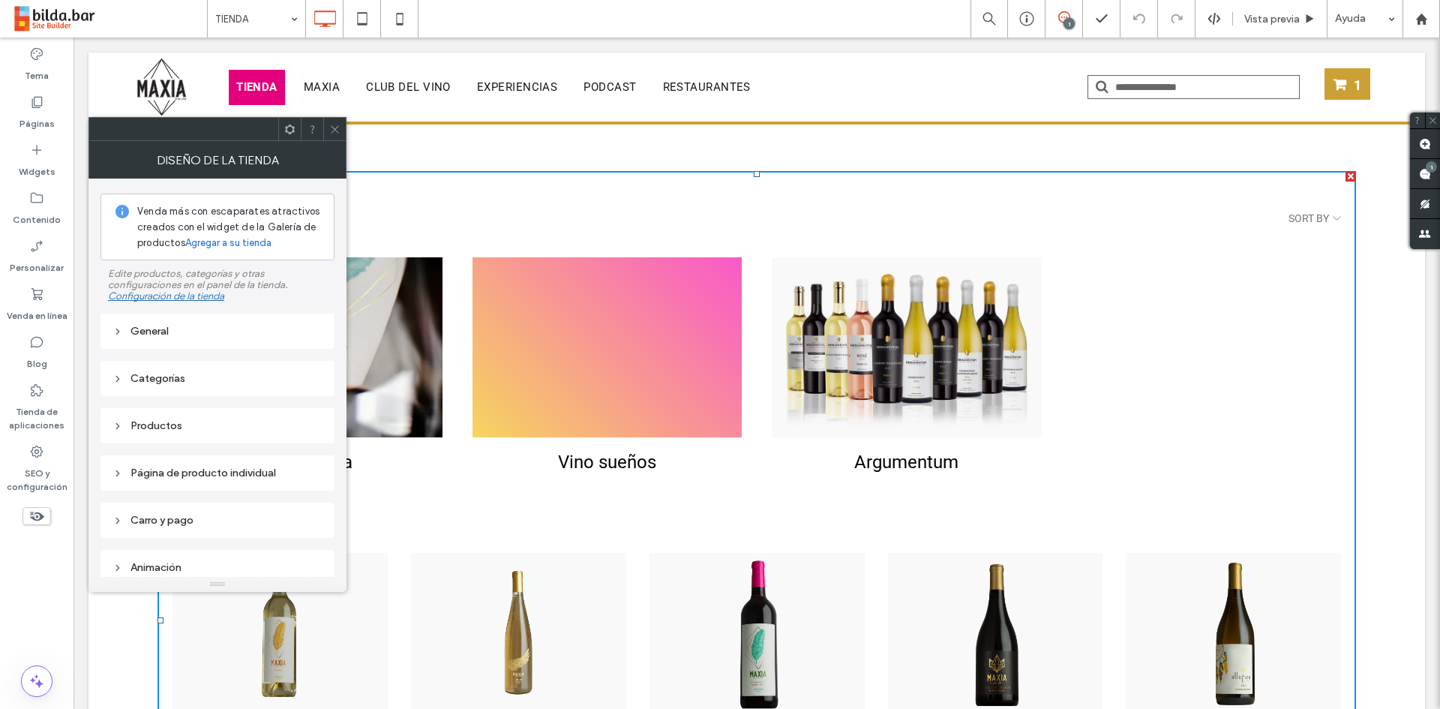
click at [198, 370] on div "Categorías" at bounding box center [217, 378] width 210 height 20
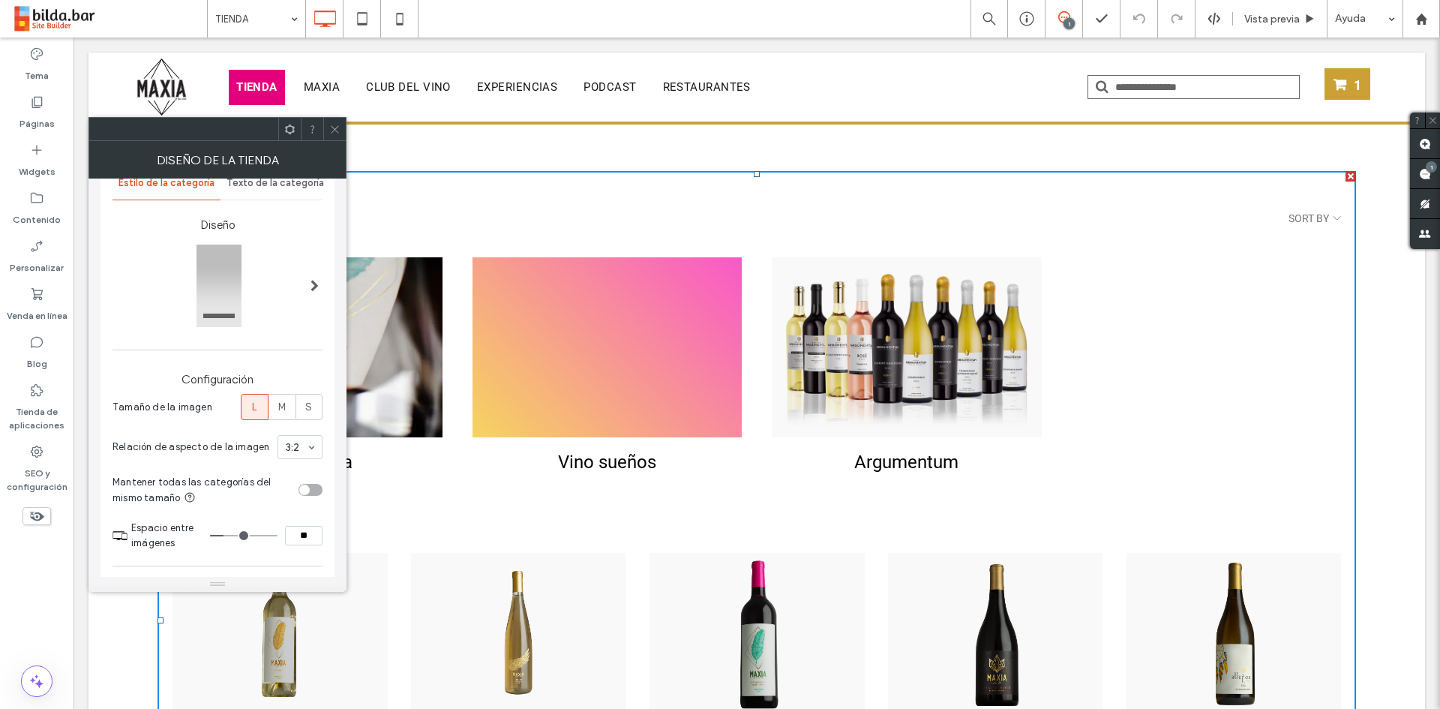
scroll to position [223, 0]
click at [34, 300] on use at bounding box center [36, 294] width 11 height 12
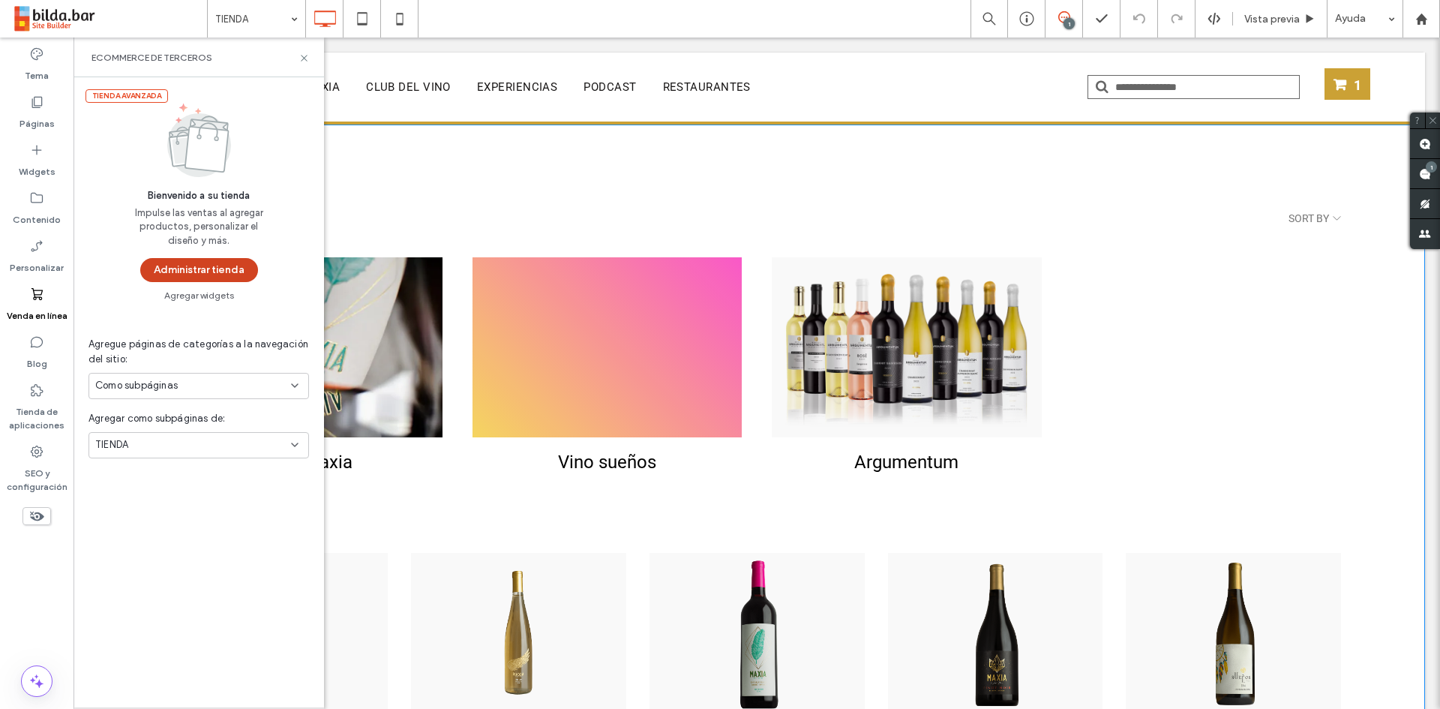
click at [194, 272] on button "Administrar tienda" at bounding box center [199, 270] width 118 height 24
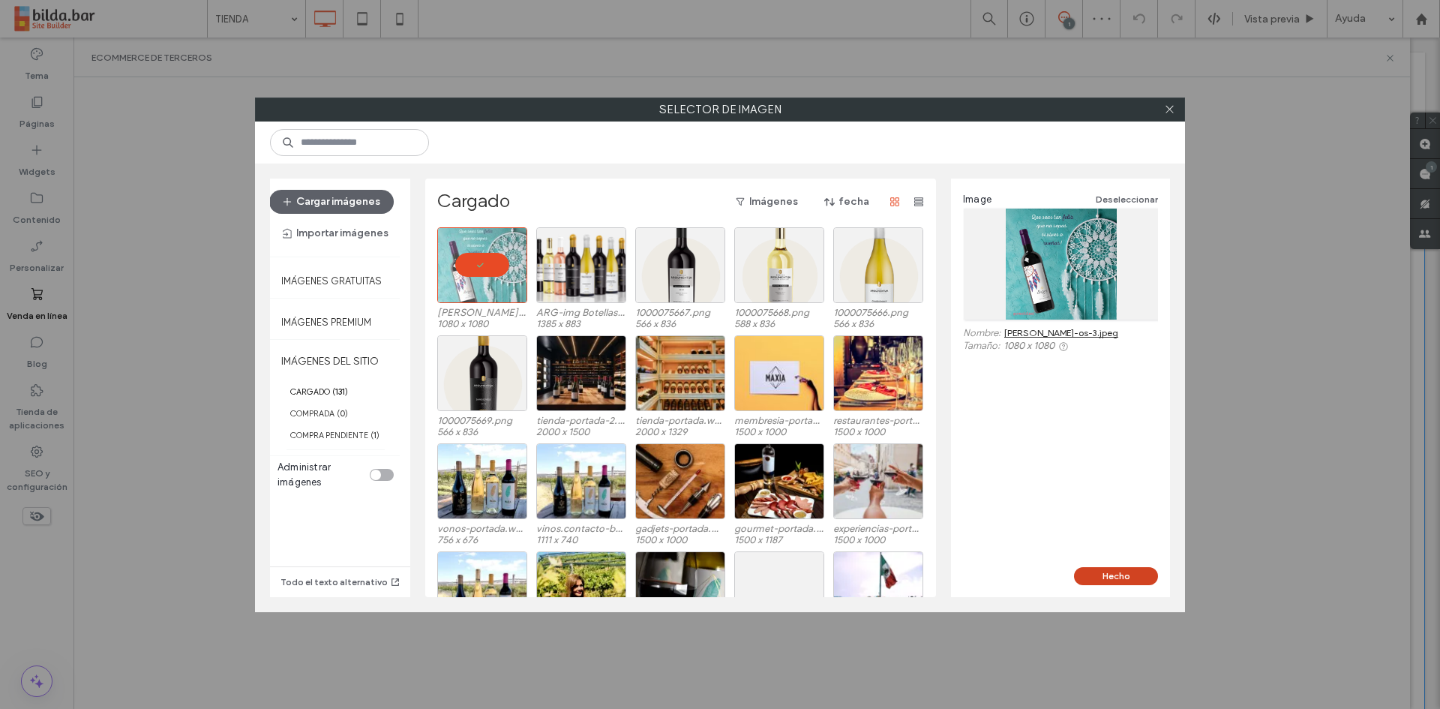
click at [1114, 568] on button "Hecho" at bounding box center [1116, 576] width 84 height 18
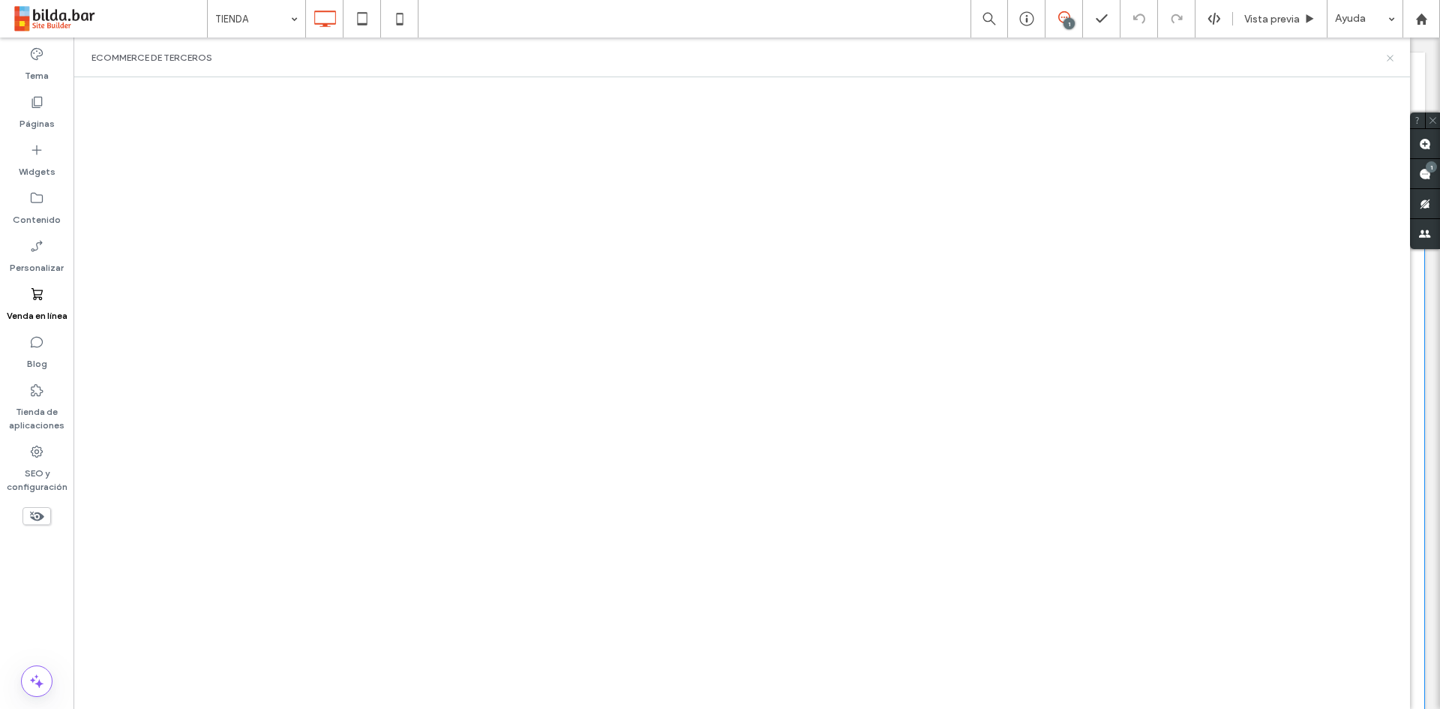
click at [1391, 55] on icon at bounding box center [1389, 57] width 11 height 11
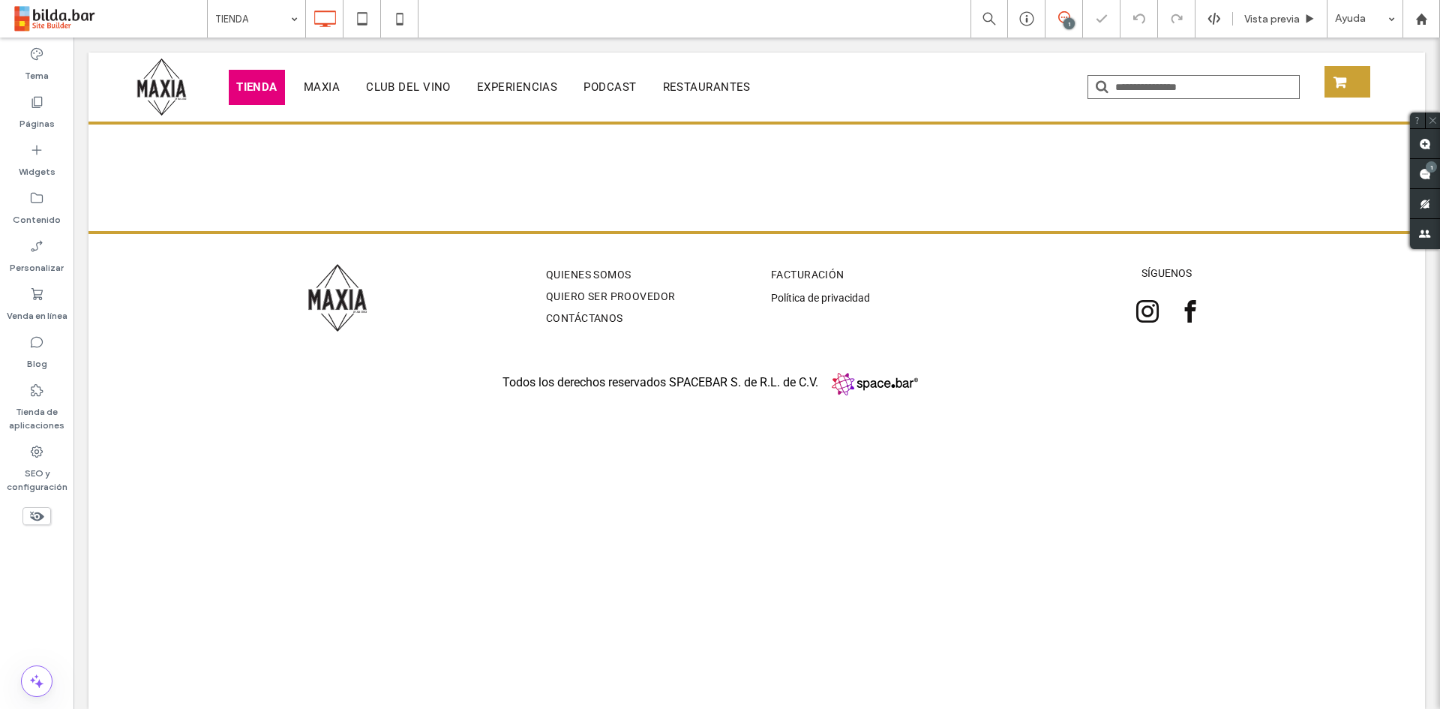
scroll to position [0, 0]
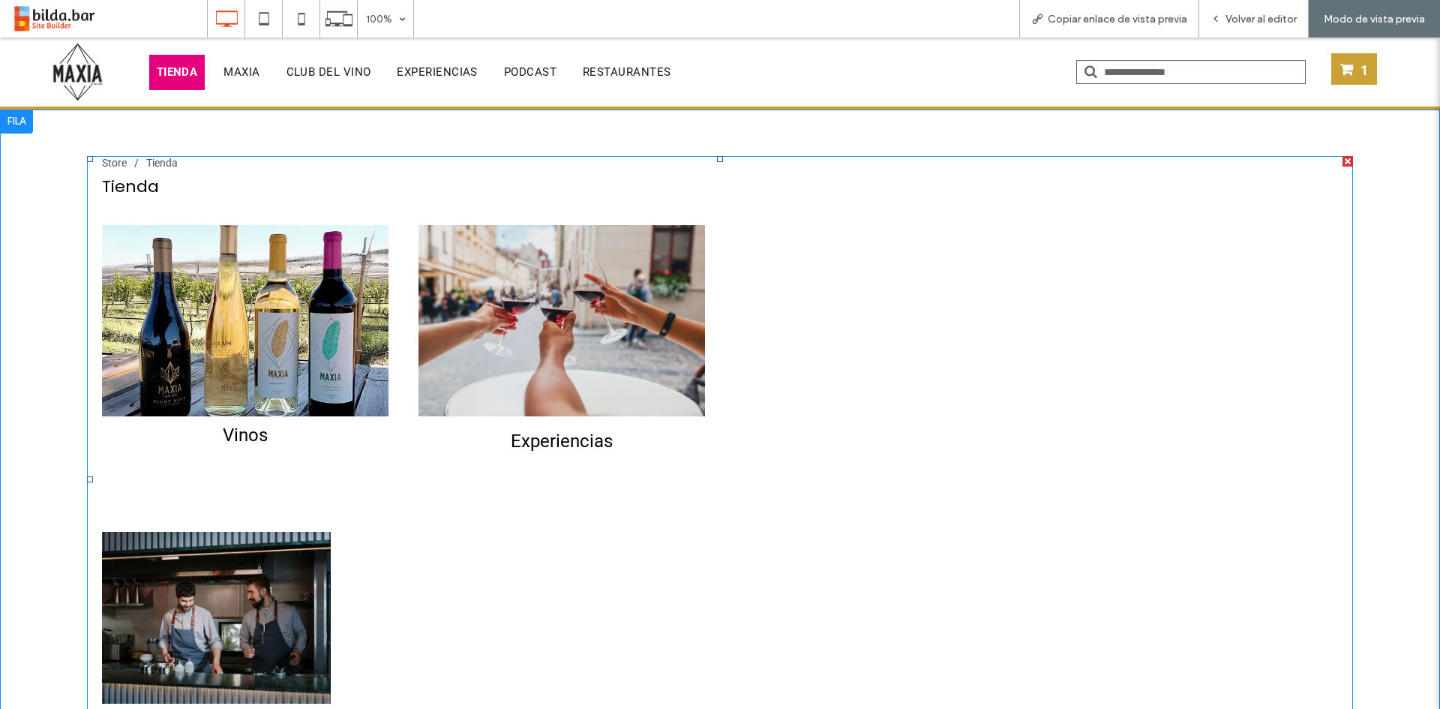
click at [388, 290] on div at bounding box center [531, 320] width 286 height 191
click div "Vinos"
click at [185, 352] on div "Tienda Store / Tienda Vinos Vinos Experiencias Experiencias Clases de Cocina a …" at bounding box center [720, 479] width 1237 height 646
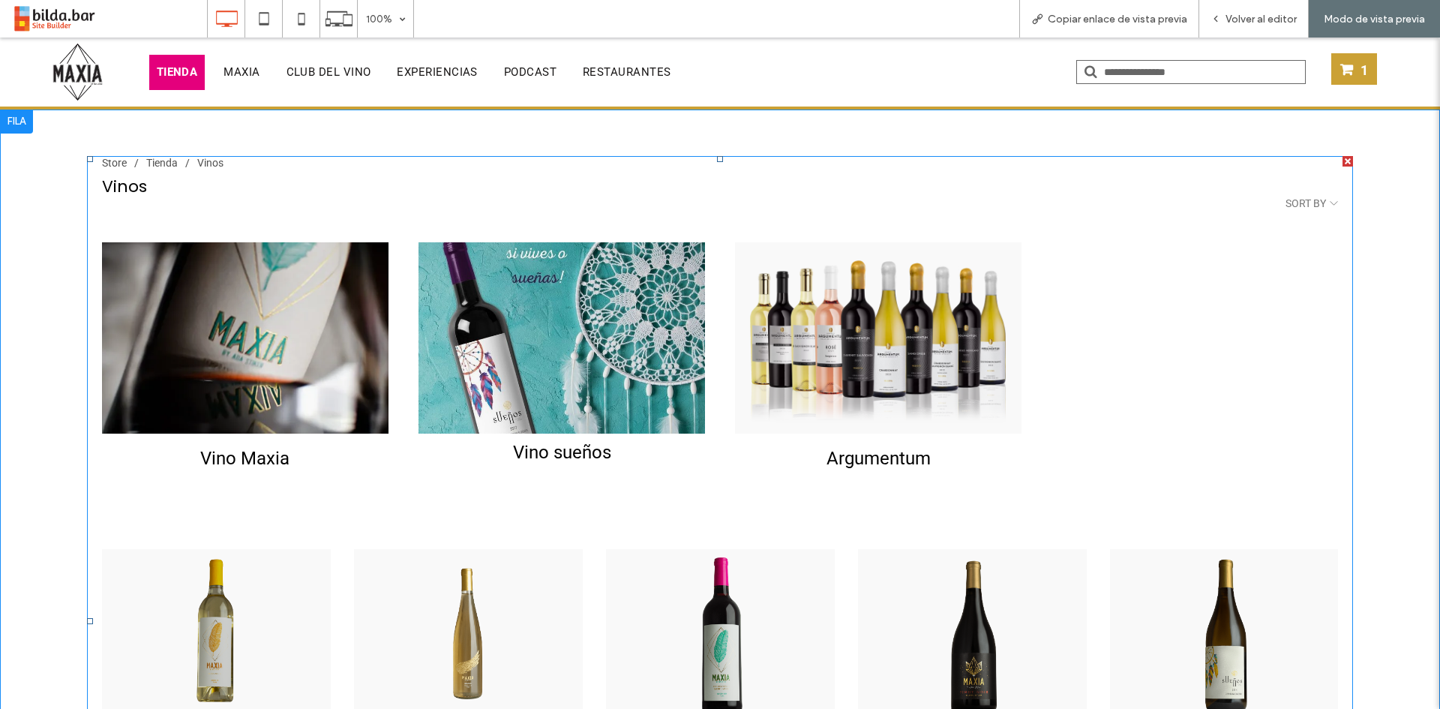
click div "Vino sueños"
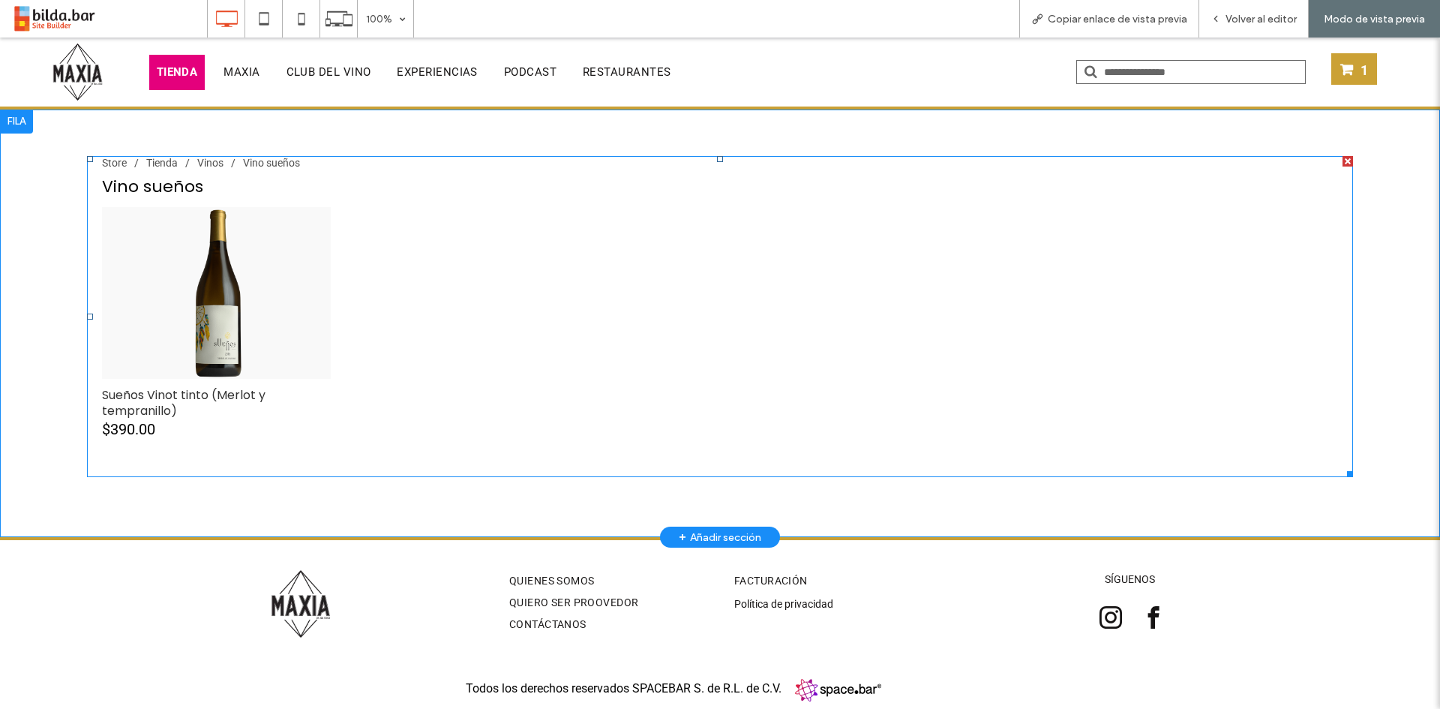
click div "Sueños Vinot tinto (Merlot y tempranillo)"
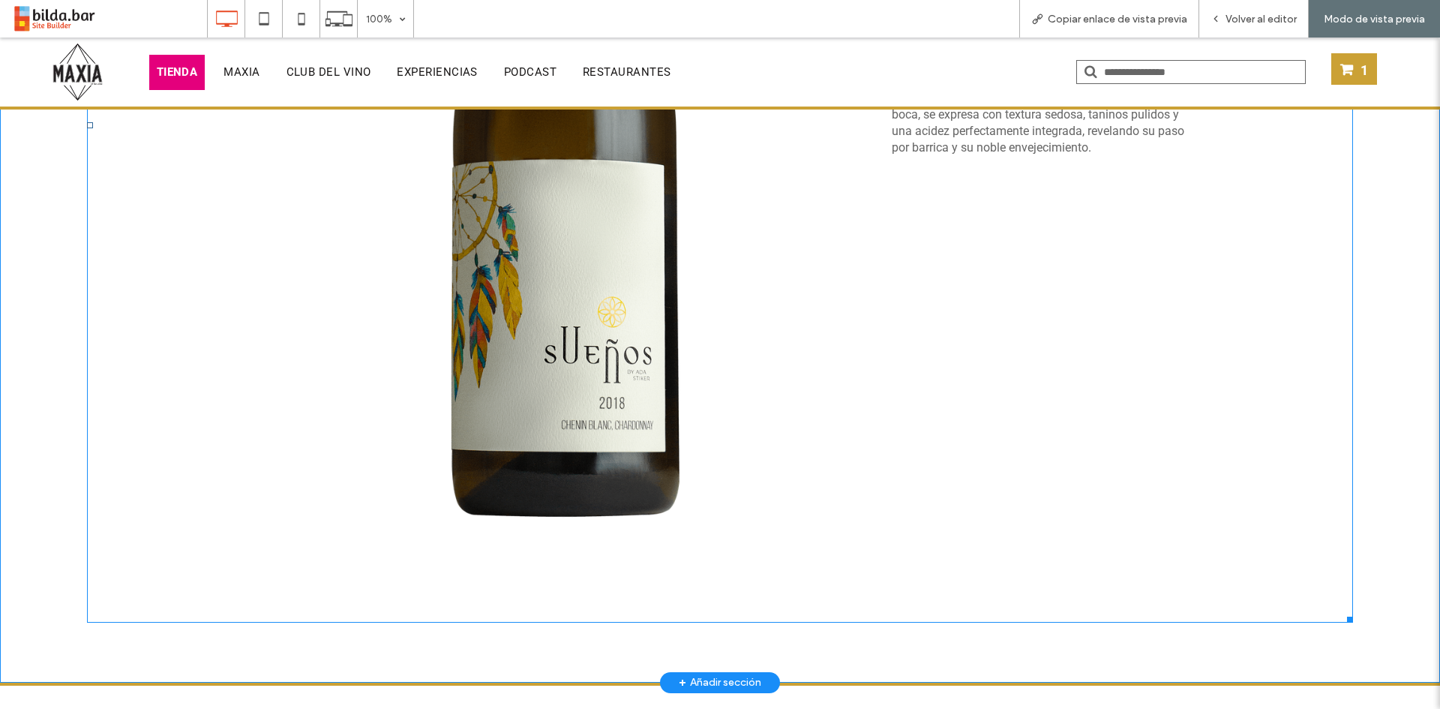
scroll to position [527, 0]
click div "Store / Tienda / Vinos / Vino sueños Sueños [PERSON_NAME] tinto (Merlot y tempr…"
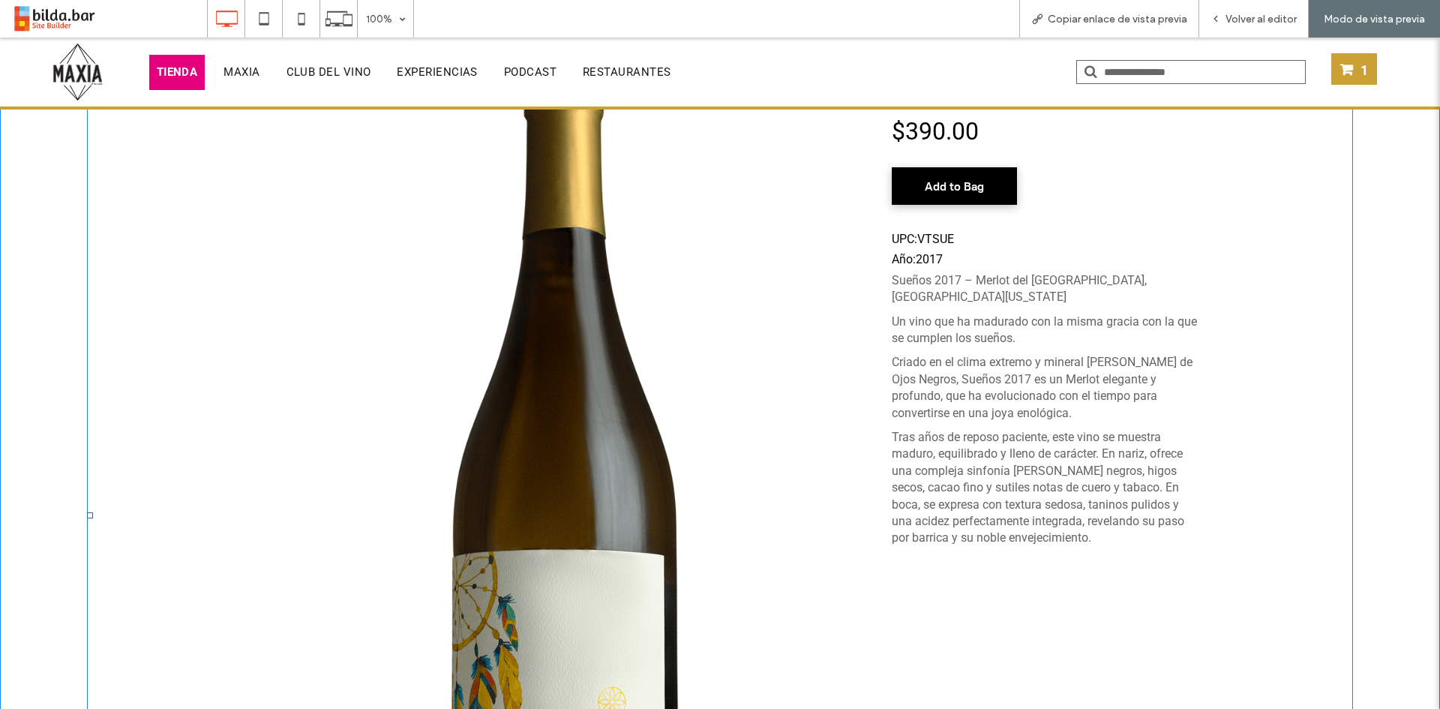
scroll to position [0, 0]
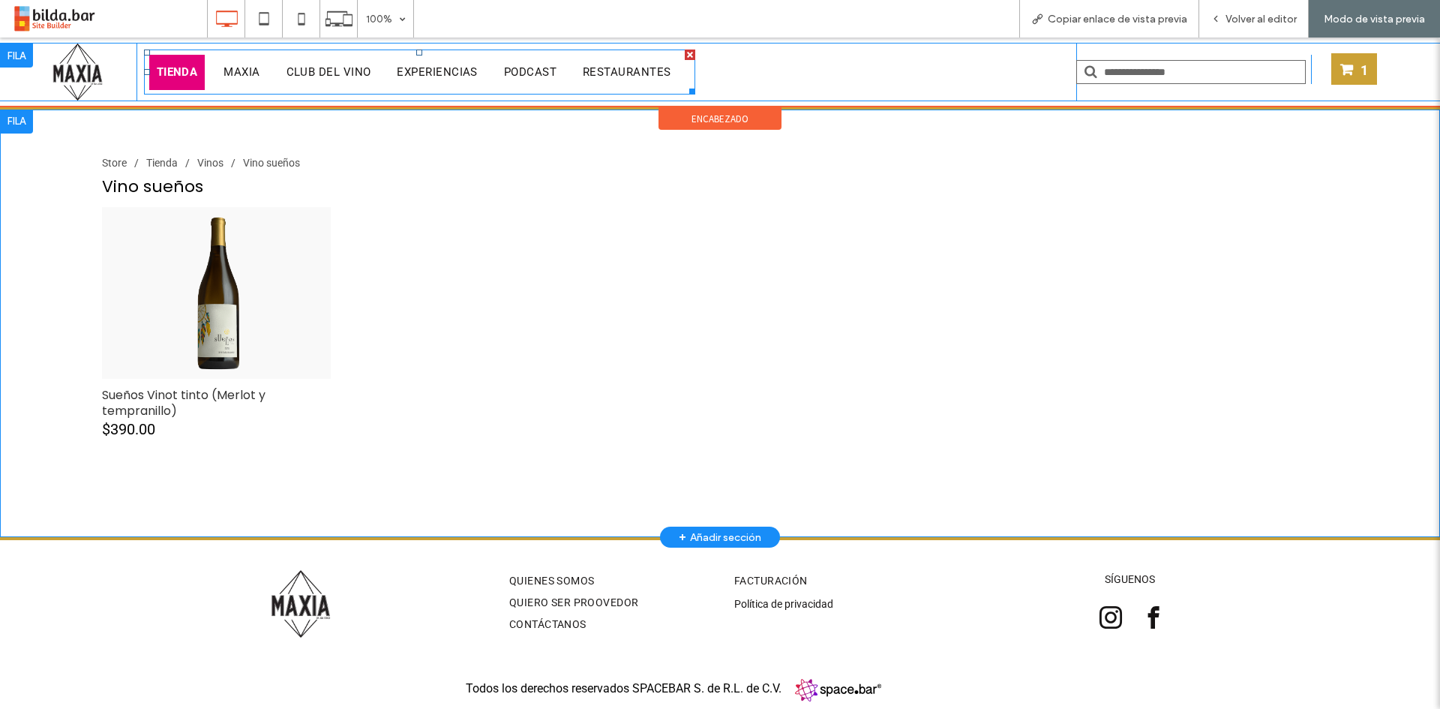
click at [196, 70] on span "TIENDA" at bounding box center [177, 72] width 41 height 17
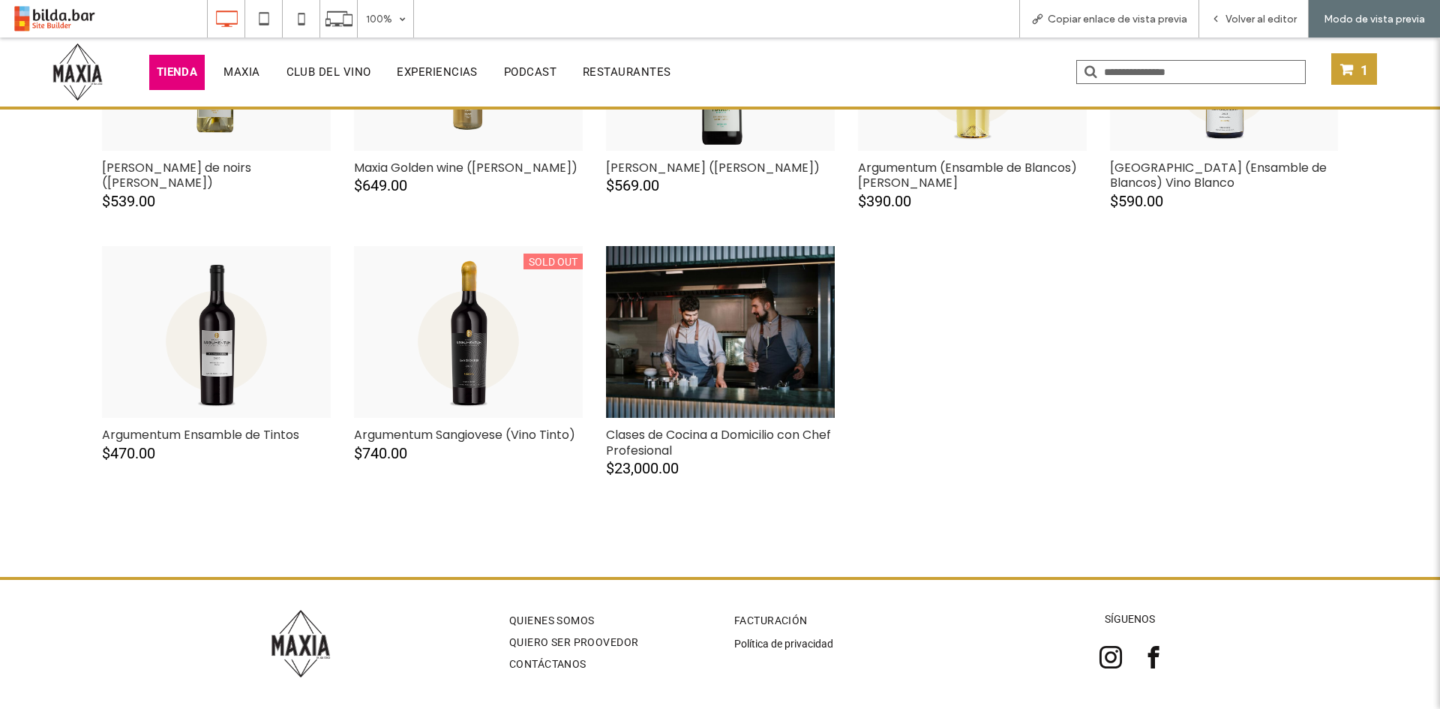
scroll to position [556, 0]
click div "Argumentum Sangiovese (Vino Tinto)"
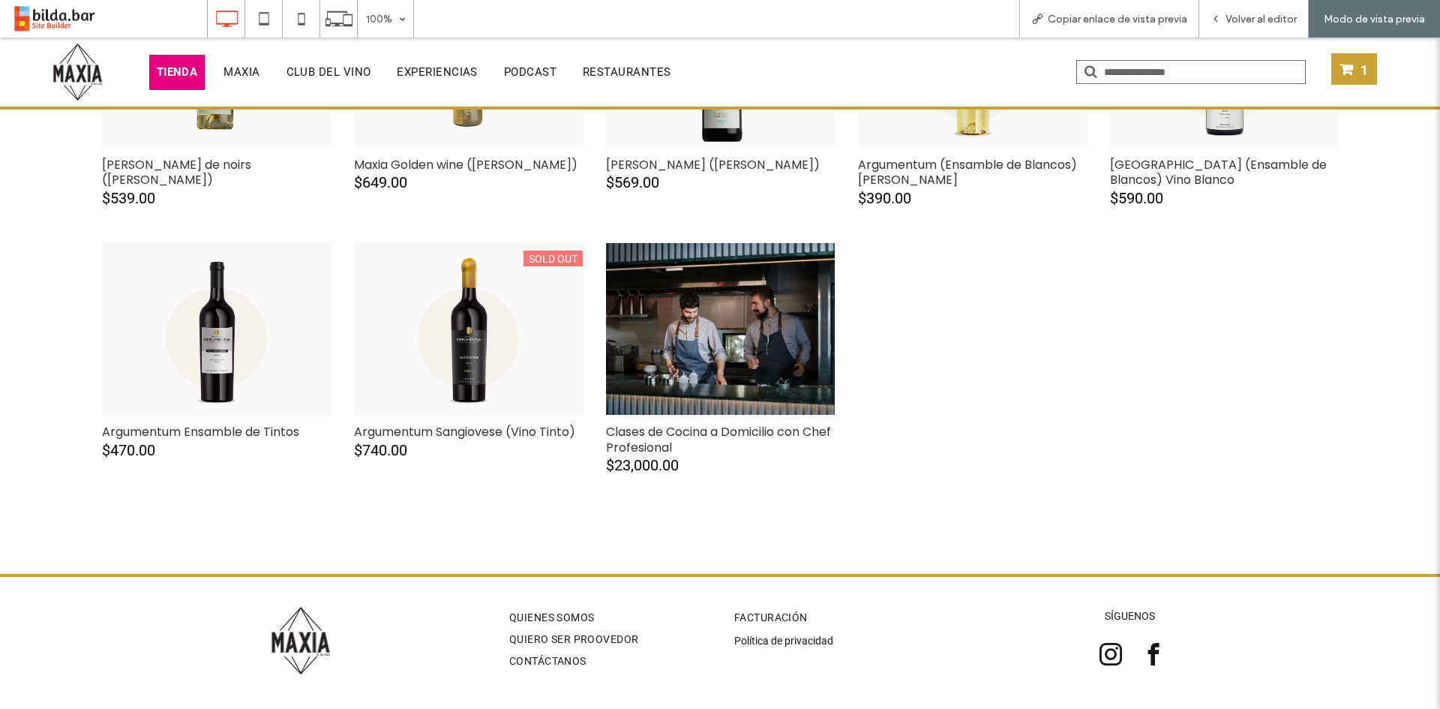
scroll to position [562, 0]
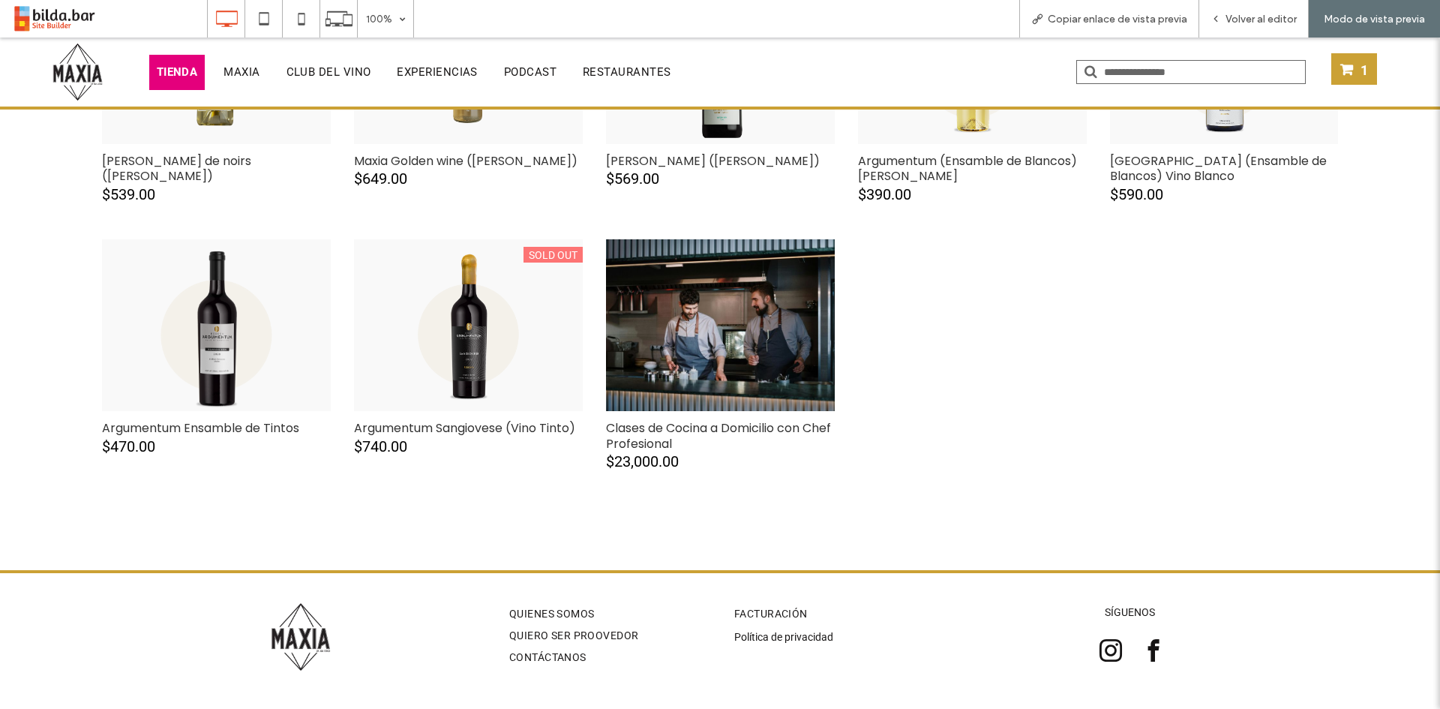
click div "Argumentum Ensamble de Tintos"
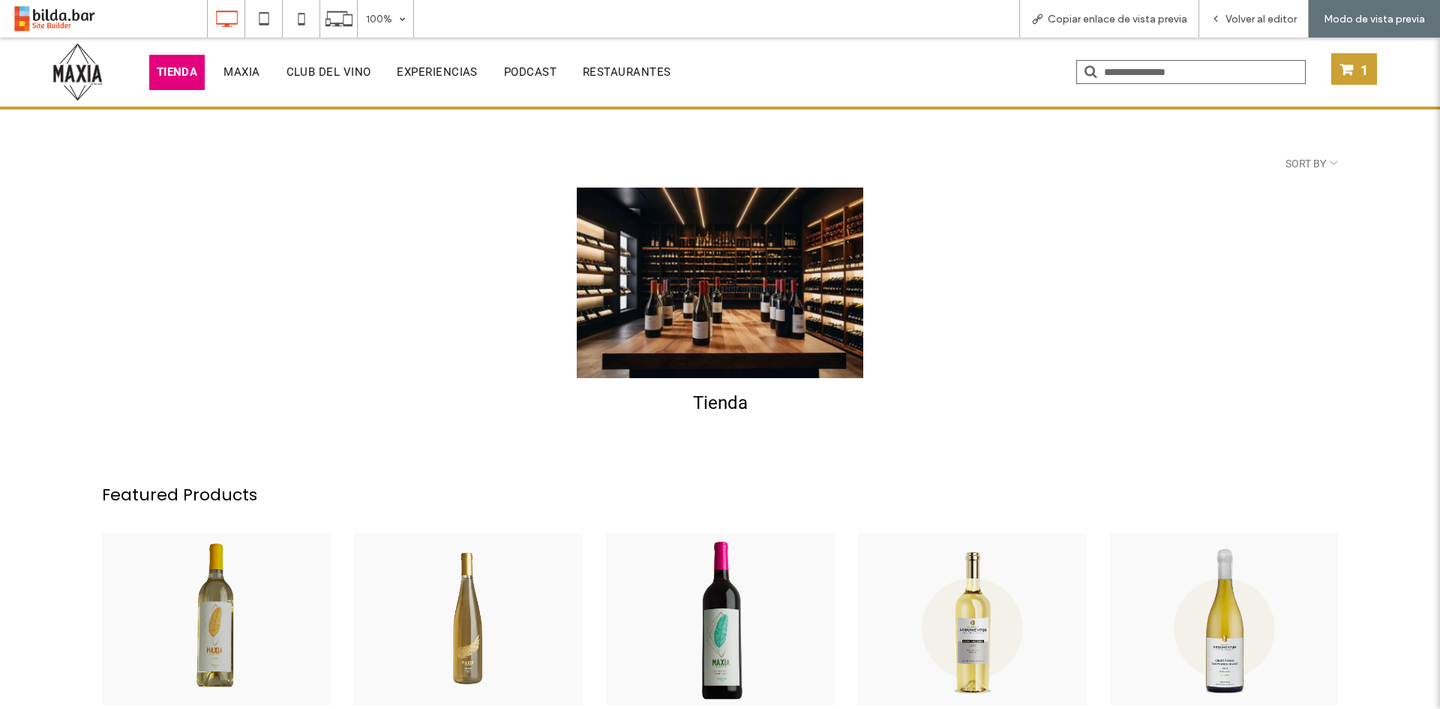
scroll to position [0, 0]
click div "[PERSON_NAME] ([PERSON_NAME])"
click at [70, 88] on img at bounding box center [77, 72] width 55 height 60
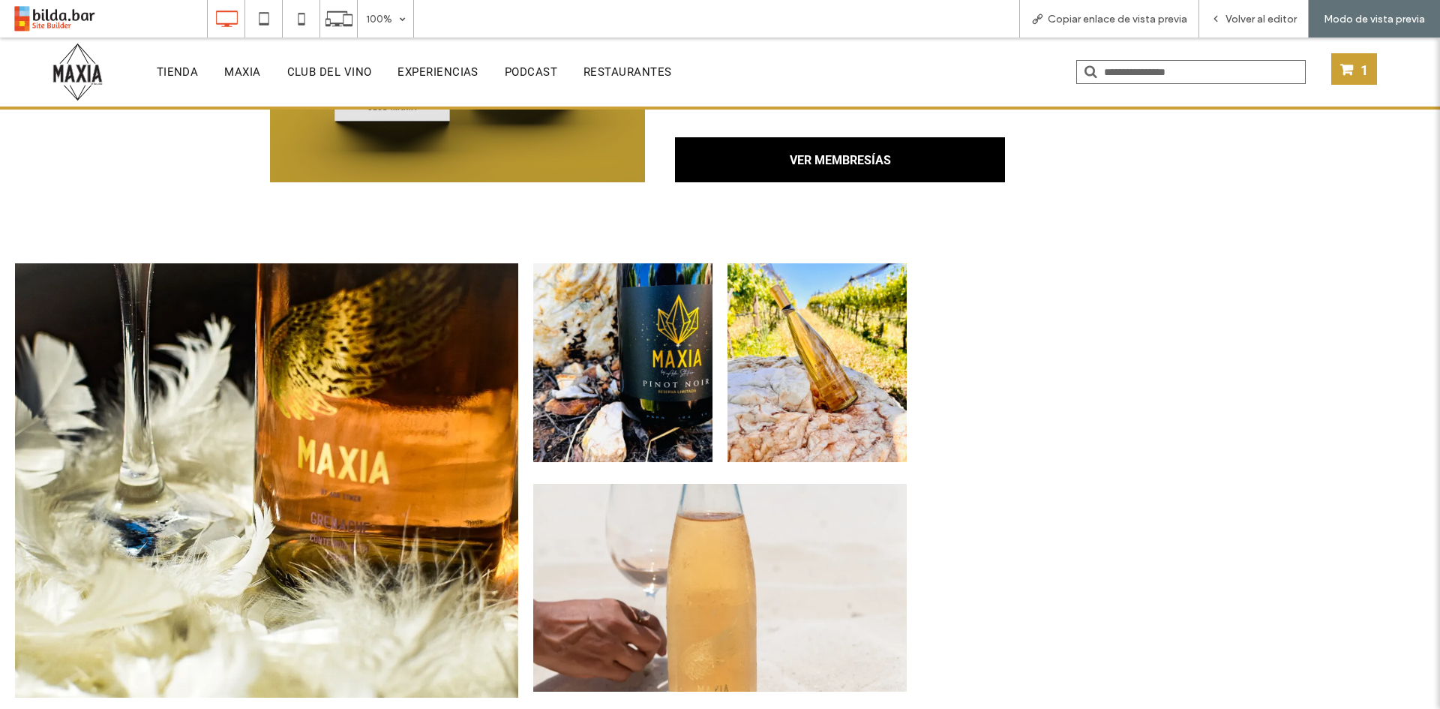
scroll to position [2947, 0]
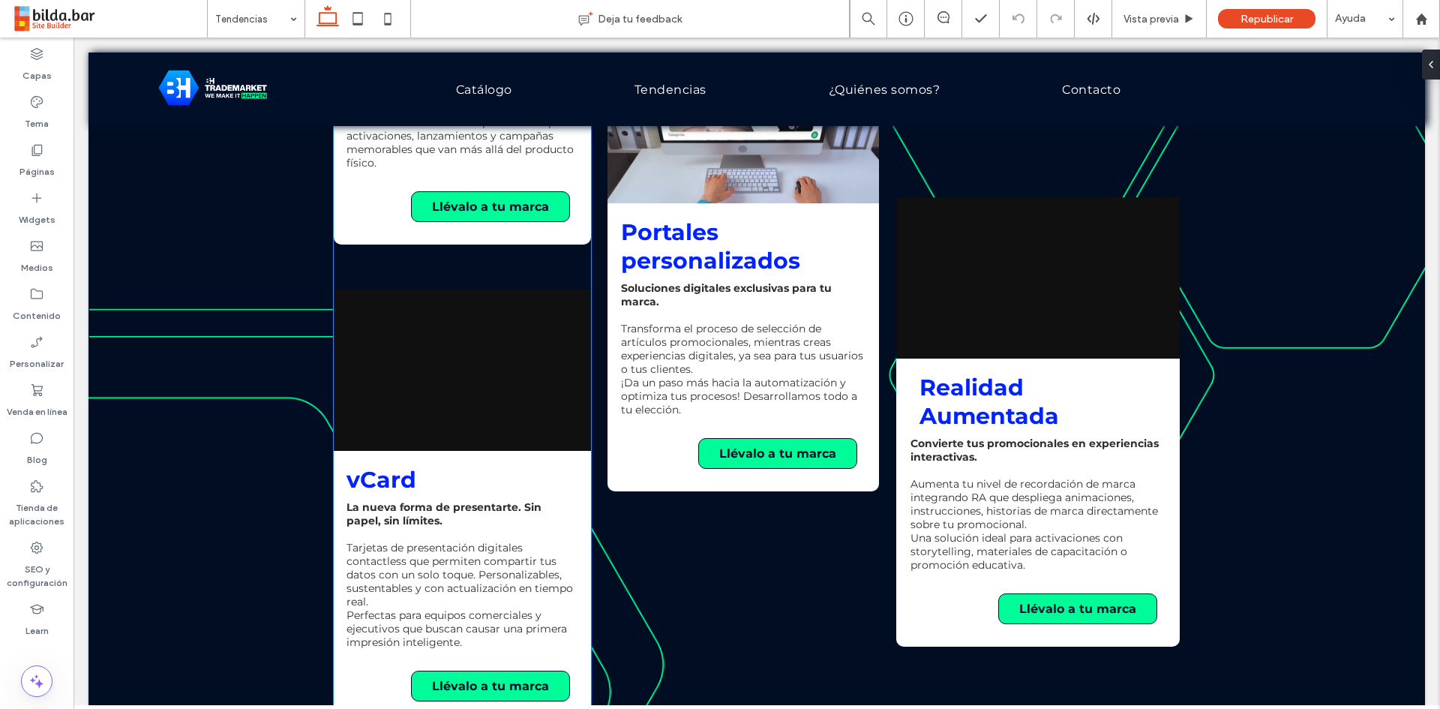
scroll to position [893, 0]
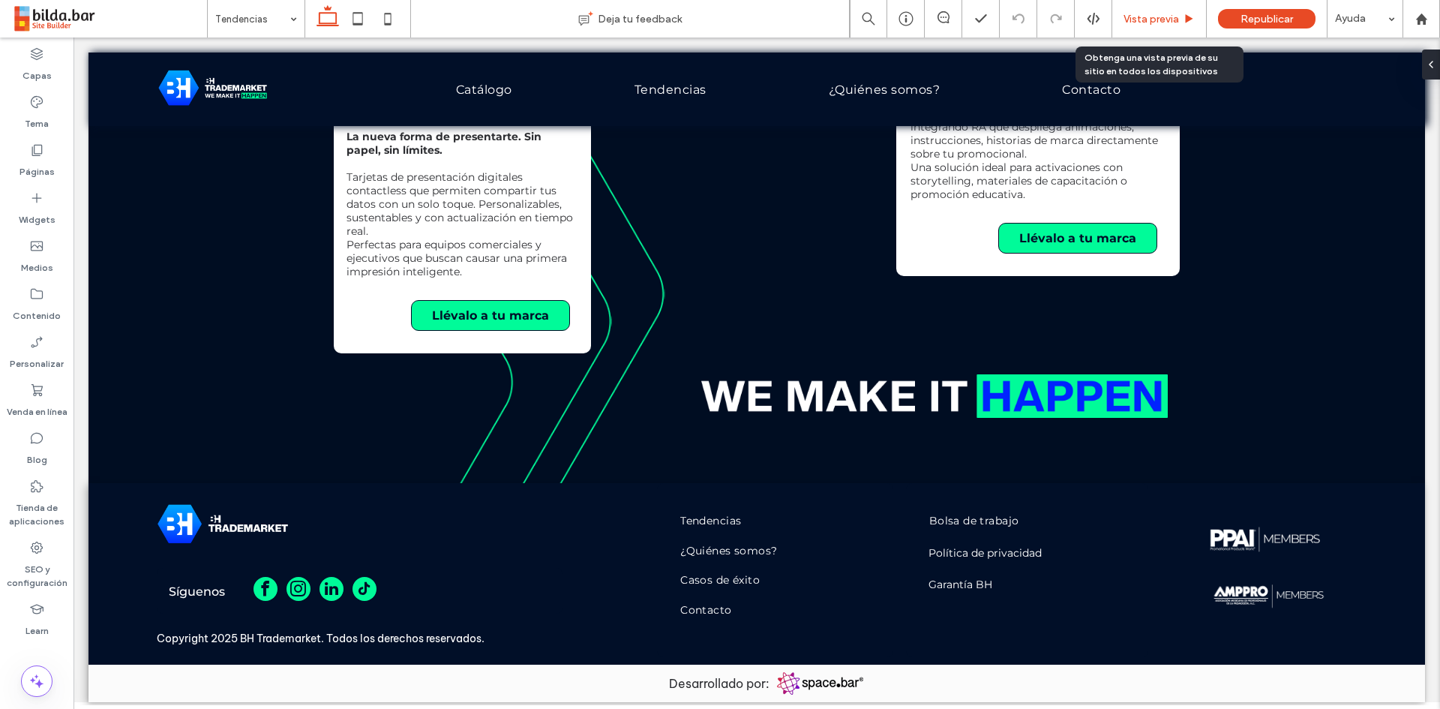
click at [1144, 13] on span "Vista previa" at bounding box center [1150, 19] width 55 height 13
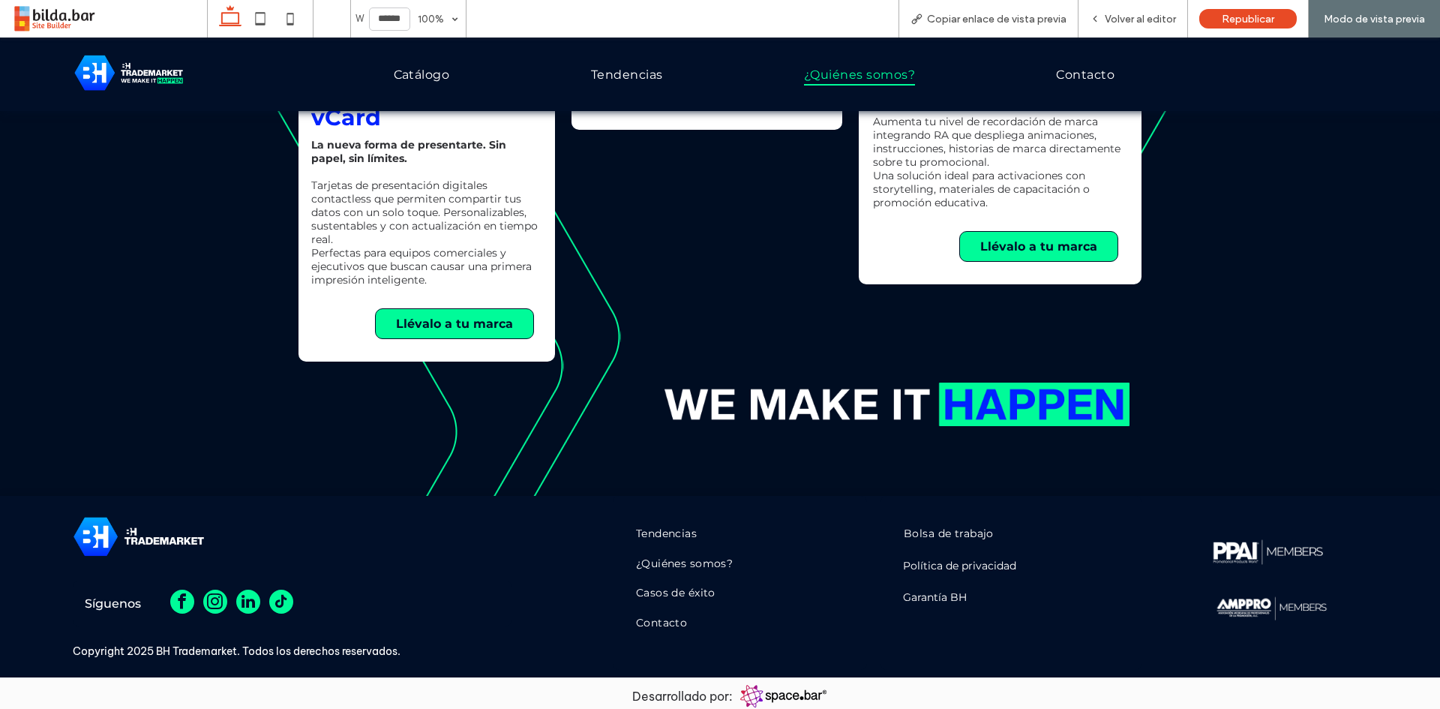
scroll to position [876, 0]
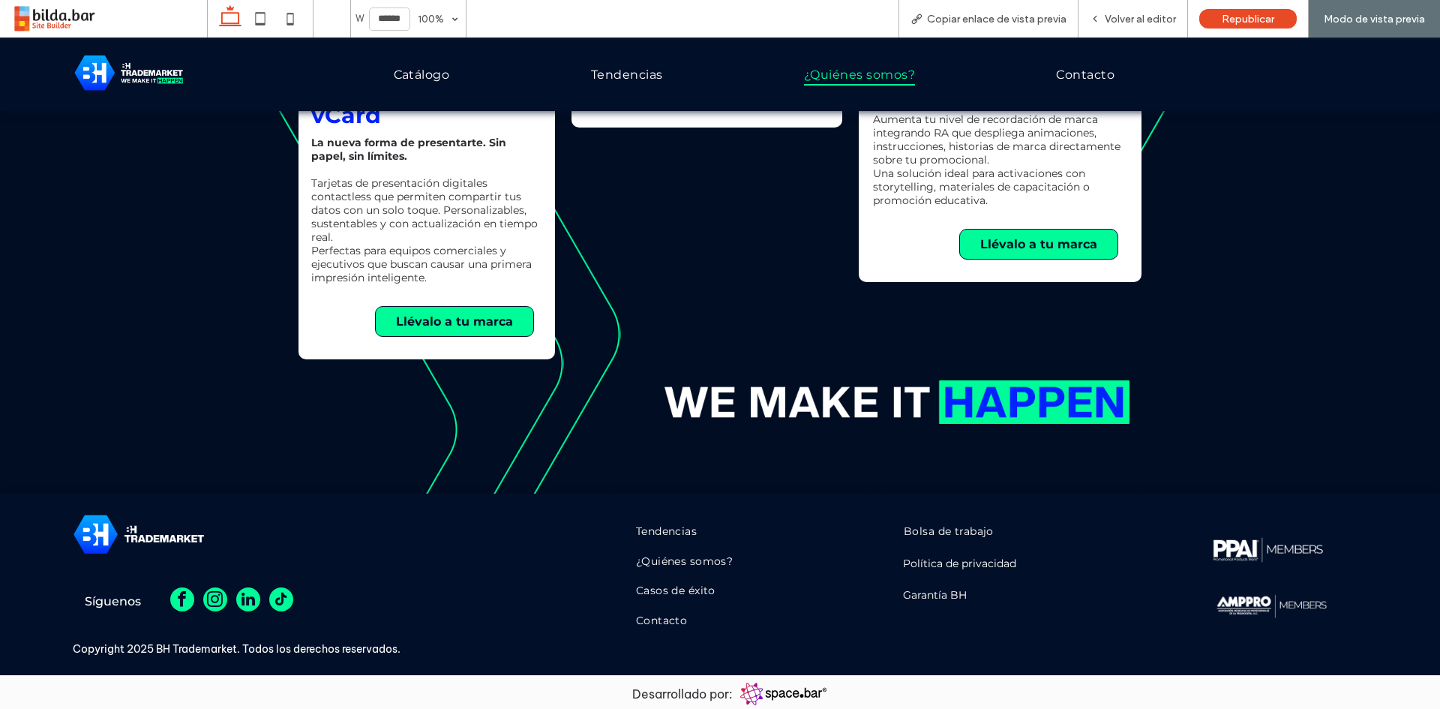
click at [830, 76] on span "¿Quiénes somos?" at bounding box center [859, 75] width 111 height 22
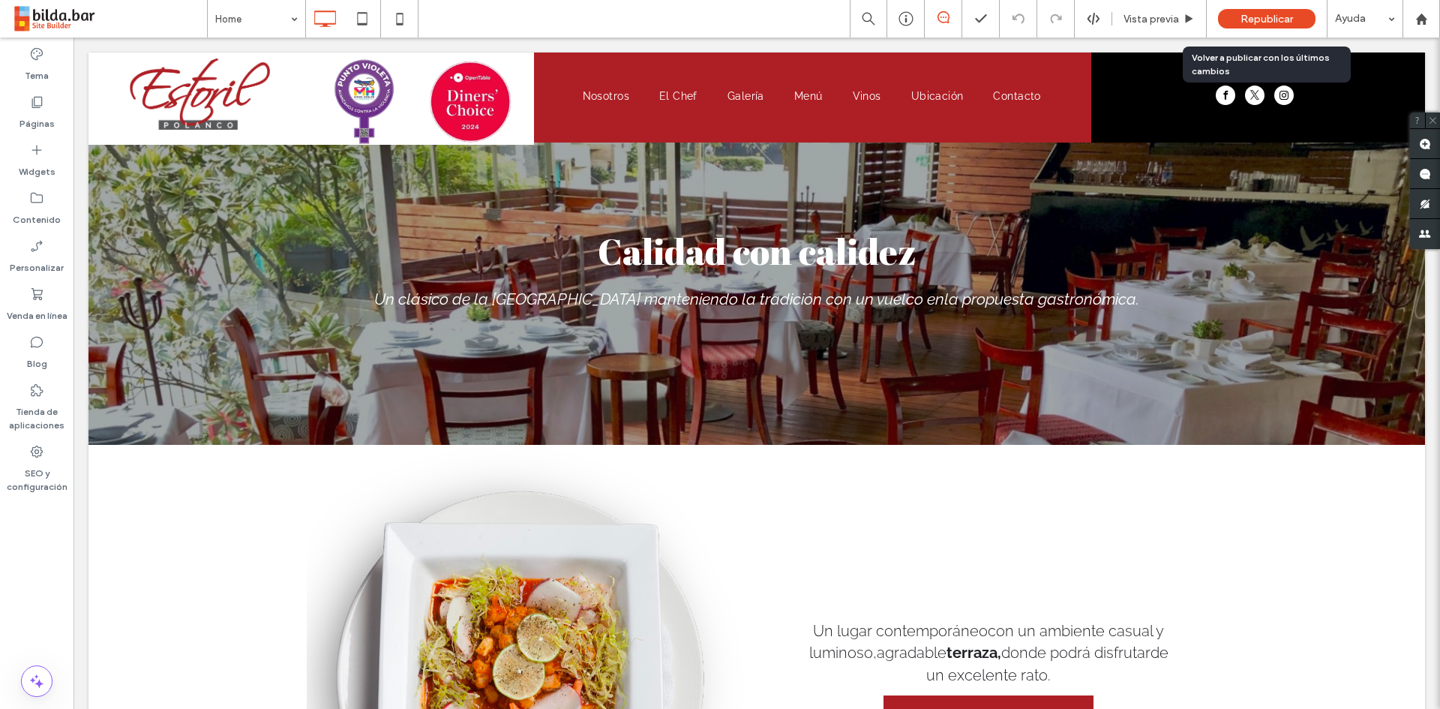
click at [1254, 16] on span "Republicar" at bounding box center [1266, 19] width 52 height 13
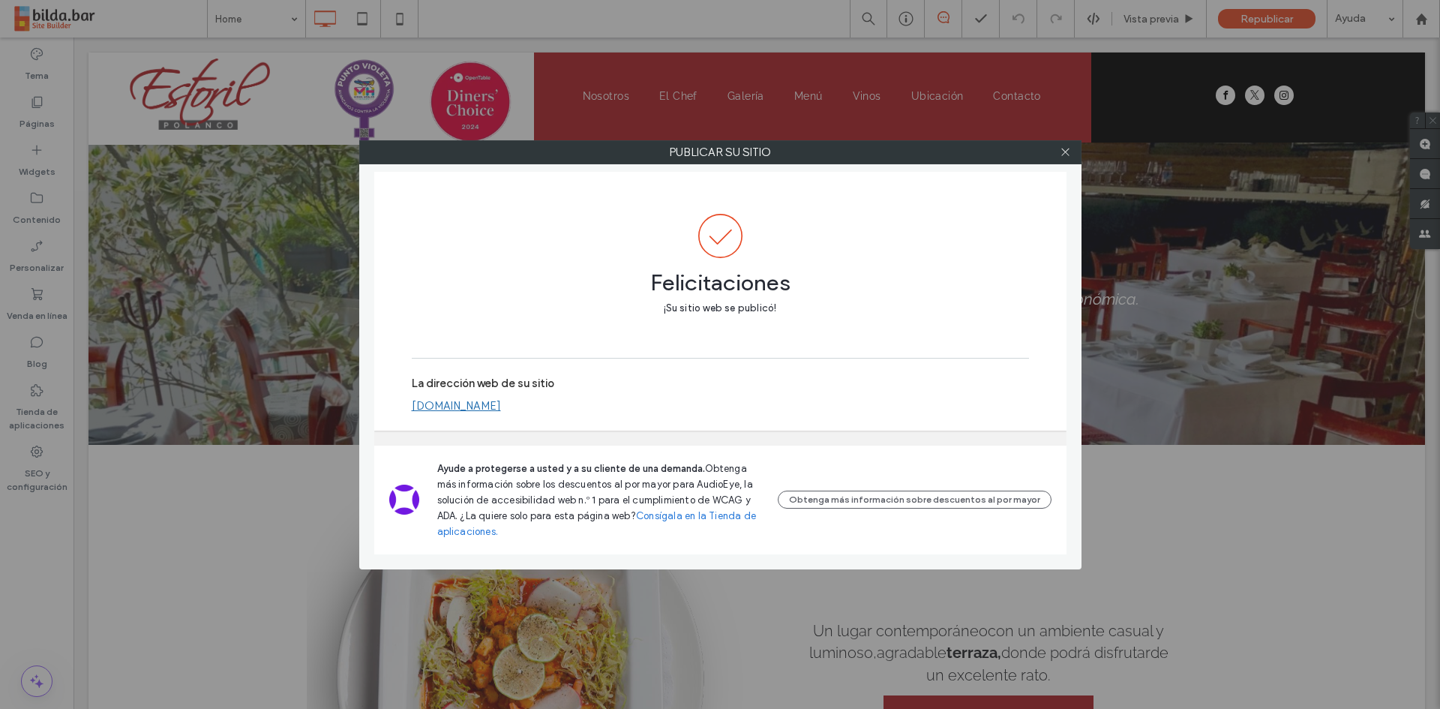
click at [460, 407] on link "[DOMAIN_NAME]" at bounding box center [456, 405] width 89 height 13
